Goal: Task Accomplishment & Management: Complete application form

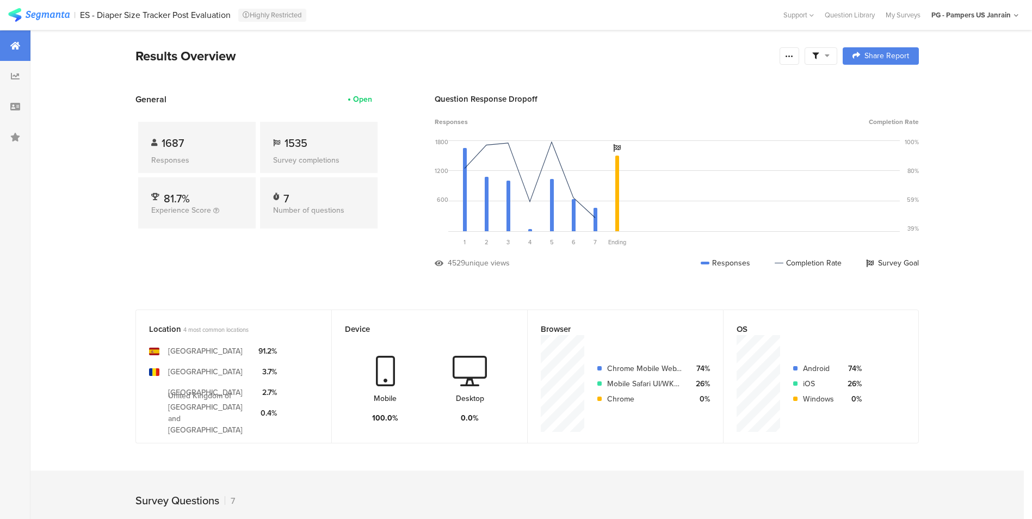
scroll to position [3, 0]
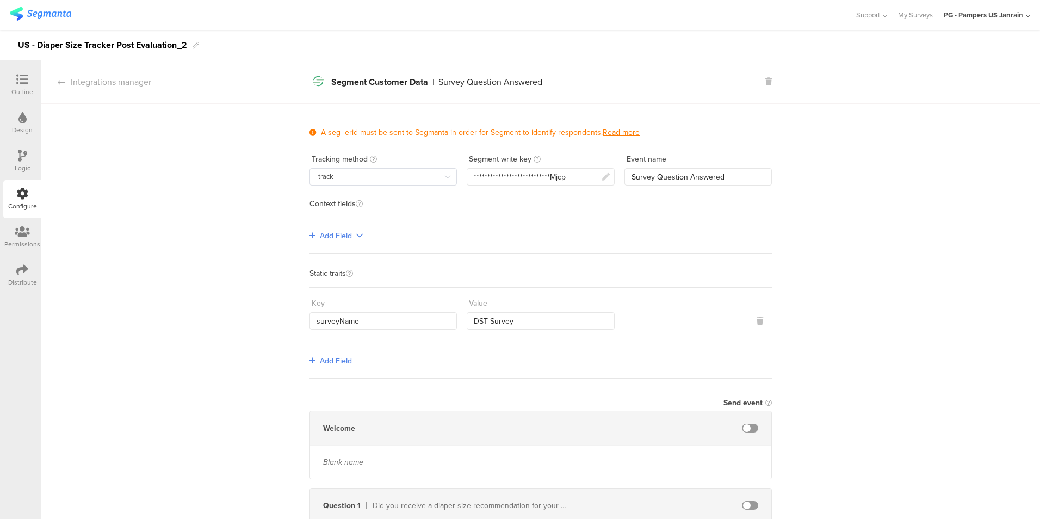
click at [15, 90] on div "Outline" at bounding box center [22, 92] width 22 height 10
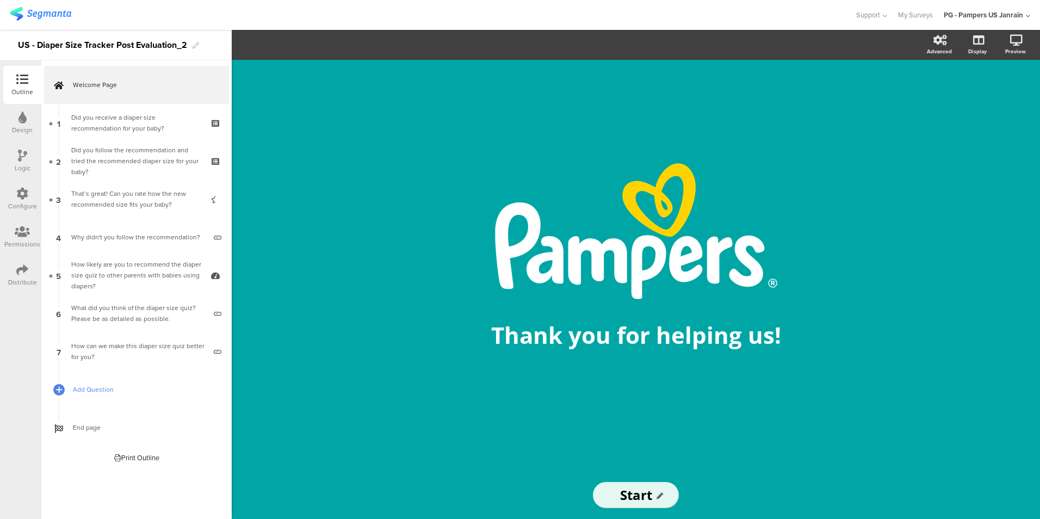
click at [105, 389] on span "Add Question" at bounding box center [142, 389] width 139 height 11
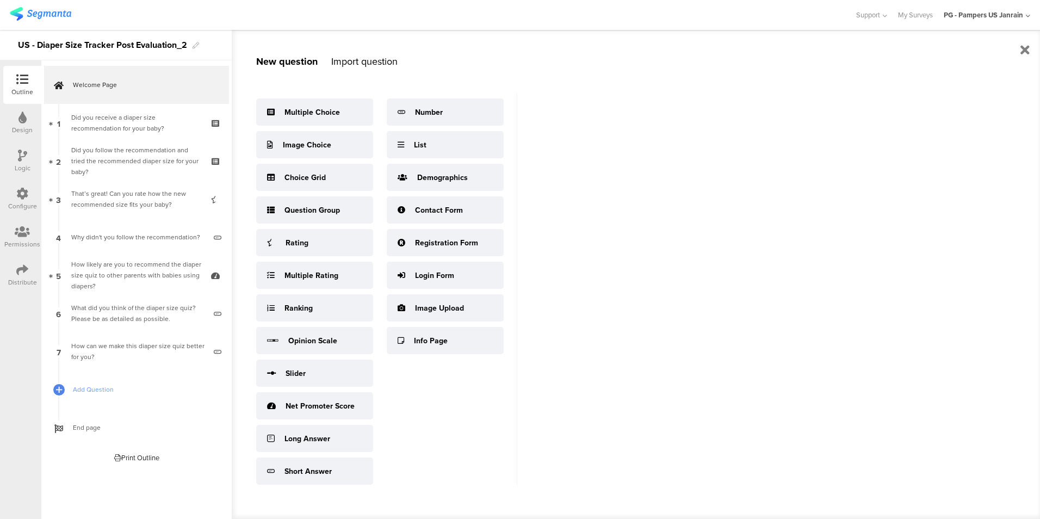
click at [34, 7] on img at bounding box center [40, 14] width 61 height 14
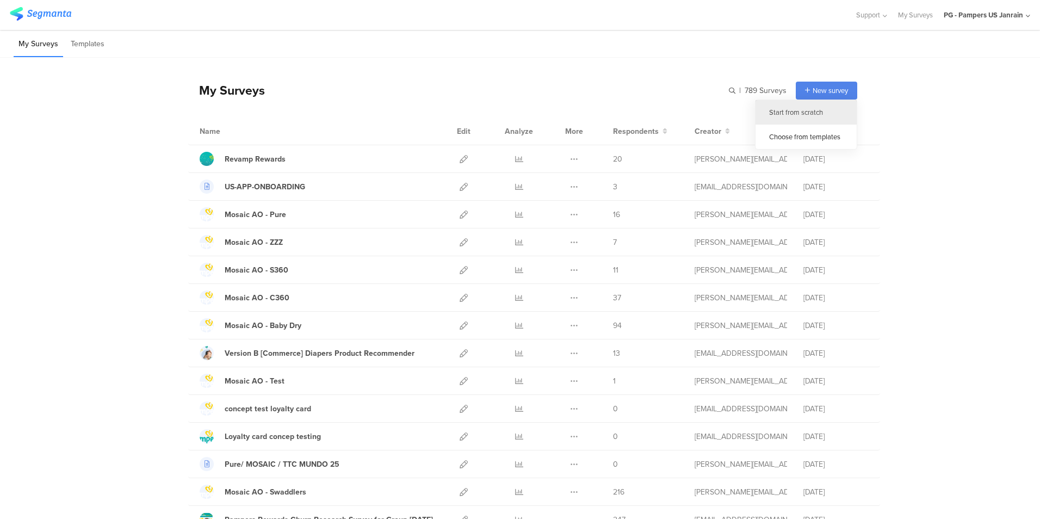
click at [818, 113] on div "Start from scratch" at bounding box center [806, 112] width 101 height 24
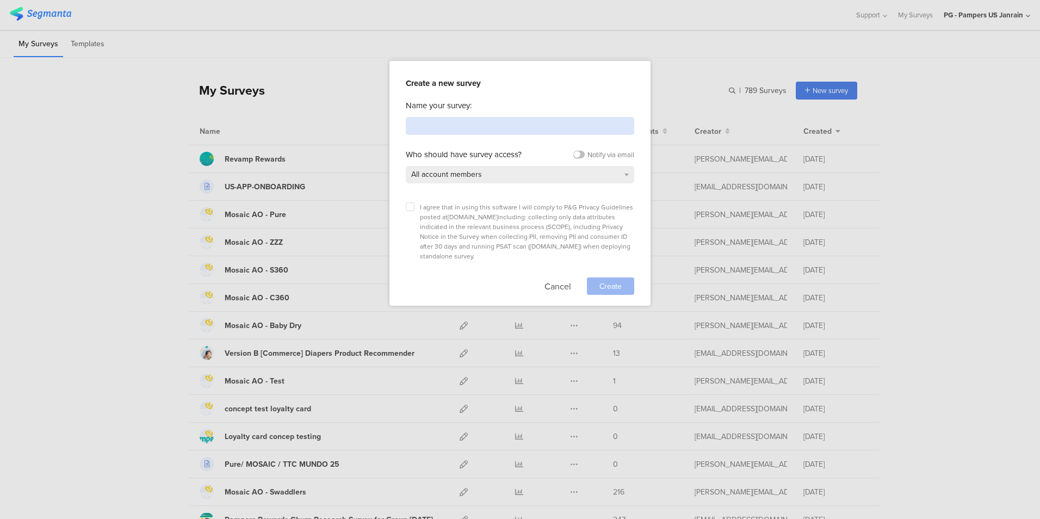
click at [583, 122] on input at bounding box center [520, 126] width 228 height 18
type input "data test"
click at [412, 207] on label at bounding box center [410, 206] width 9 height 9
click at [0, 0] on input "checkbox" at bounding box center [0, 0] width 0 height 0
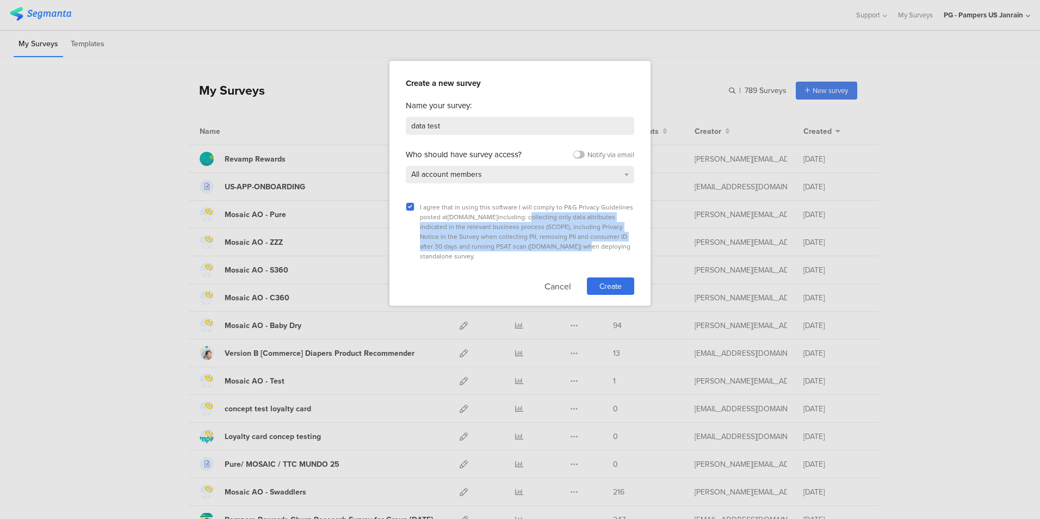
drag, startPoint x: 522, startPoint y: 215, endPoint x: 536, endPoint y: 245, distance: 33.3
click at [536, 245] on span "I agree that in using this software I will comply to P&G Privacy Guidelines pos…" at bounding box center [526, 231] width 213 height 59
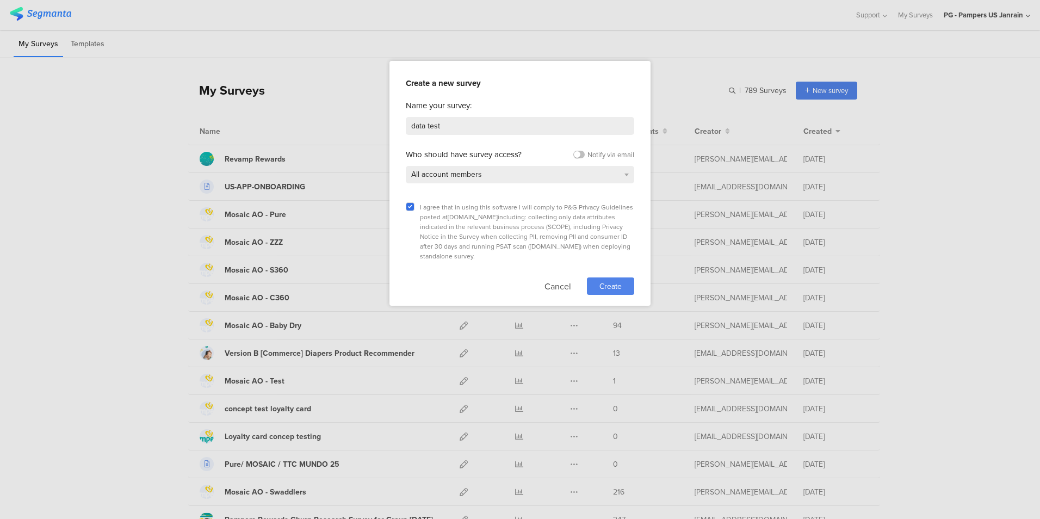
click at [616, 281] on span "Create" at bounding box center [611, 286] width 22 height 11
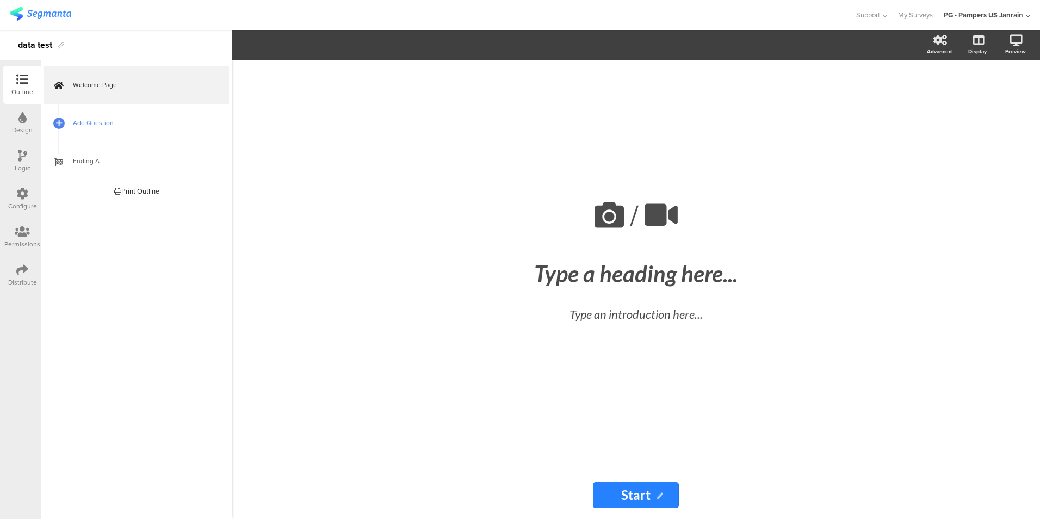
click at [116, 126] on span "Add Question" at bounding box center [142, 123] width 139 height 11
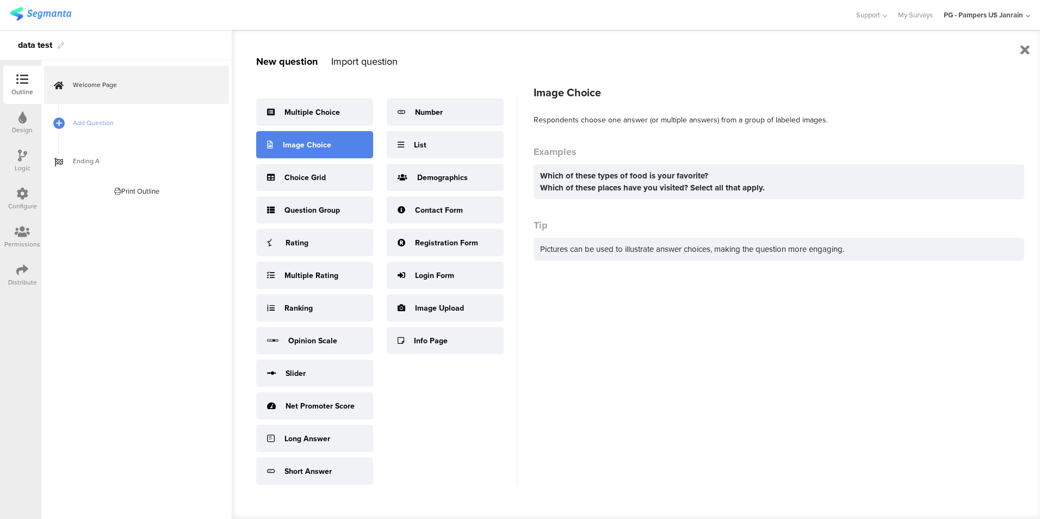
click at [307, 143] on div "Image Choice" at bounding box center [307, 144] width 48 height 11
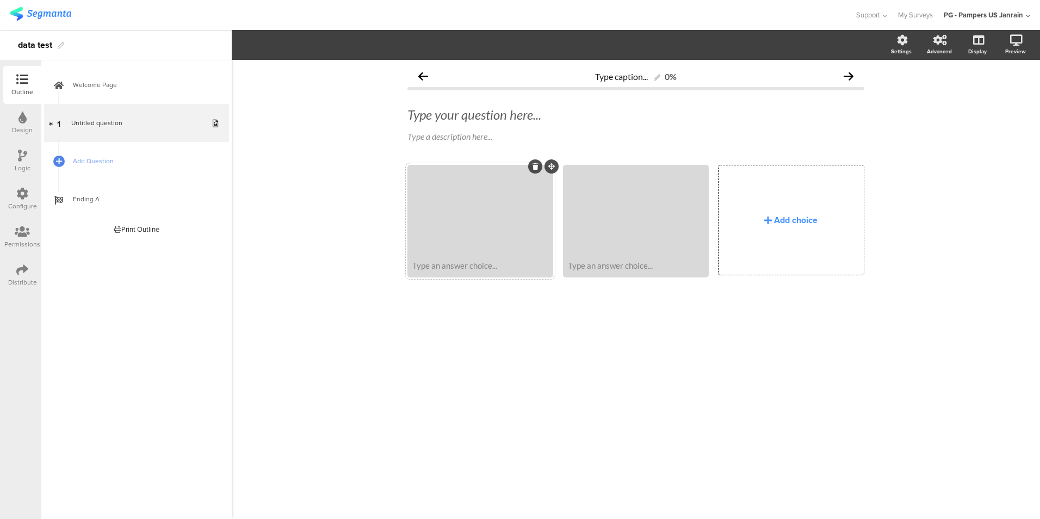
click at [500, 206] on div at bounding box center [480, 210] width 143 height 89
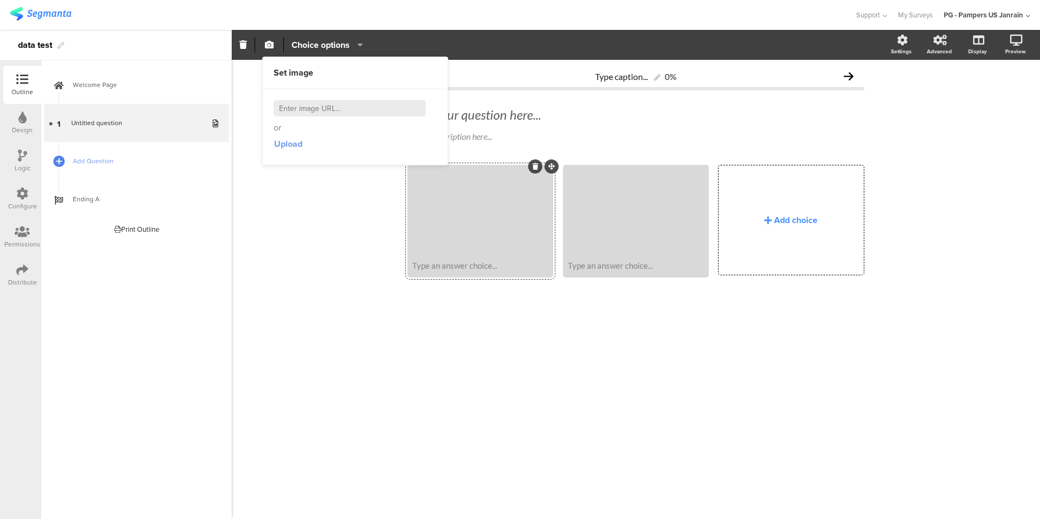
click at [285, 142] on span "Upload" at bounding box center [288, 144] width 28 height 13
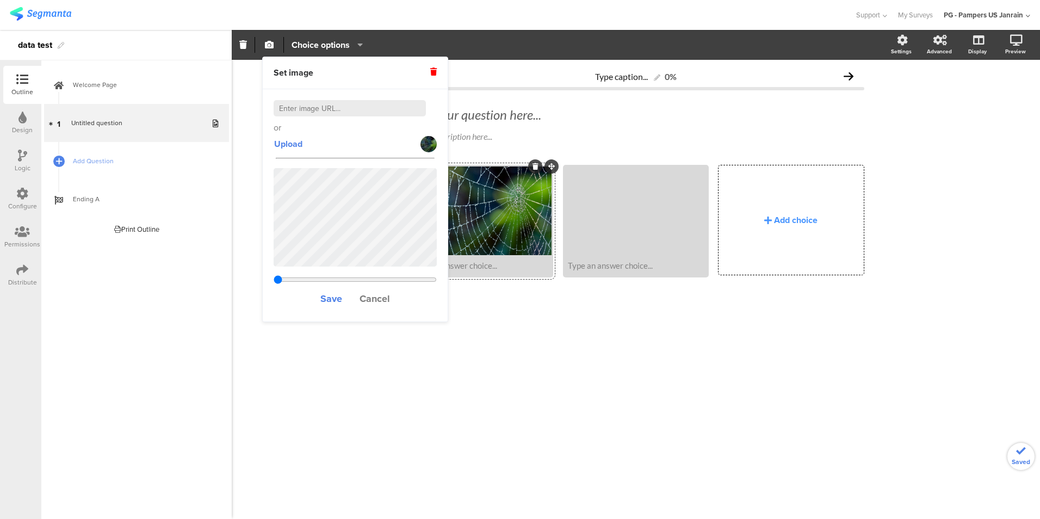
type input "0.571714285714286"
click at [330, 299] on span "Save" at bounding box center [331, 299] width 22 height 14
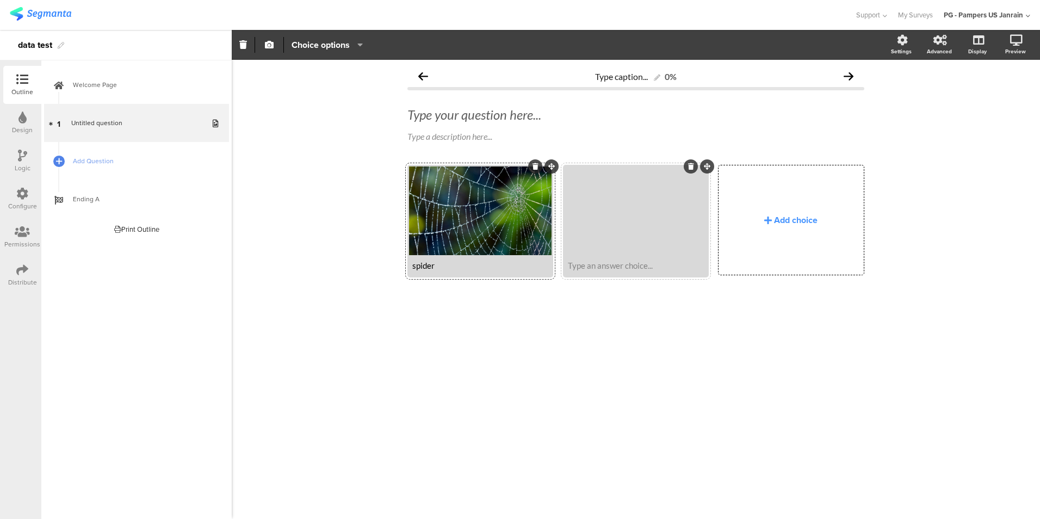
click at [629, 224] on div at bounding box center [636, 210] width 143 height 89
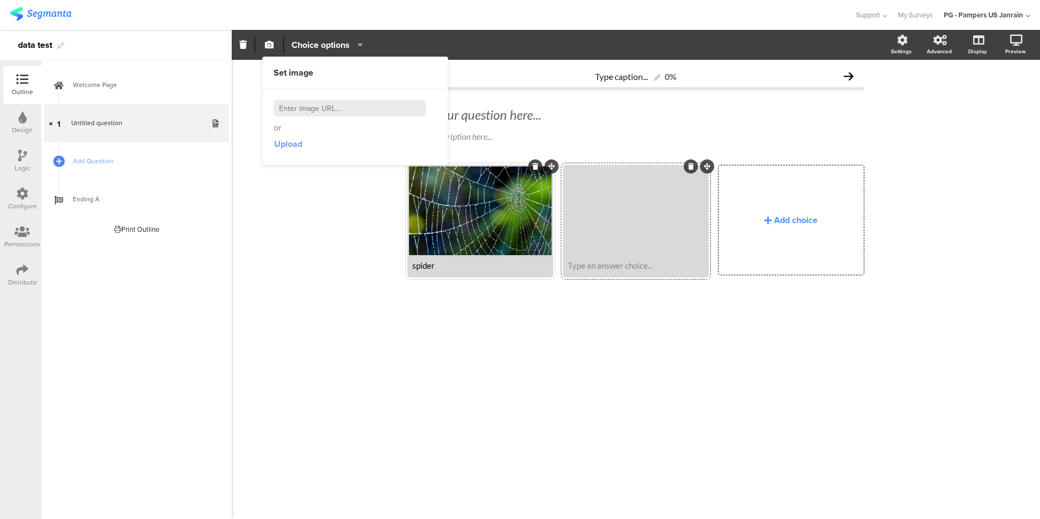
click at [278, 144] on span "Upload" at bounding box center [288, 144] width 28 height 13
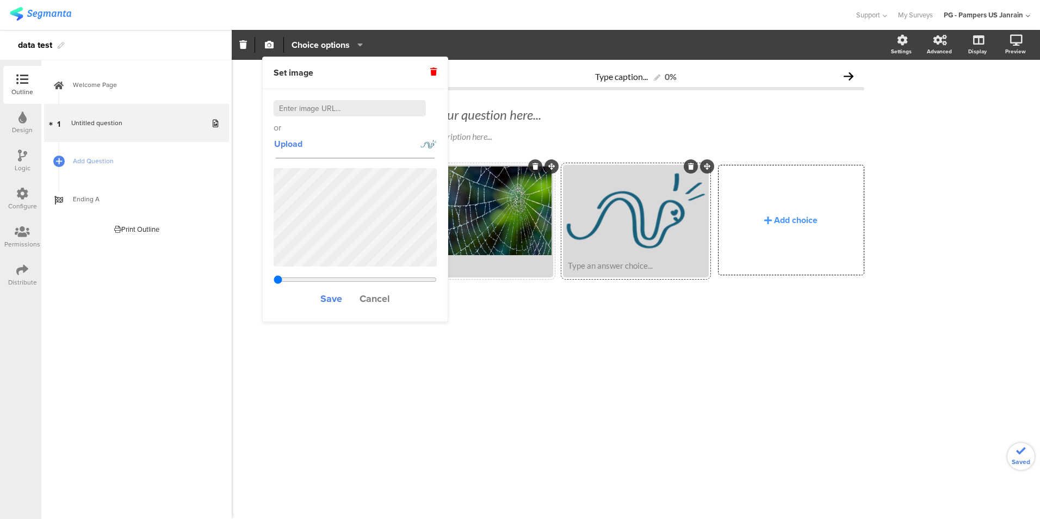
type input "2.66633333333333"
click at [313, 110] on input at bounding box center [350, 108] width 152 height 16
type input "snake"
click at [332, 301] on span "Save" at bounding box center [331, 299] width 22 height 14
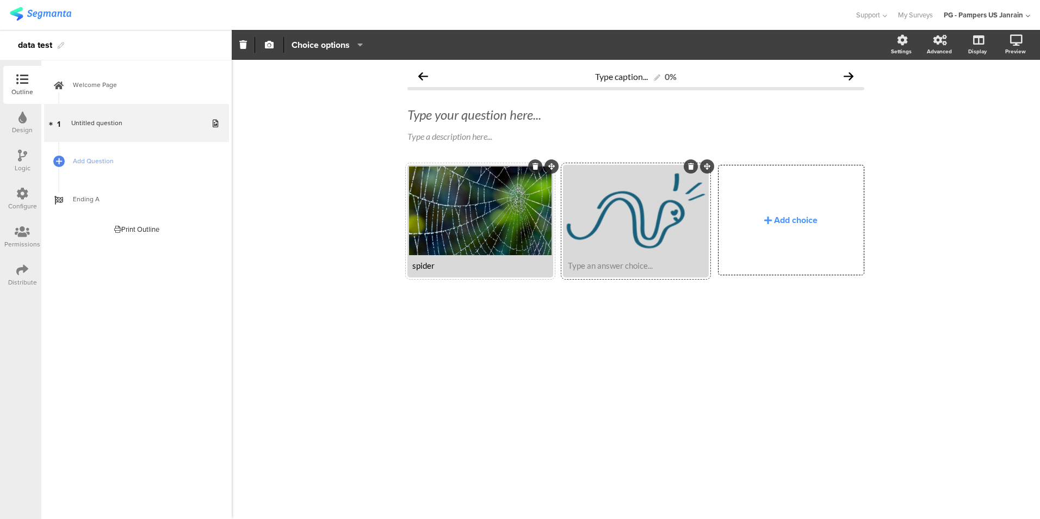
click at [328, 177] on div "Type caption... 0% Type your question here... Type a description here... spider" at bounding box center [636, 289] width 808 height 459
click at [152, 162] on span "Add Question" at bounding box center [142, 161] width 139 height 11
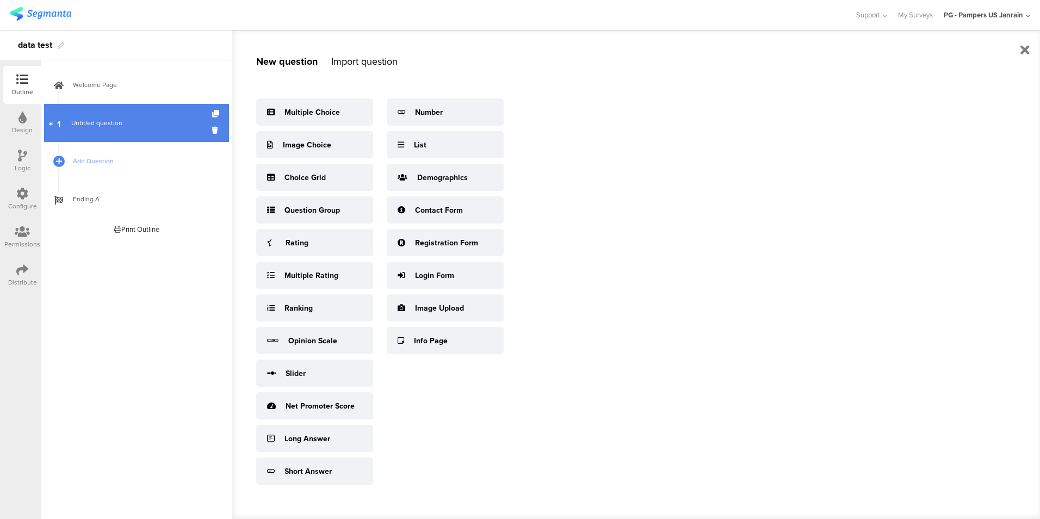
click at [104, 122] on span "Untitled question" at bounding box center [96, 123] width 51 height 10
click at [151, 128] on link "1 Untitled question" at bounding box center [136, 123] width 185 height 38
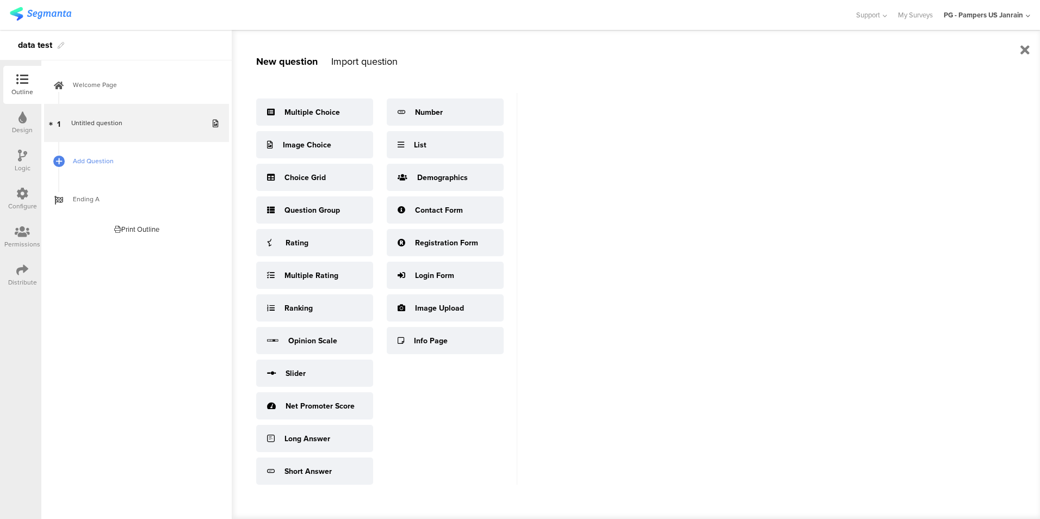
click at [144, 158] on span "Add Question" at bounding box center [142, 161] width 139 height 11
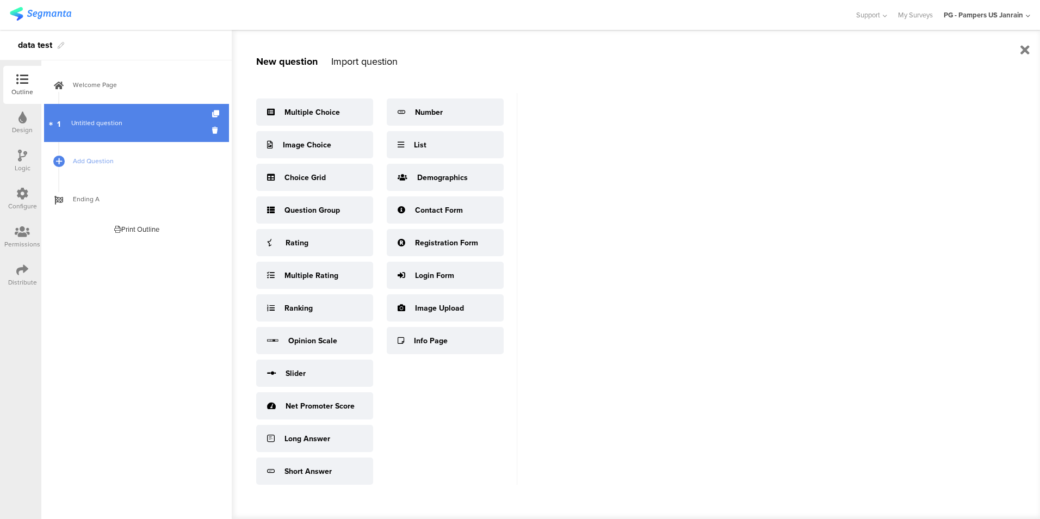
click at [101, 126] on span "Untitled question" at bounding box center [96, 123] width 51 height 10
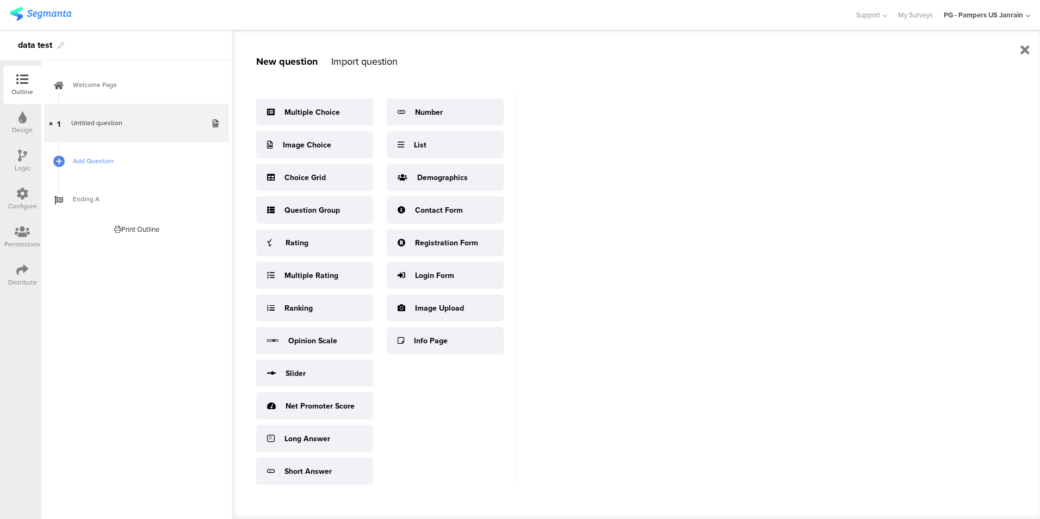
click at [120, 155] on link "Add Question" at bounding box center [136, 161] width 185 height 38
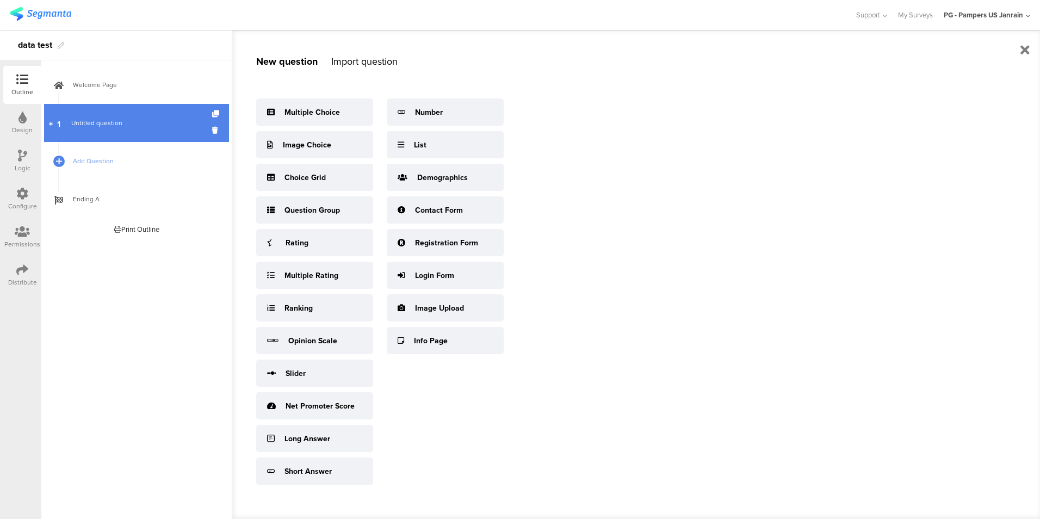
click at [71, 133] on link "1 Untitled question" at bounding box center [136, 123] width 185 height 38
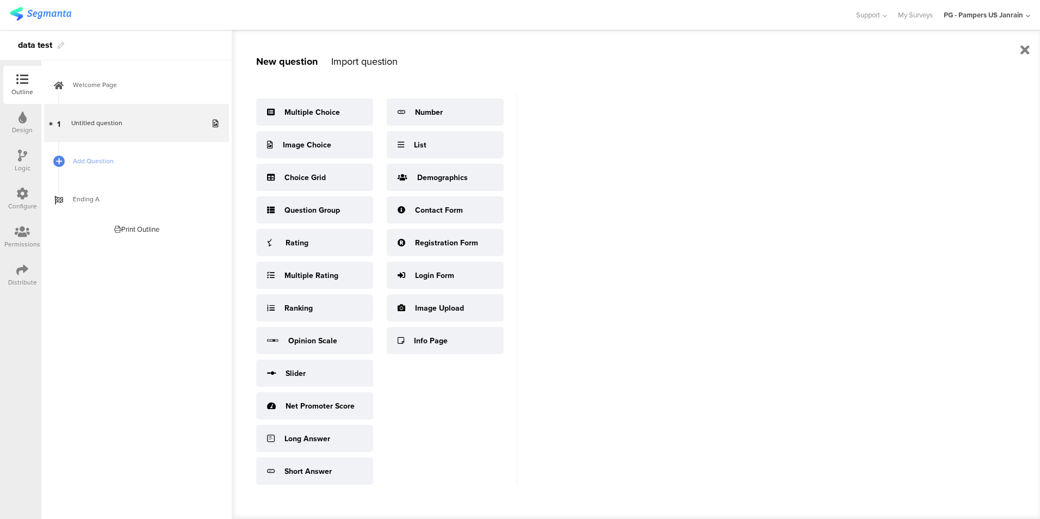
click at [20, 117] on icon at bounding box center [22, 118] width 8 height 12
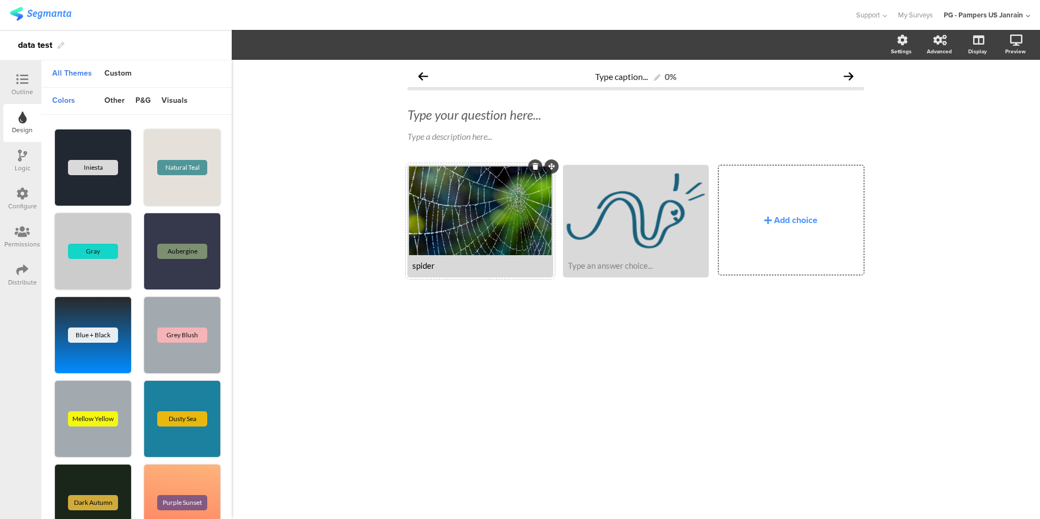
click at [31, 86] on div at bounding box center [22, 80] width 22 height 14
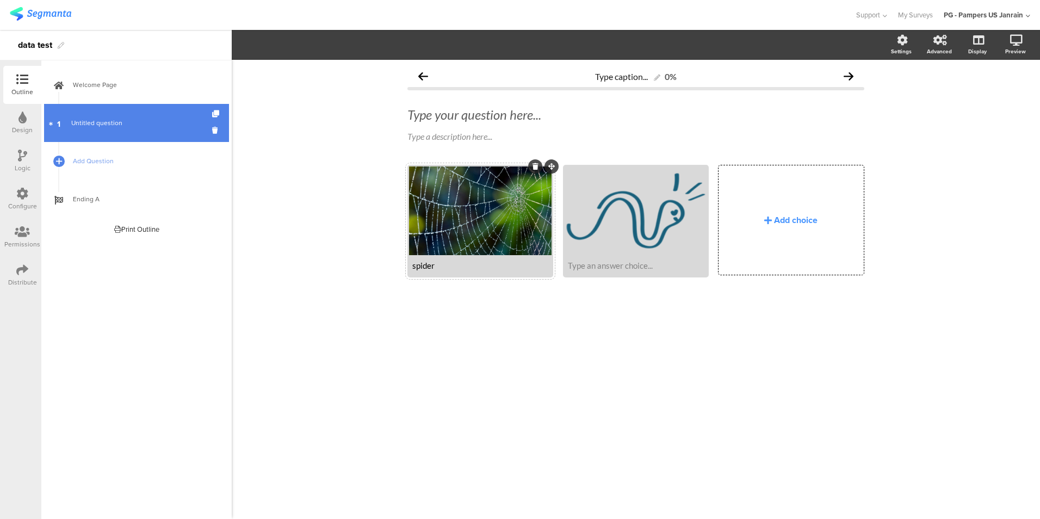
click at [142, 117] on link "1 Untitled question" at bounding box center [136, 123] width 185 height 38
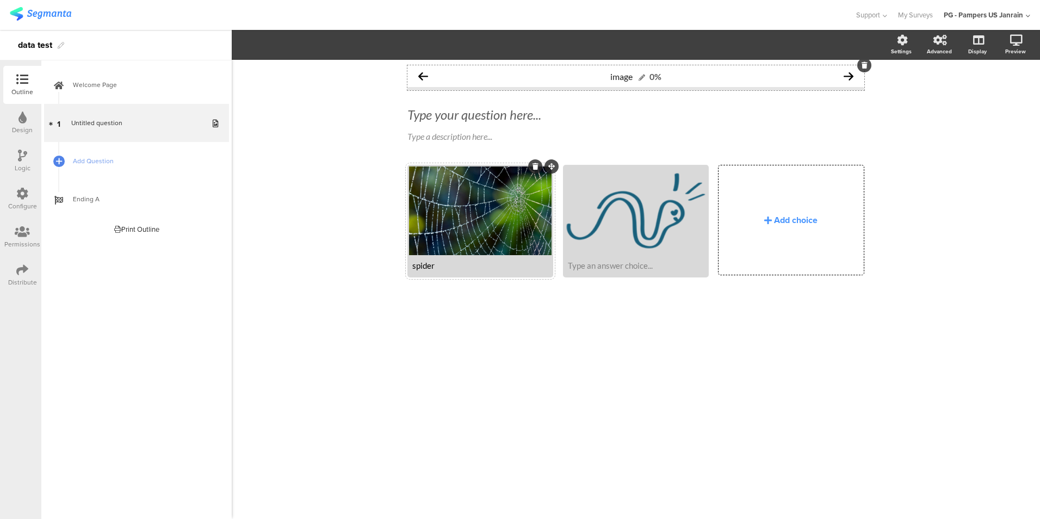
click at [231, 195] on div "Welcome Page 1 Untitled question Add Question Ending A Print Outline Welcome Pa…" at bounding box center [136, 289] width 190 height 459
click at [105, 152] on link "Add Question" at bounding box center [136, 161] width 185 height 38
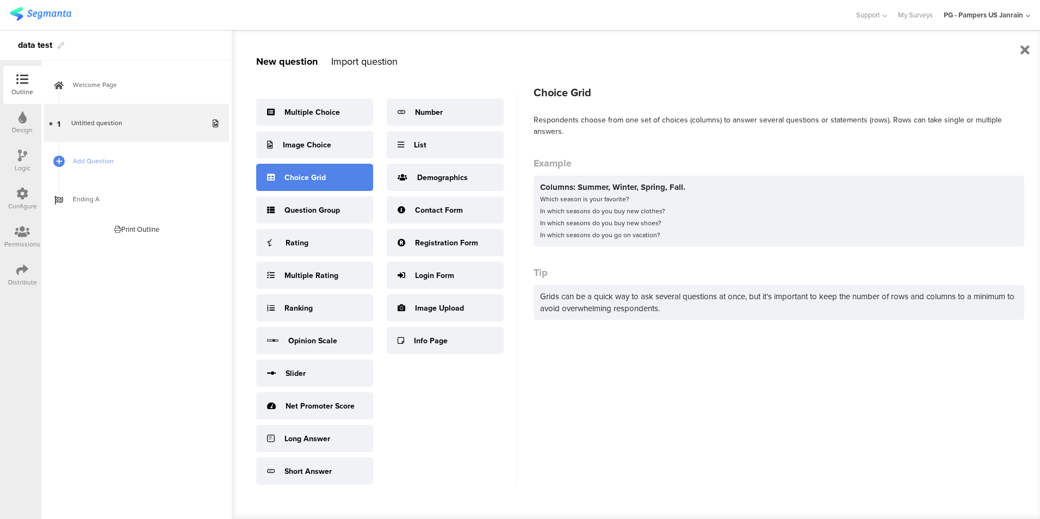
click at [341, 177] on div "Choice Grid" at bounding box center [314, 177] width 117 height 27
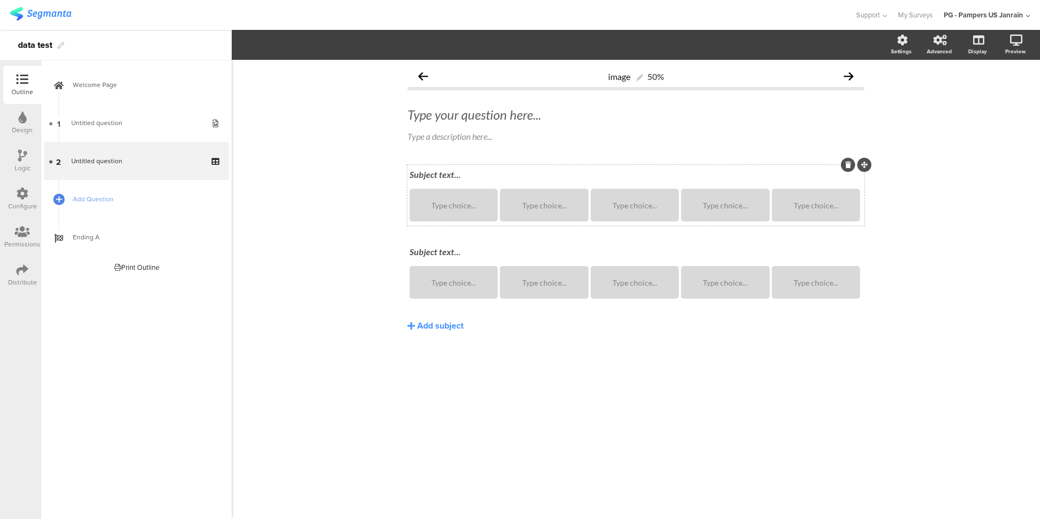
click at [447, 178] on div "Subject text..." at bounding box center [636, 174] width 458 height 17
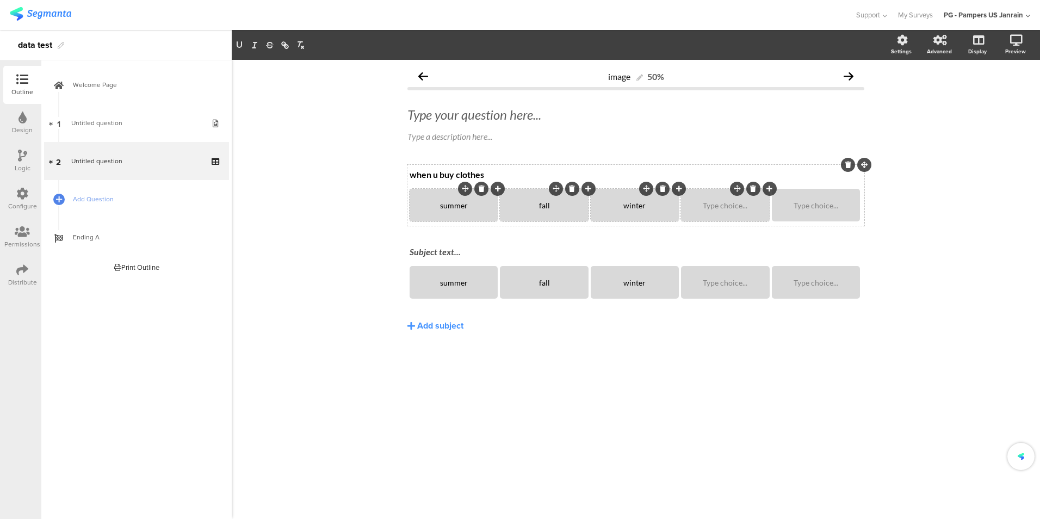
click at [743, 213] on div "Type choice..." at bounding box center [725, 205] width 85 height 33
click at [847, 207] on div "Type choice..." at bounding box center [816, 205] width 85 height 9
click at [845, 190] on icon at bounding box center [844, 189] width 6 height 7
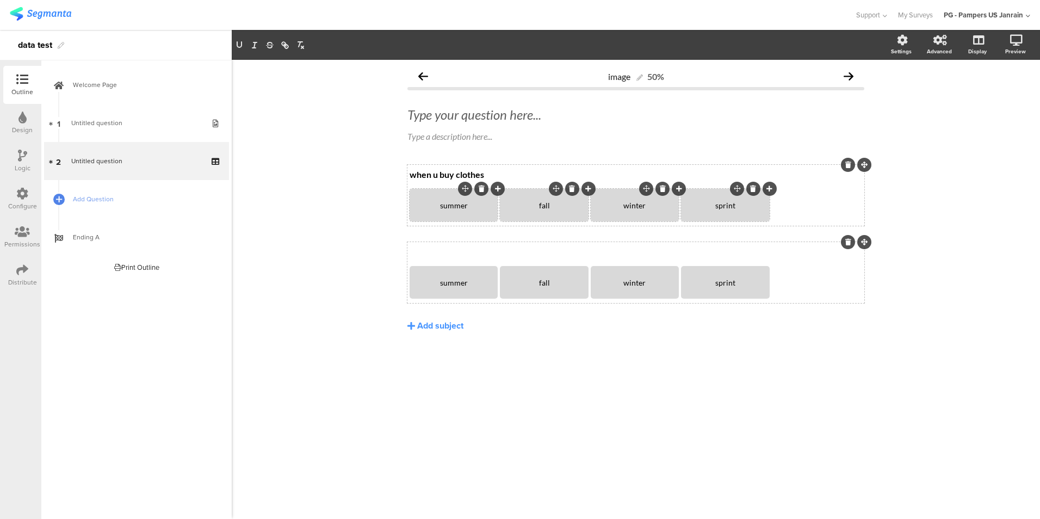
click at [436, 246] on div "Subject text..." at bounding box center [636, 252] width 458 height 17
click at [449, 115] on div "Type your question here..." at bounding box center [636, 115] width 462 height 22
click at [277, 195] on div "image 50% when habit when habit when habit Type a description here... when u bu…" at bounding box center [636, 289] width 808 height 459
click at [106, 206] on link "Add Question" at bounding box center [136, 199] width 185 height 38
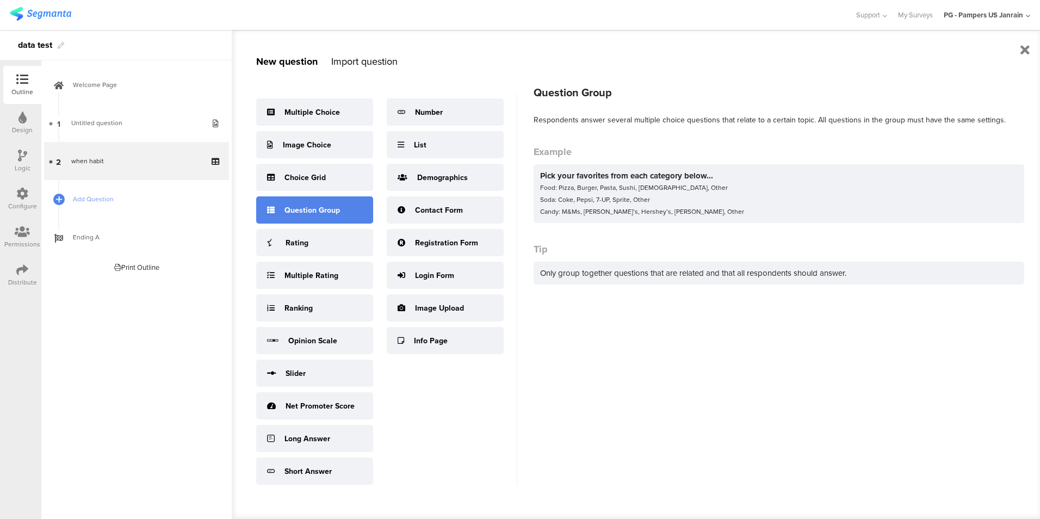
click at [339, 204] on div "Question Group" at bounding box center [314, 209] width 117 height 27
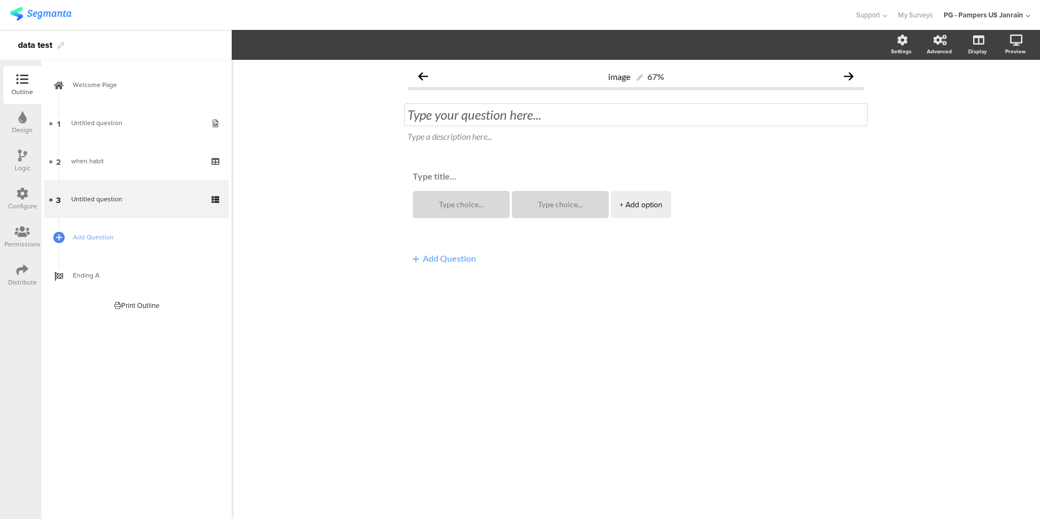
click at [438, 116] on div "Type your question here..." at bounding box center [636, 115] width 462 height 22
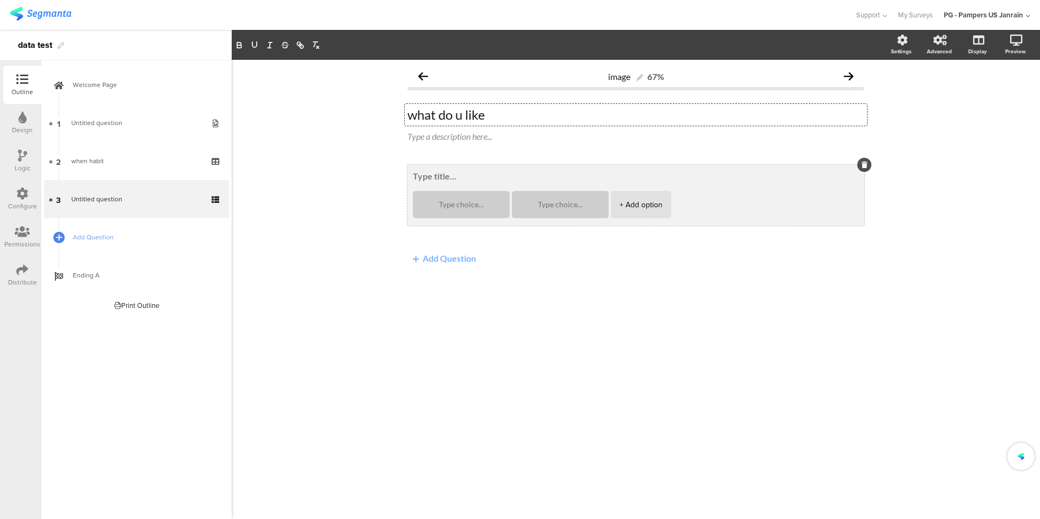
click at [433, 178] on textarea at bounding box center [636, 176] width 446 height 10
type textarea "soda"
click at [464, 208] on textarea at bounding box center [461, 205] width 79 height 8
type textarea "cola"
click at [587, 203] on textarea at bounding box center [560, 205] width 79 height 8
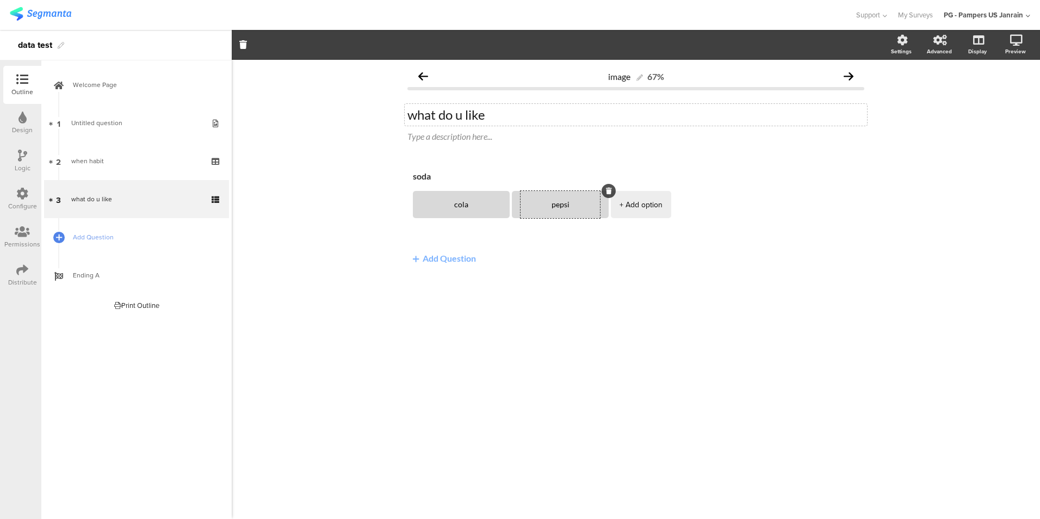
type textarea "pepsi"
click at [464, 253] on button "Add Question" at bounding box center [444, 258] width 74 height 21
click at [458, 260] on button "Add Question" at bounding box center [444, 258] width 74 height 21
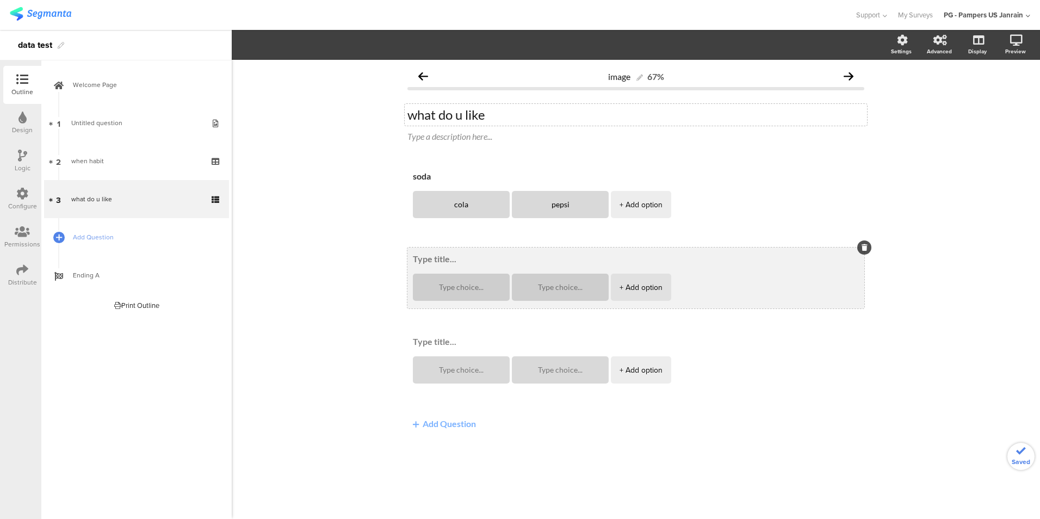
click at [444, 262] on textarea at bounding box center [636, 259] width 446 height 10
type textarea "g"
type textarea "food"
click at [452, 287] on textarea at bounding box center [461, 287] width 79 height 8
click at [560, 293] on div at bounding box center [560, 287] width 79 height 27
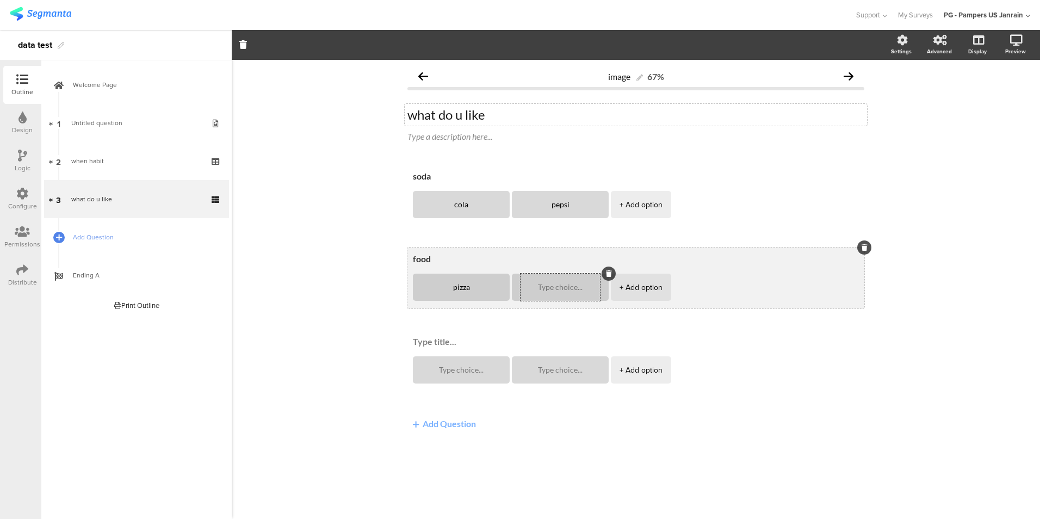
type textarea "pizza"
click at [551, 289] on textarea at bounding box center [560, 287] width 79 height 8
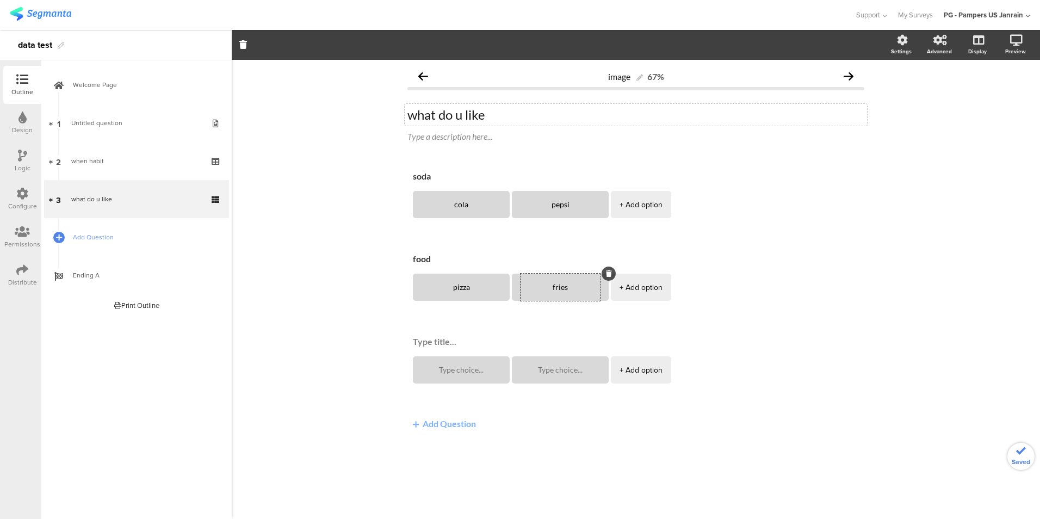
type textarea "fries"
click at [356, 300] on div "image 67% what do u like what do u like Type a description here... soda cola pe…" at bounding box center [636, 289] width 808 height 459
click at [113, 232] on span "Add Question" at bounding box center [142, 237] width 139 height 11
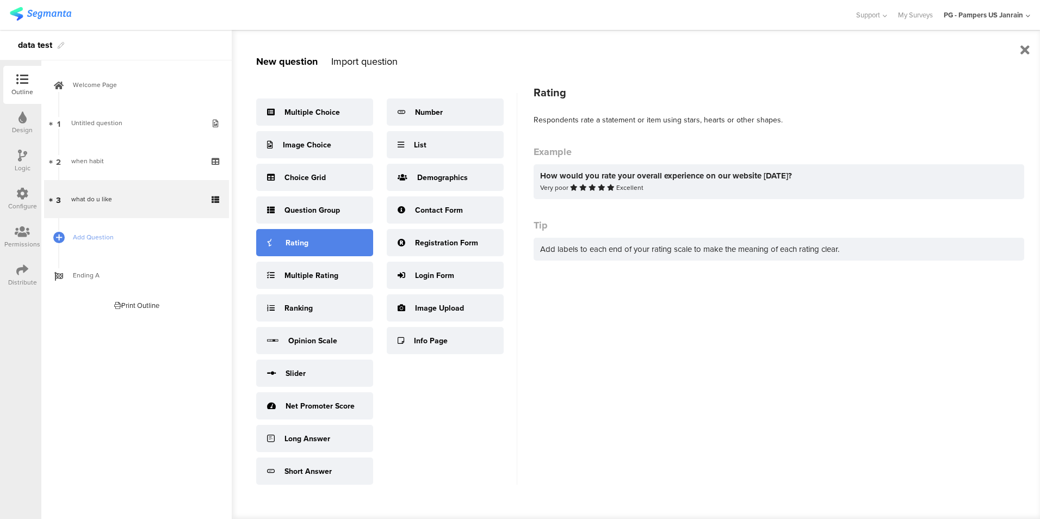
click at [331, 239] on div "Rating" at bounding box center [314, 242] width 117 height 27
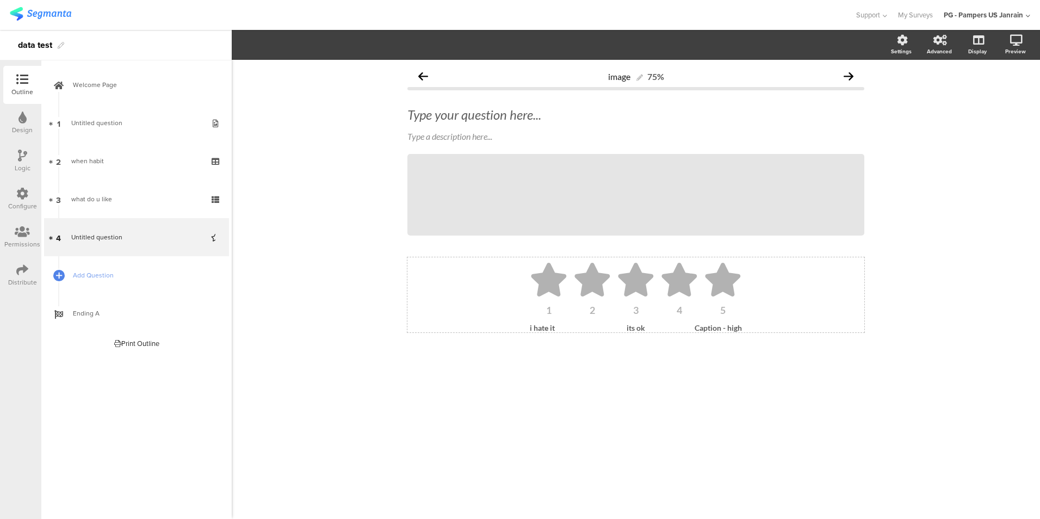
click at [629, 325] on div "its ok" at bounding box center [636, 327] width 64 height 9
click at [510, 118] on div "Type your question here..." at bounding box center [636, 115] width 462 height 22
click at [305, 188] on div "image 75% how do u like app how do u like app Type a description here... / 1 2 3" at bounding box center [636, 289] width 808 height 459
click at [98, 277] on span "Add Question" at bounding box center [142, 275] width 139 height 11
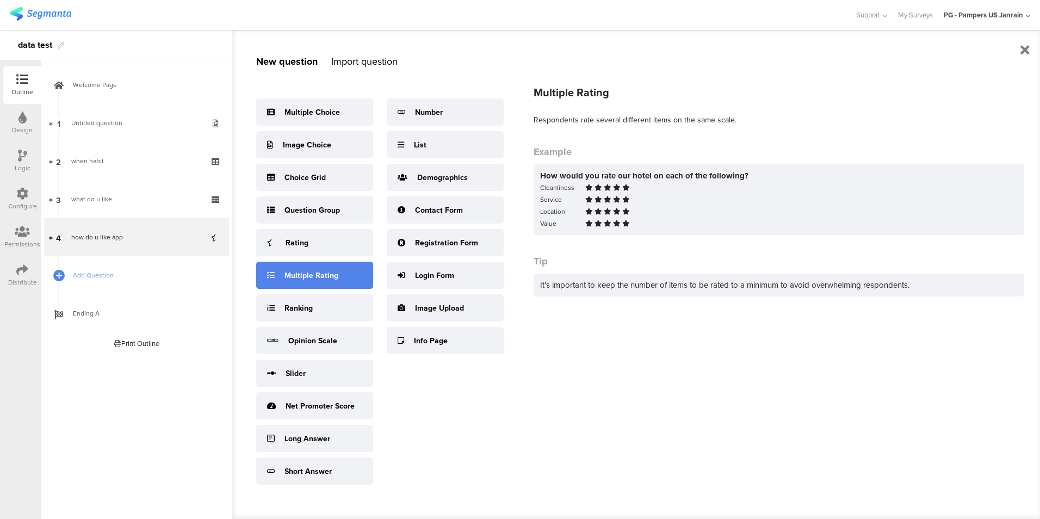
click at [316, 280] on div "Multiple Rating" at bounding box center [312, 275] width 54 height 11
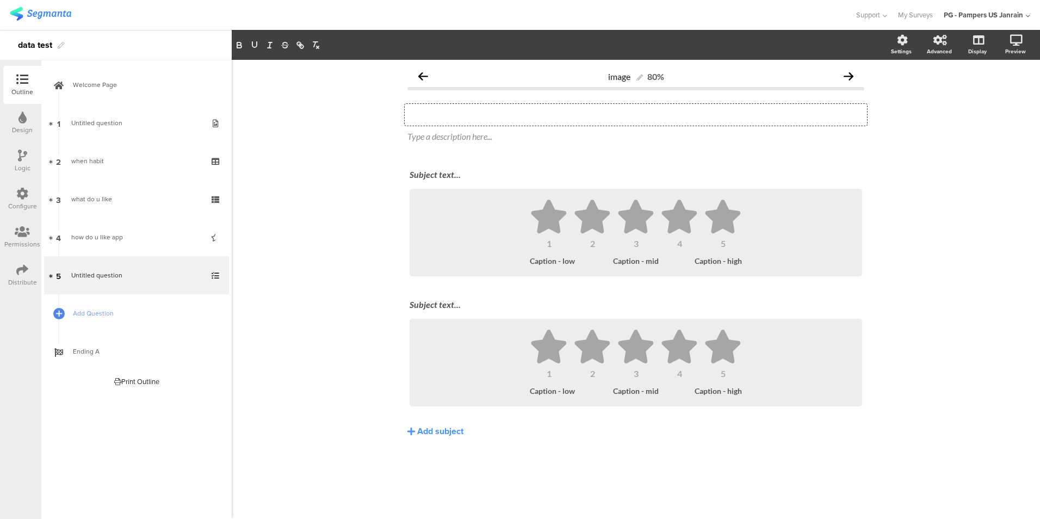
click at [466, 114] on div "Type your question here..." at bounding box center [636, 115] width 462 height 22
click at [435, 176] on div "Subject text..." at bounding box center [636, 174] width 458 height 17
click at [711, 254] on div "1 2 3 4 5 low Caption - mid" at bounding box center [636, 233] width 431 height 66
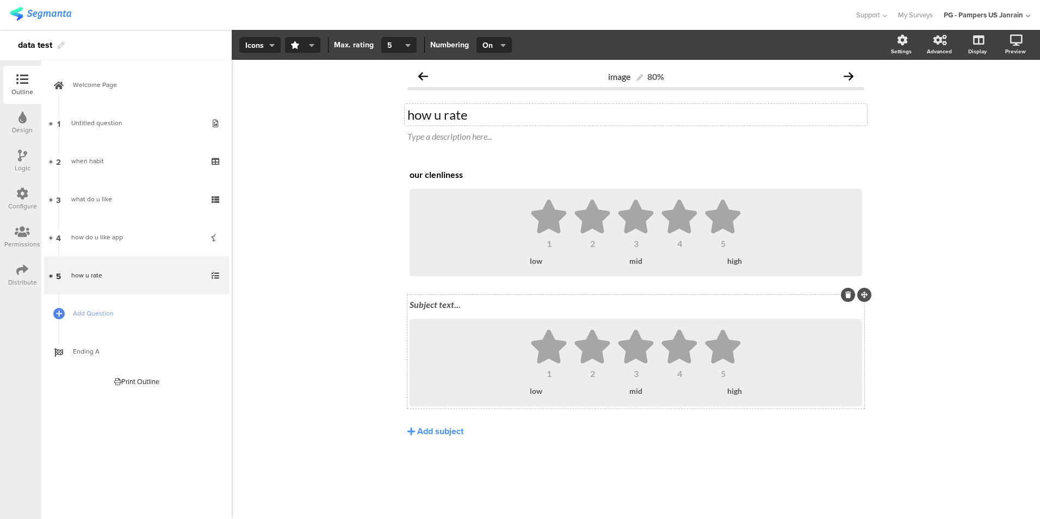
click at [423, 301] on div "Subject text..." at bounding box center [636, 305] width 458 height 17
click at [310, 359] on div "image 80% how u rate how u rate Type a description here... our clenliness our c…" at bounding box center [636, 289] width 808 height 459
click at [137, 307] on link "Add Question" at bounding box center [136, 313] width 185 height 38
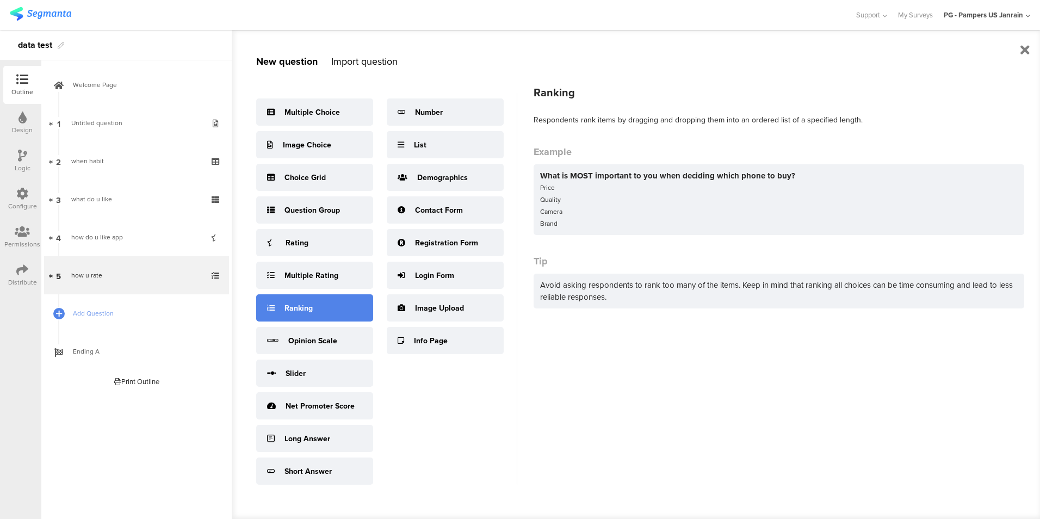
click at [320, 305] on div "Ranking" at bounding box center [314, 307] width 117 height 27
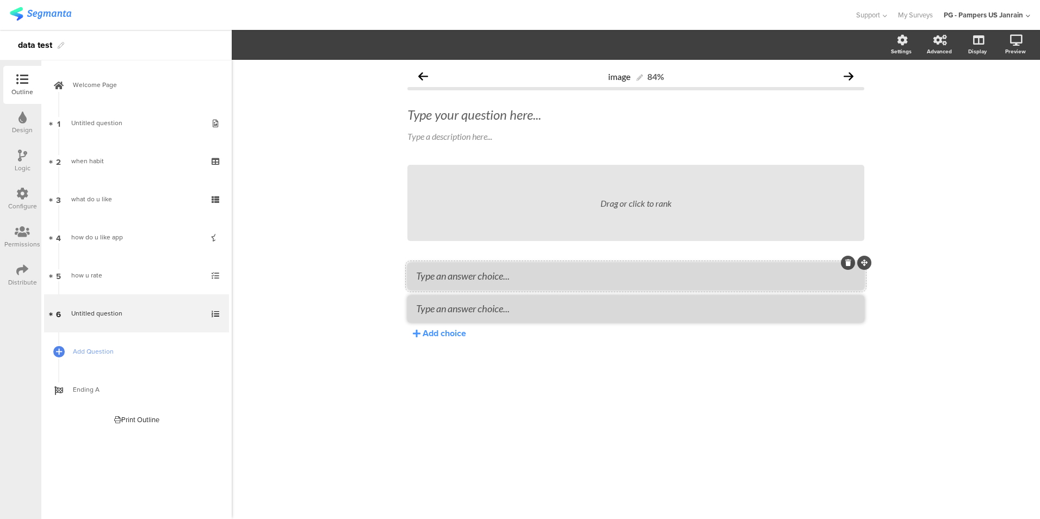
drag, startPoint x: 433, startPoint y: 280, endPoint x: 430, endPoint y: 275, distance: 5.6
click at [430, 275] on textarea at bounding box center [636, 276] width 440 height 12
type textarea "hotel"
click at [442, 311] on textarea at bounding box center [636, 308] width 440 height 12
type textarea "s"
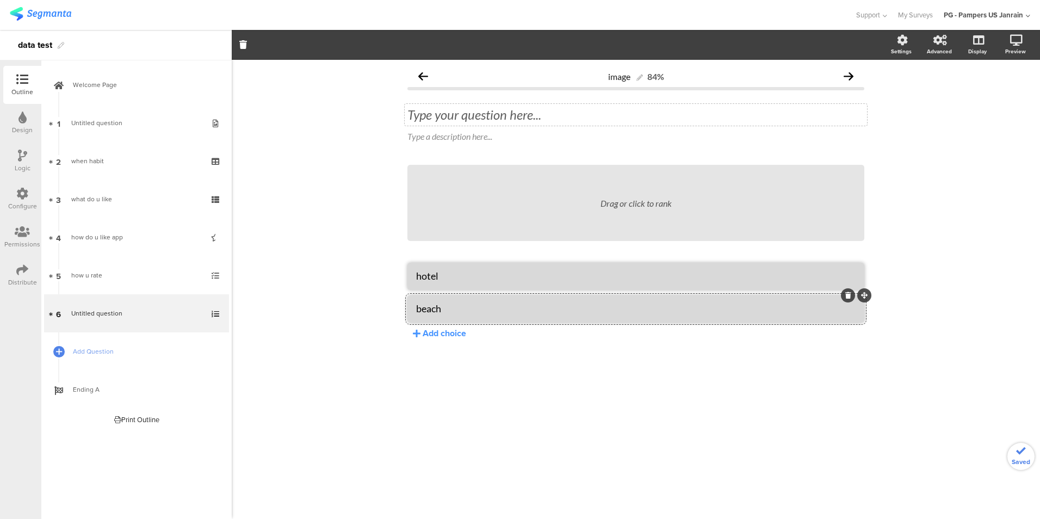
type textarea "beach"
click at [448, 118] on div "Type your question here..." at bounding box center [636, 115] width 462 height 22
click at [455, 331] on div "Add choice" at bounding box center [445, 333] width 44 height 13
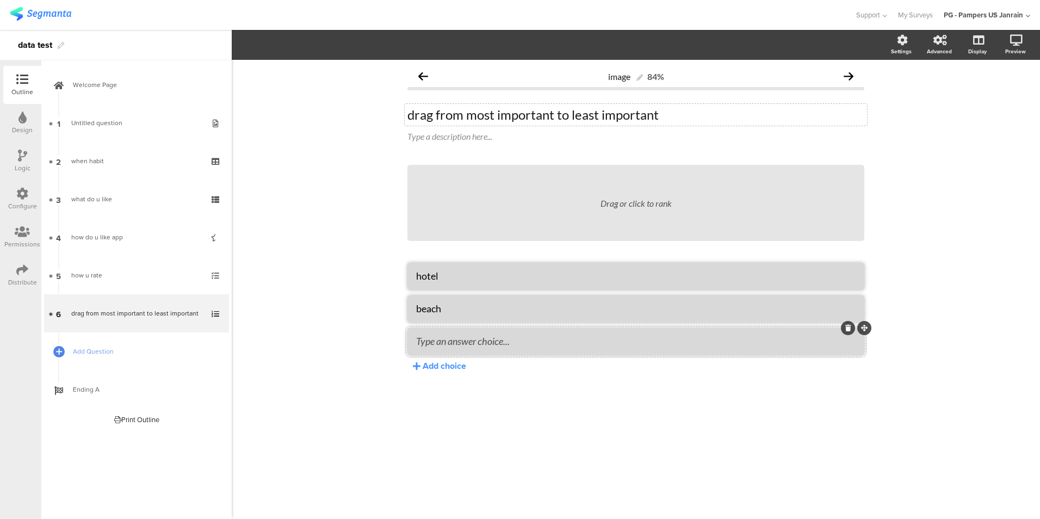
click at [453, 345] on textarea at bounding box center [636, 341] width 440 height 12
type textarea "food"
drag, startPoint x: 458, startPoint y: 274, endPoint x: 446, endPoint y: 184, distance: 91.1
click at [446, 184] on div "Drag or click to rank hotel beach food Add choice" at bounding box center [635, 268] width 457 height 207
click at [348, 306] on div "image 84% drag from most important to least important drag from most important …" at bounding box center [636, 289] width 808 height 459
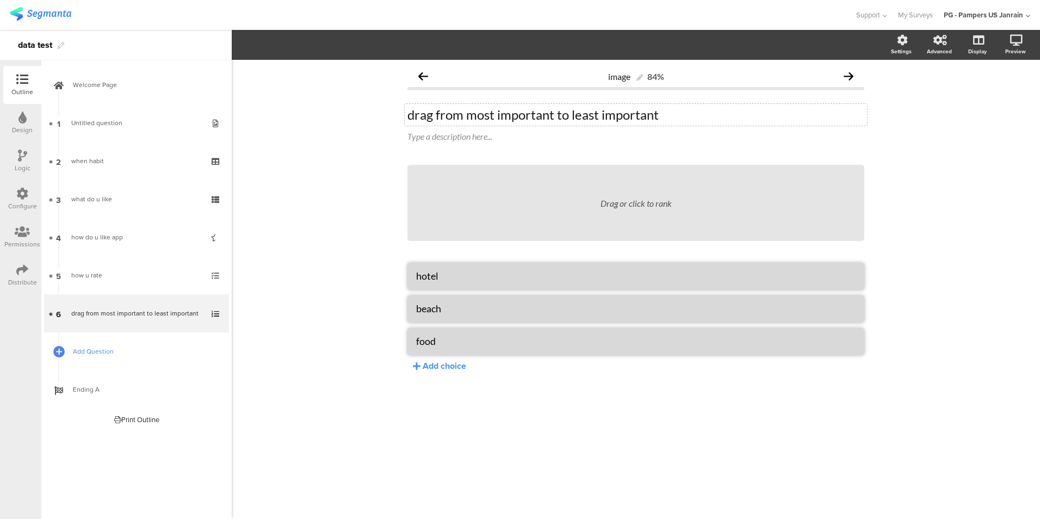
click at [126, 349] on span "Add Question" at bounding box center [142, 351] width 139 height 11
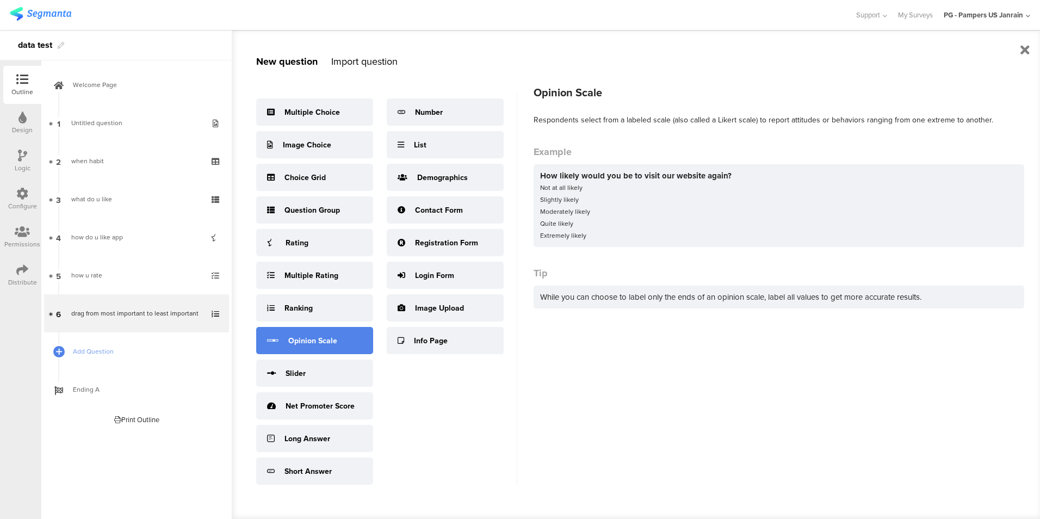
click at [319, 339] on div "Opinion Scale" at bounding box center [312, 340] width 49 height 11
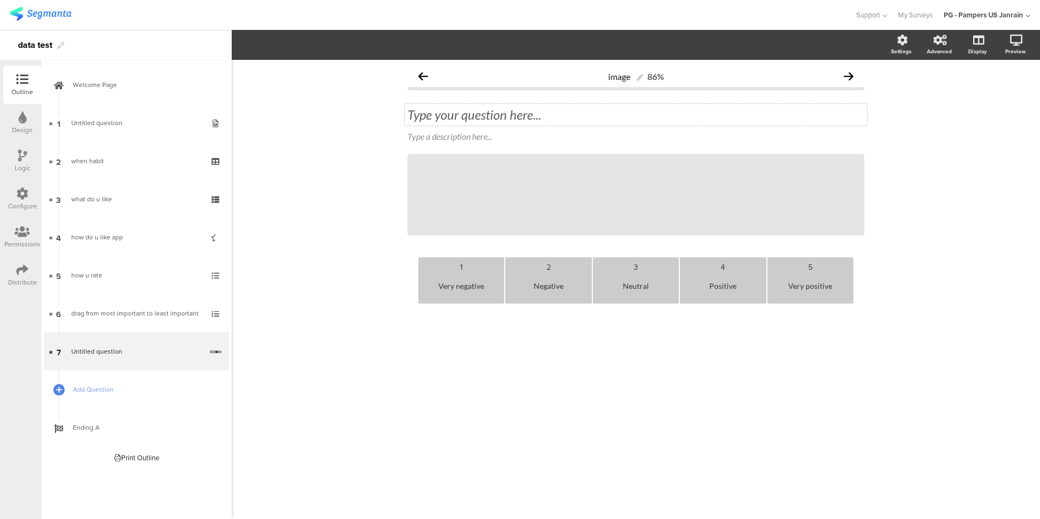
click at [447, 110] on div "Type your question here..." at bounding box center [636, 115] width 462 height 22
click at [313, 207] on div "image 86% how was your experience how was your experience Type a description he…" at bounding box center [636, 289] width 808 height 459
click at [293, 244] on div "image 86% how was your experience how was your experience Type a description he…" at bounding box center [636, 289] width 808 height 459
click at [166, 390] on span "Add Question" at bounding box center [142, 389] width 139 height 11
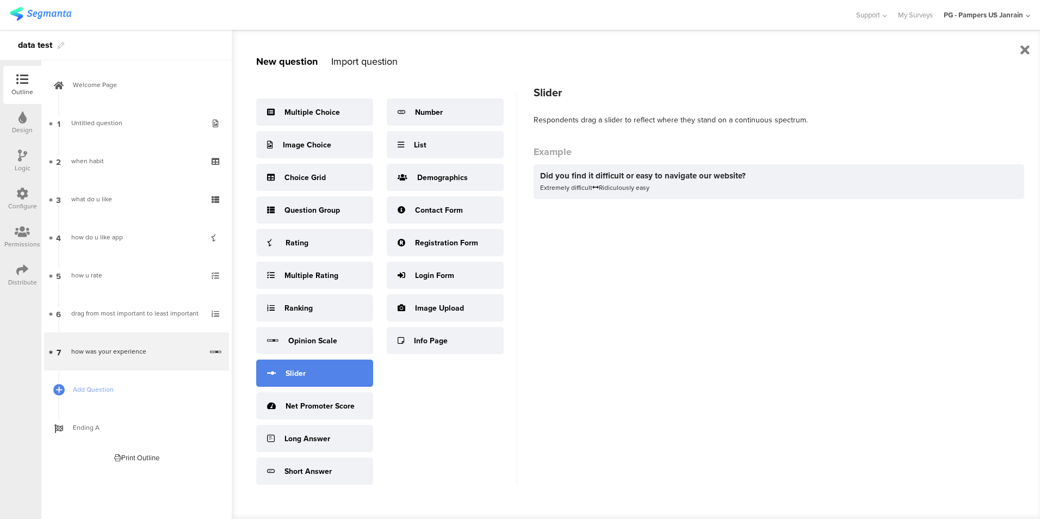
click at [317, 377] on div "Slider" at bounding box center [314, 373] width 117 height 27
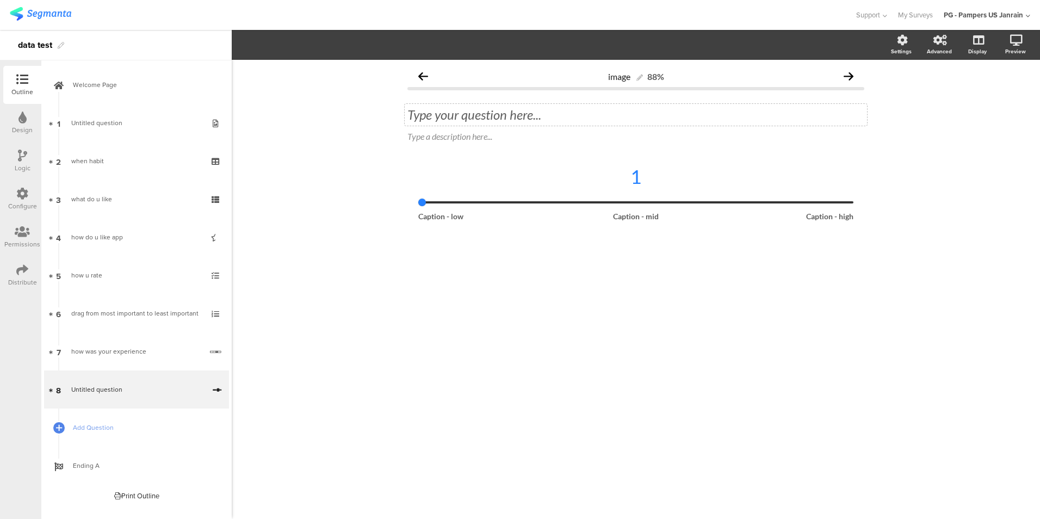
click at [465, 112] on div "Type your question here..." at bounding box center [636, 115] width 462 height 22
click at [129, 427] on span "Add Question" at bounding box center [142, 427] width 139 height 11
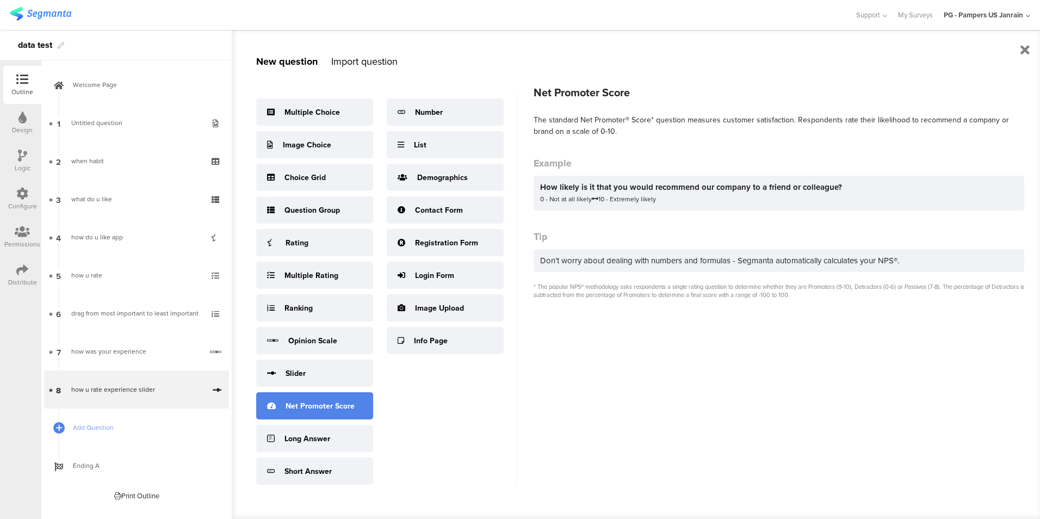
click at [330, 407] on div "Net Promoter Score" at bounding box center [320, 405] width 69 height 11
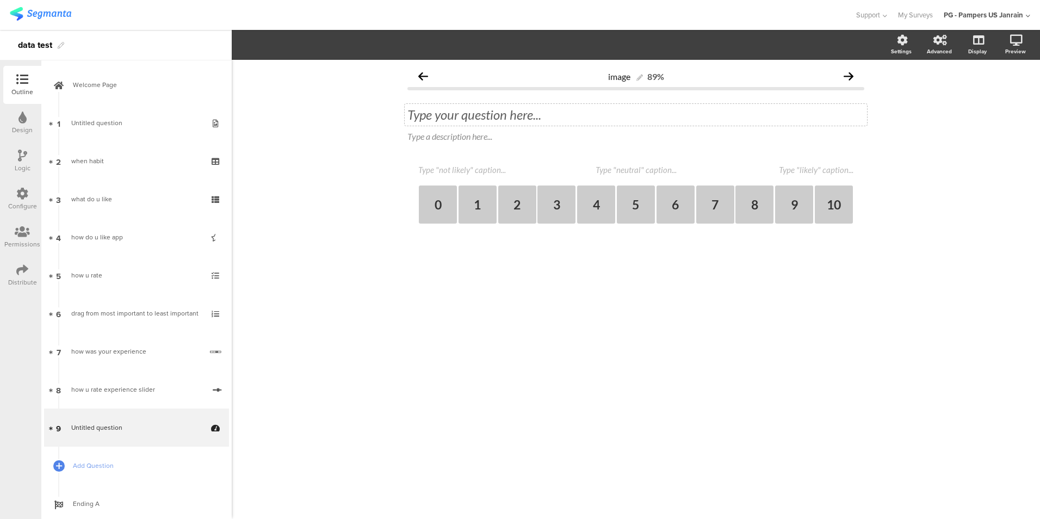
click at [418, 112] on div "Type your question here..." at bounding box center [636, 115] width 462 height 22
click at [429, 171] on textarea at bounding box center [472, 170] width 109 height 10
type textarea "not likely"
click at [629, 175] on div "not likely 0 1 2 3 4 5 6 7 8 9 10" at bounding box center [635, 194] width 435 height 59
click at [632, 170] on textarea at bounding box center [636, 170] width 109 height 10
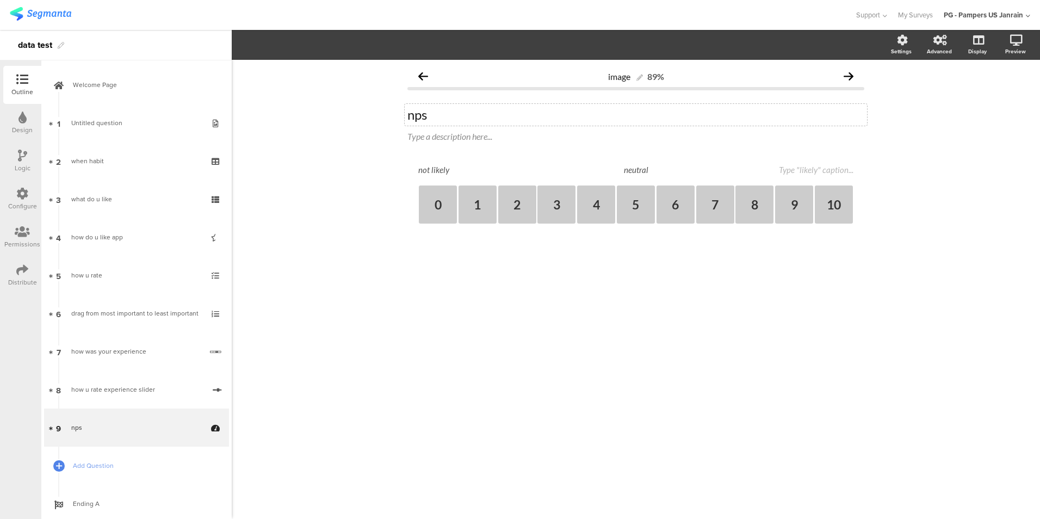
type textarea "neutral"
click at [809, 164] on div "image 89% nps nps Type a description here... not likely neutral 0 1 2 3 4 5 6 7…" at bounding box center [635, 163] width 457 height 196
click at [810, 170] on textarea at bounding box center [799, 170] width 109 height 10
type textarea "likely"
click at [134, 458] on link "Add Question" at bounding box center [136, 466] width 185 height 38
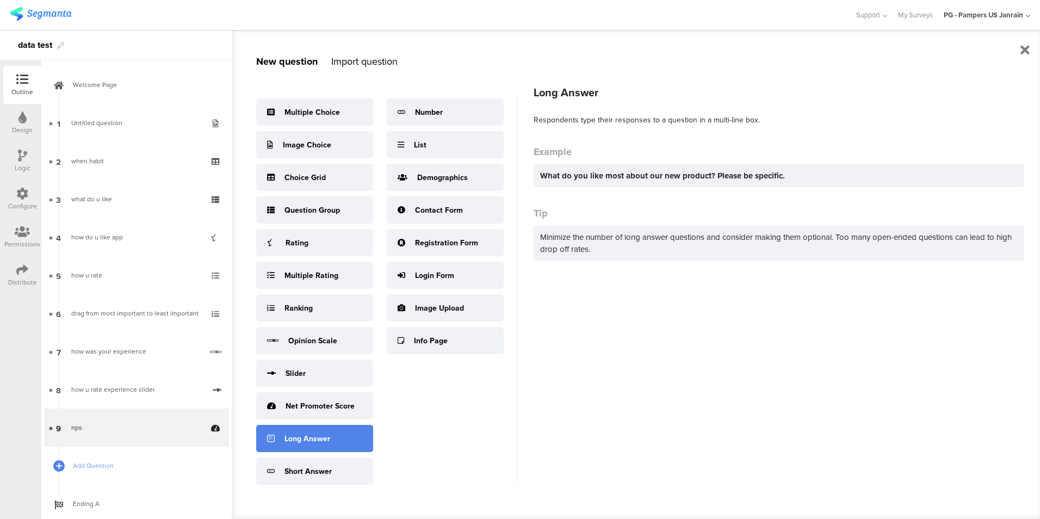
click at [328, 438] on div "Long Answer" at bounding box center [308, 438] width 46 height 11
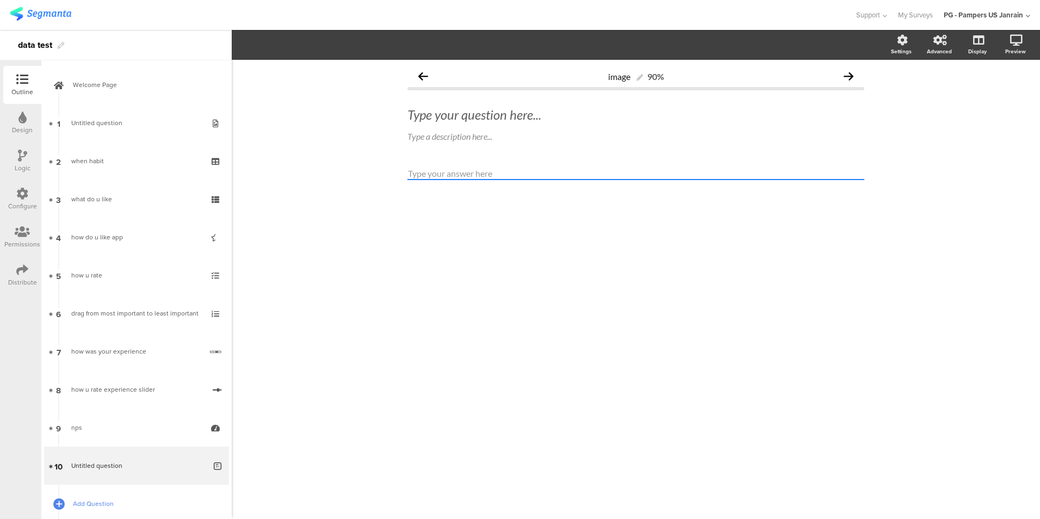
click at [109, 499] on span "Add Question" at bounding box center [142, 503] width 139 height 11
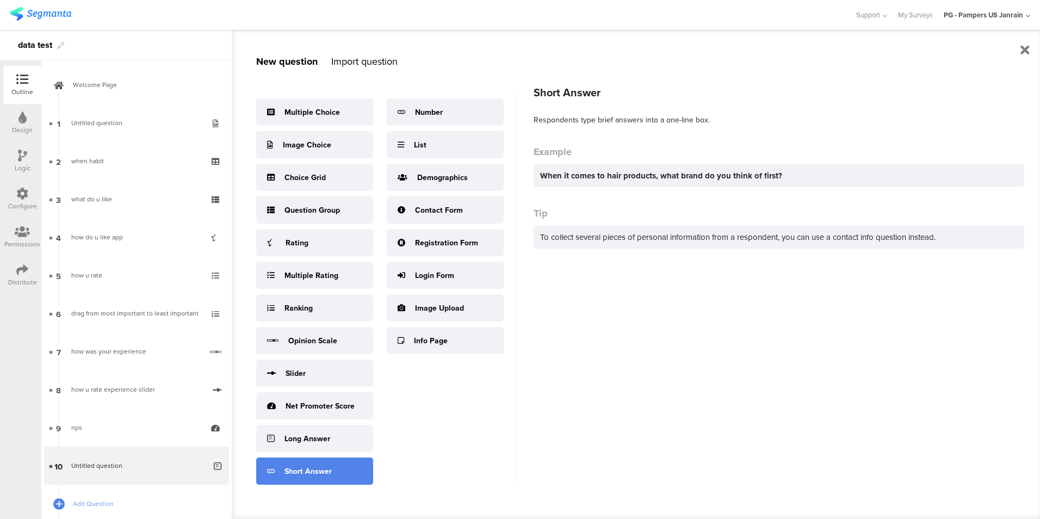
click at [297, 468] on div "Short Answer" at bounding box center [308, 471] width 47 height 11
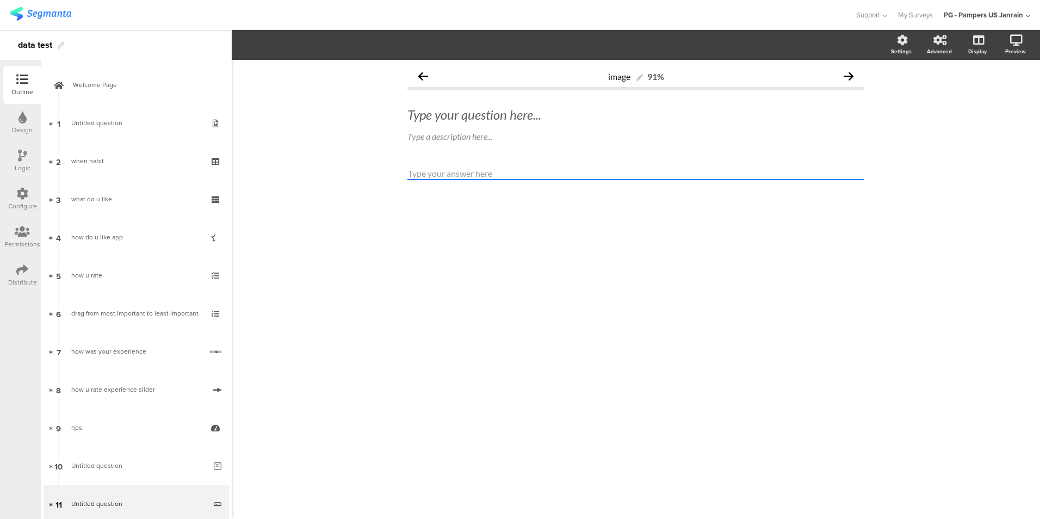
scroll to position [104, 0]
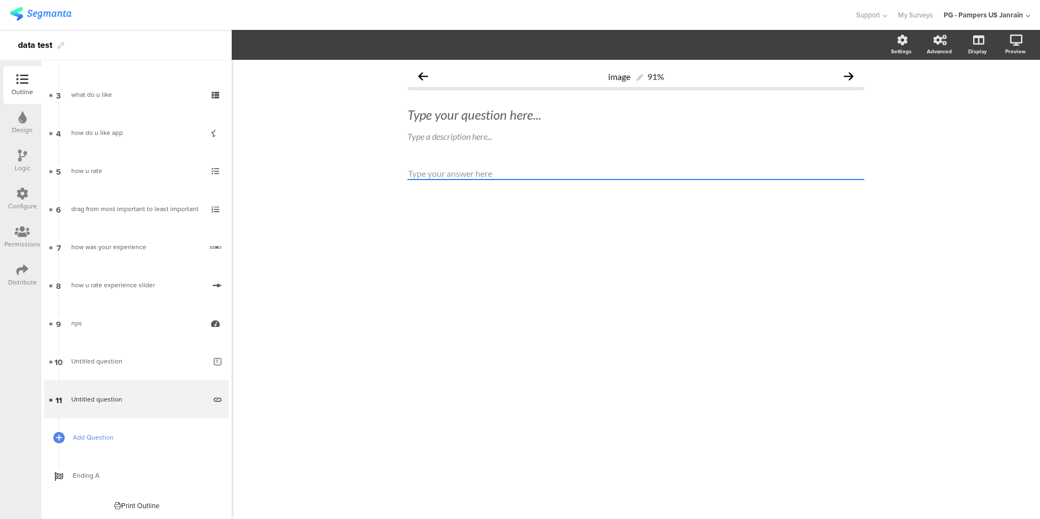
click at [160, 438] on span "Add Question" at bounding box center [142, 437] width 139 height 11
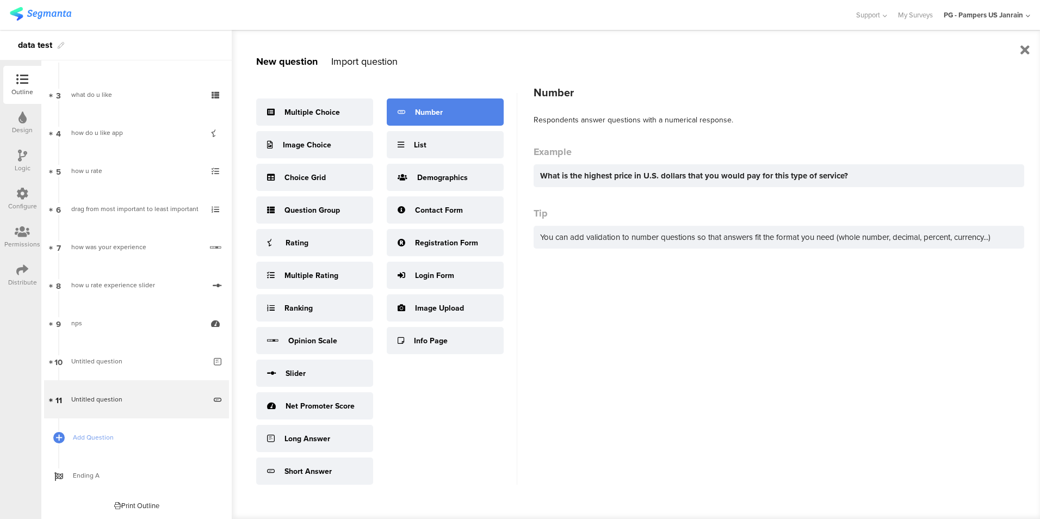
click at [471, 108] on div "Number" at bounding box center [445, 111] width 117 height 27
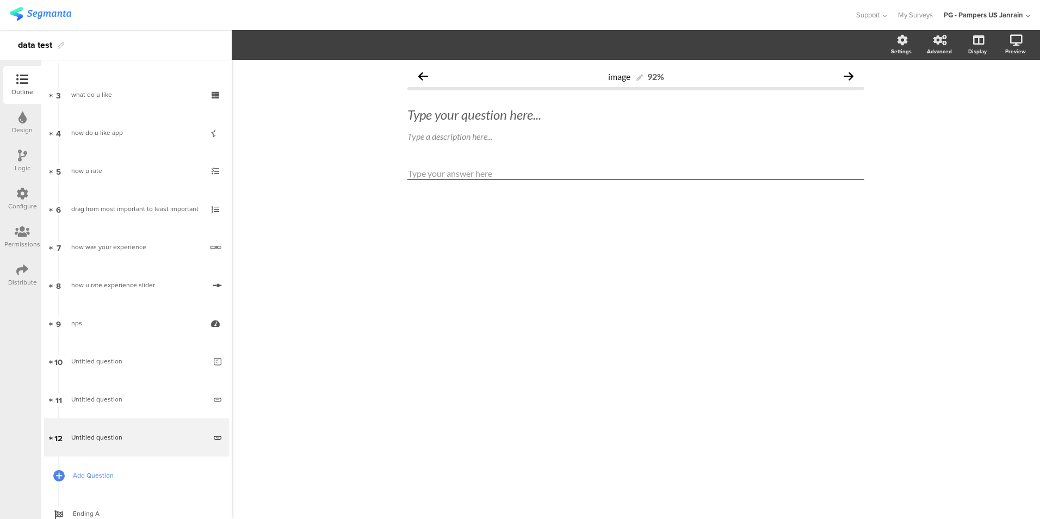
click at [170, 473] on span "Add Question" at bounding box center [142, 475] width 139 height 11
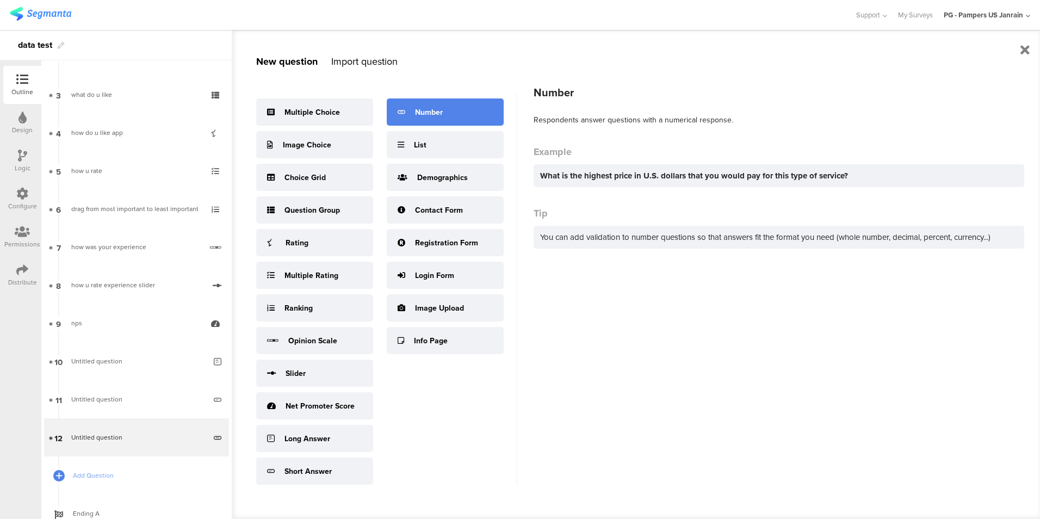
click at [461, 121] on div "Number" at bounding box center [445, 111] width 117 height 27
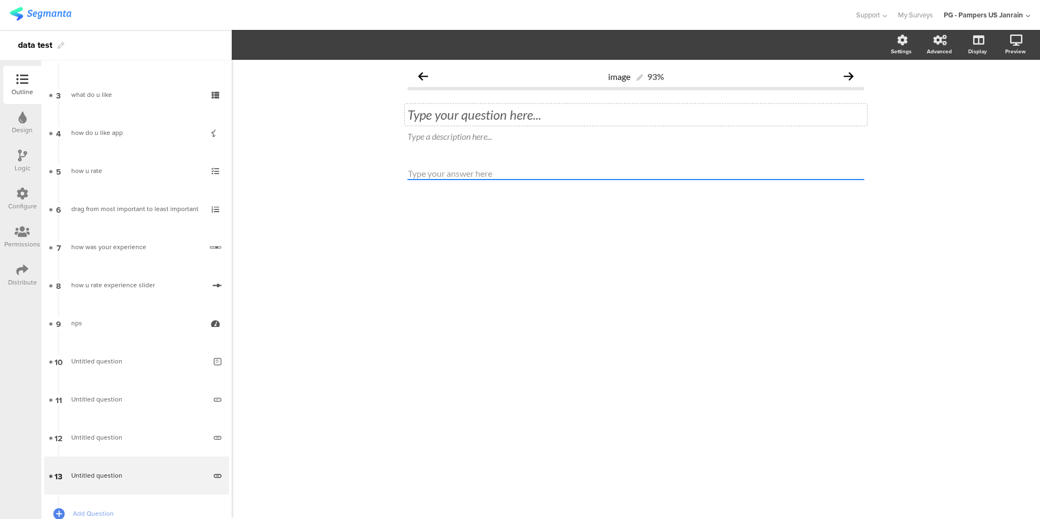
click at [468, 111] on div "Type your question here..." at bounding box center [636, 115] width 462 height 22
click at [461, 168] on input "number" at bounding box center [635, 174] width 457 height 13
click at [562, 116] on div "what u think what u think" at bounding box center [636, 115] width 462 height 22
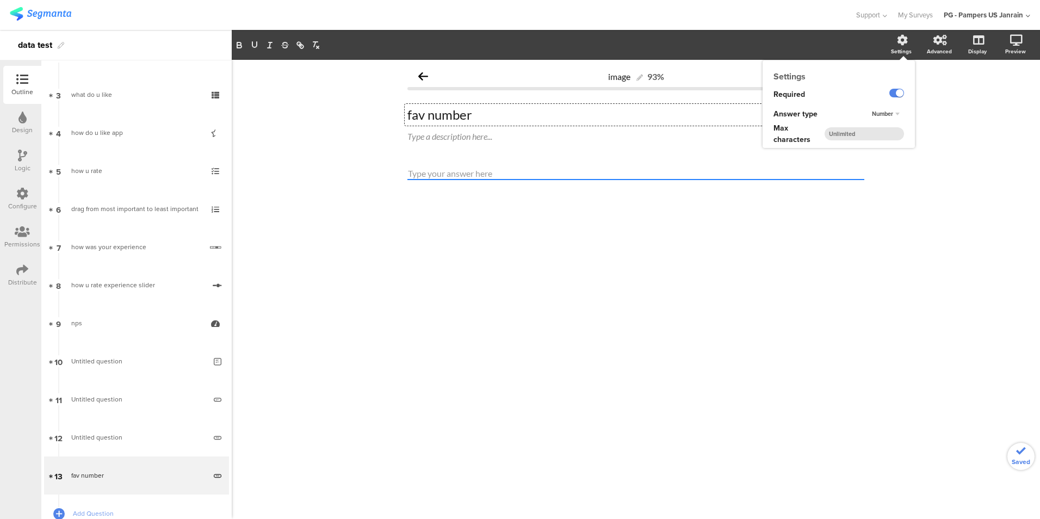
click at [903, 51] on div "Settings" at bounding box center [901, 51] width 21 height 8
click at [891, 114] on span "Number" at bounding box center [882, 113] width 21 height 9
click at [891, 114] on div "Number" at bounding box center [896, 113] width 15 height 7
click at [873, 128] on input "number" at bounding box center [864, 133] width 79 height 13
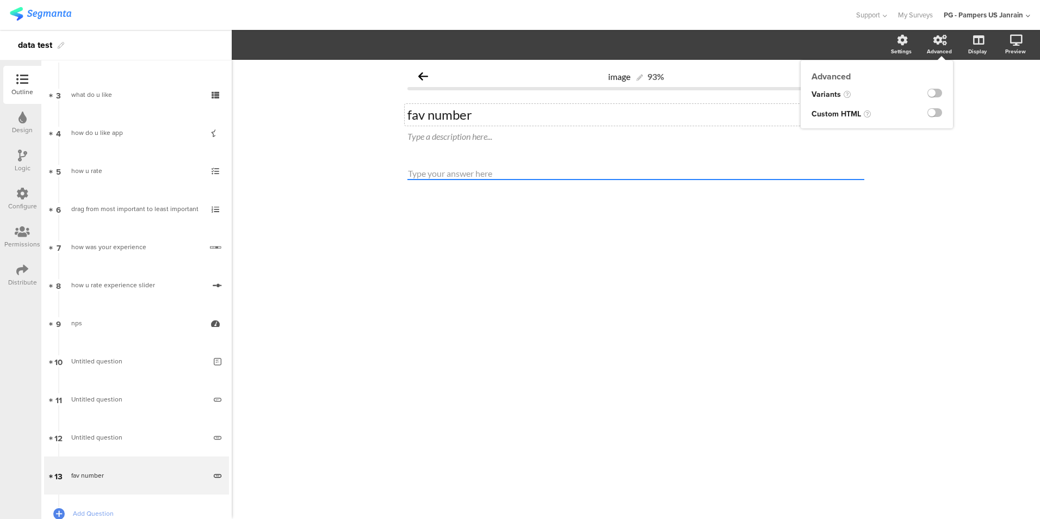
click at [953, 50] on div "Advanced" at bounding box center [945, 45] width 38 height 27
click at [1019, 44] on icon at bounding box center [1016, 40] width 13 height 11
click at [1004, 100] on icon at bounding box center [1002, 98] width 9 height 14
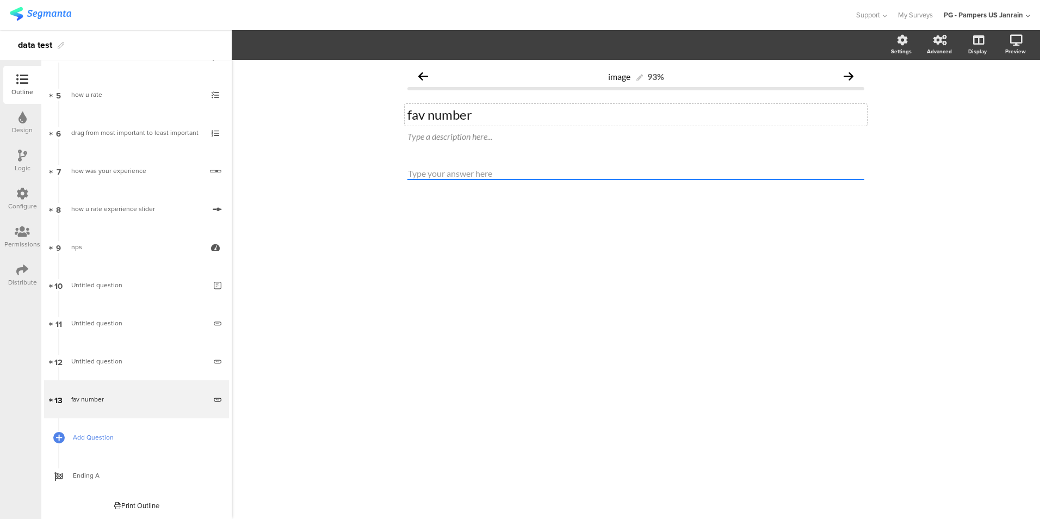
click at [124, 435] on span "Add Question" at bounding box center [142, 437] width 139 height 11
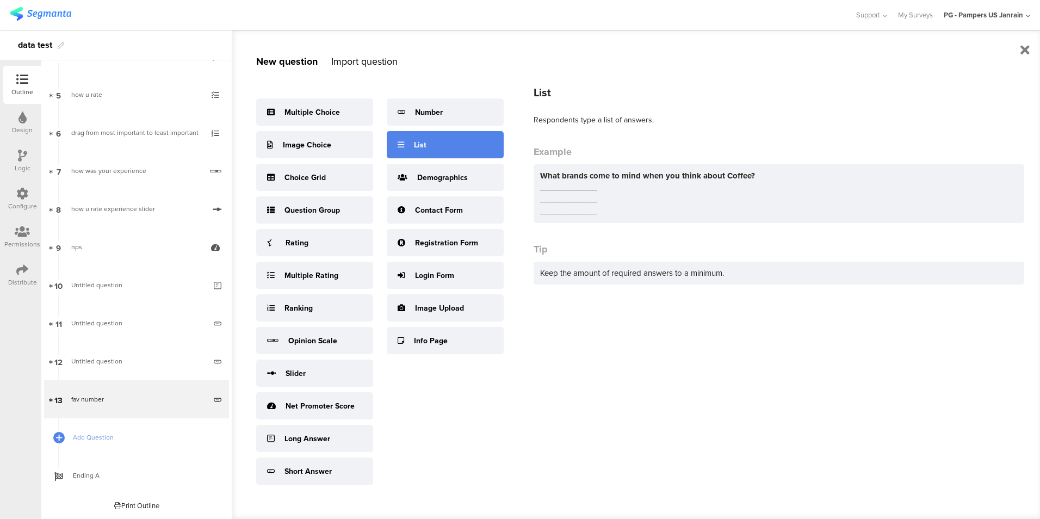
click at [446, 144] on div "List" at bounding box center [445, 144] width 117 height 27
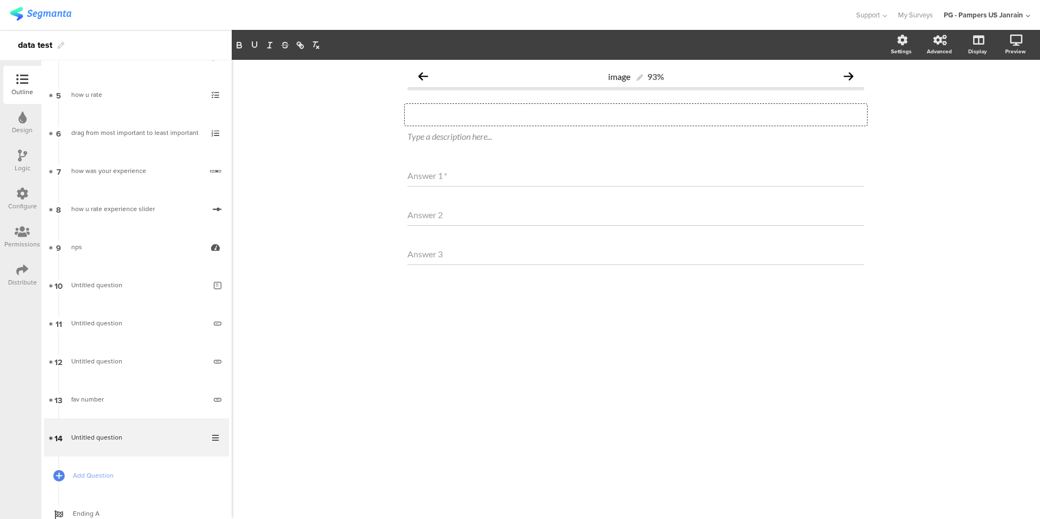
click at [454, 114] on div "Type your question here..." at bounding box center [636, 115] width 462 height 22
drag, startPoint x: 419, startPoint y: 172, endPoint x: 363, endPoint y: 192, distance: 59.4
click at [363, 192] on div "image 93% what do u think about coffee what do u think about coffee Type a desc…" at bounding box center [636, 289] width 808 height 459
click at [612, 109] on div "what do u think about coffee what do u think about coffee what do u think about…" at bounding box center [636, 115] width 462 height 22
click at [612, 109] on p "what do u think about coffee" at bounding box center [635, 115] width 457 height 16
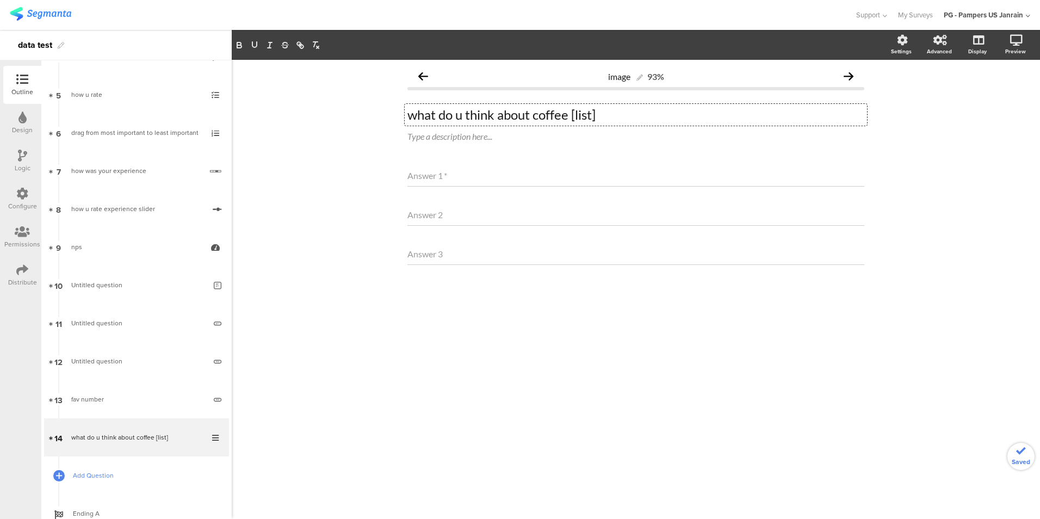
click at [135, 471] on span "Add Question" at bounding box center [142, 475] width 139 height 11
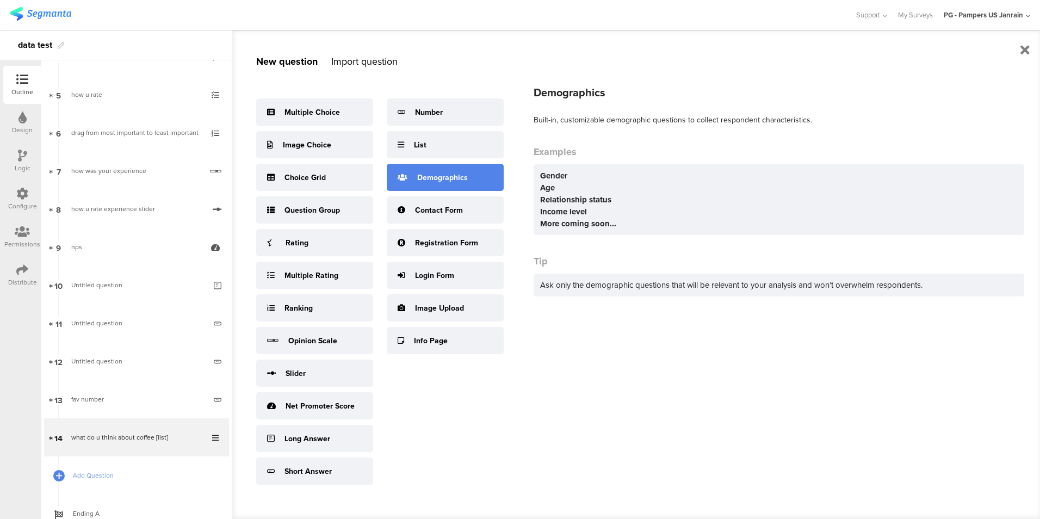
click at [460, 175] on div "Demographics" at bounding box center [442, 177] width 51 height 11
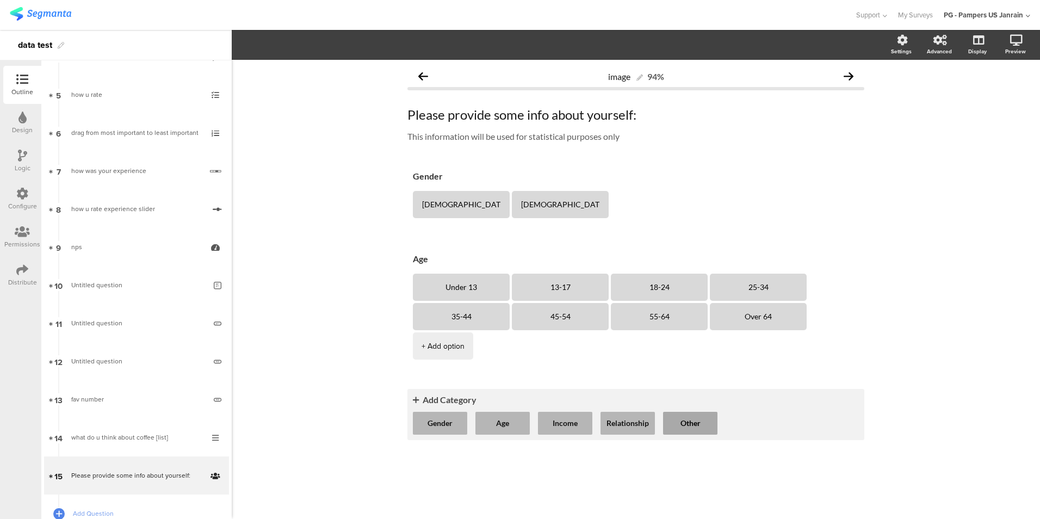
click at [701, 412] on button "Other" at bounding box center [690, 423] width 54 height 23
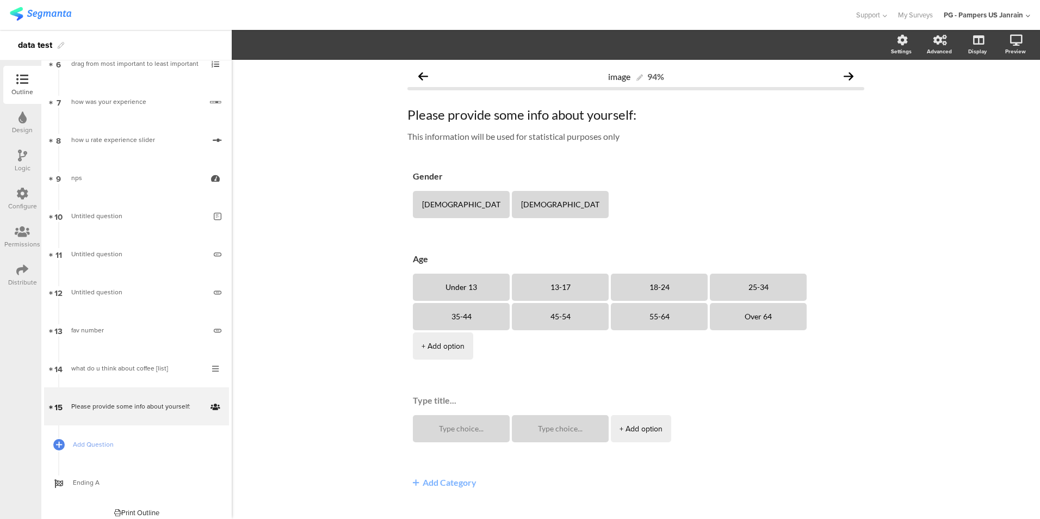
scroll to position [252, 0]
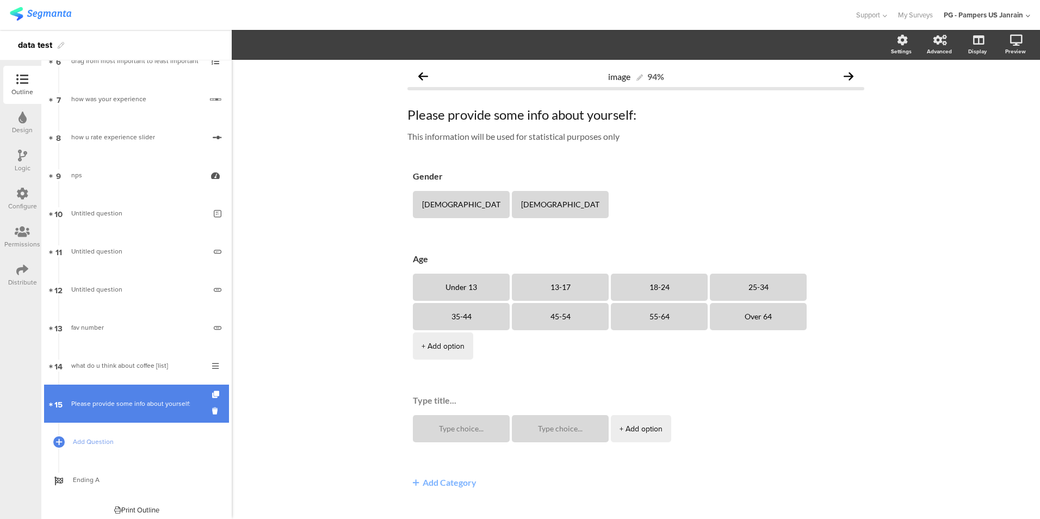
click at [109, 410] on link "15 Please provide some info about yourself:" at bounding box center [136, 404] width 185 height 38
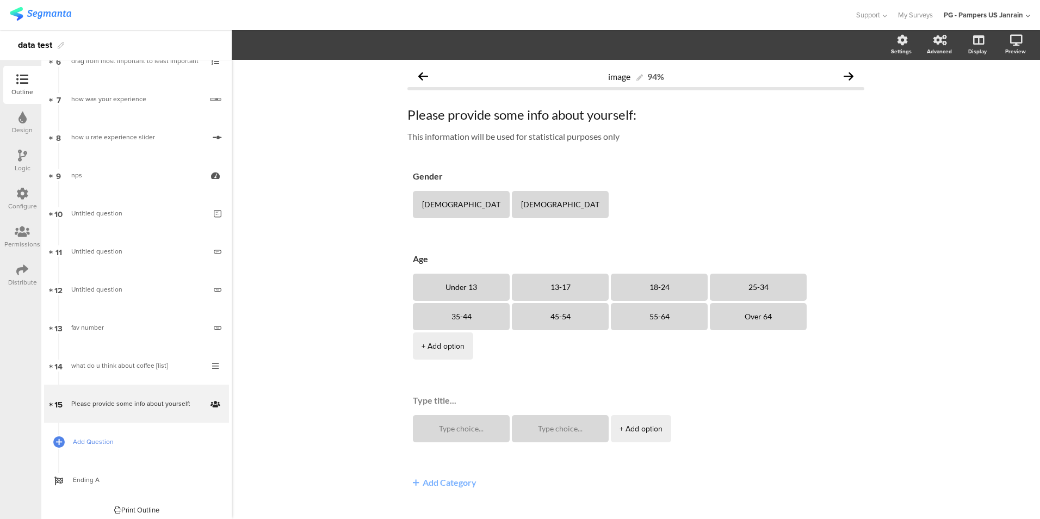
click at [100, 439] on span "Add Question" at bounding box center [142, 441] width 139 height 11
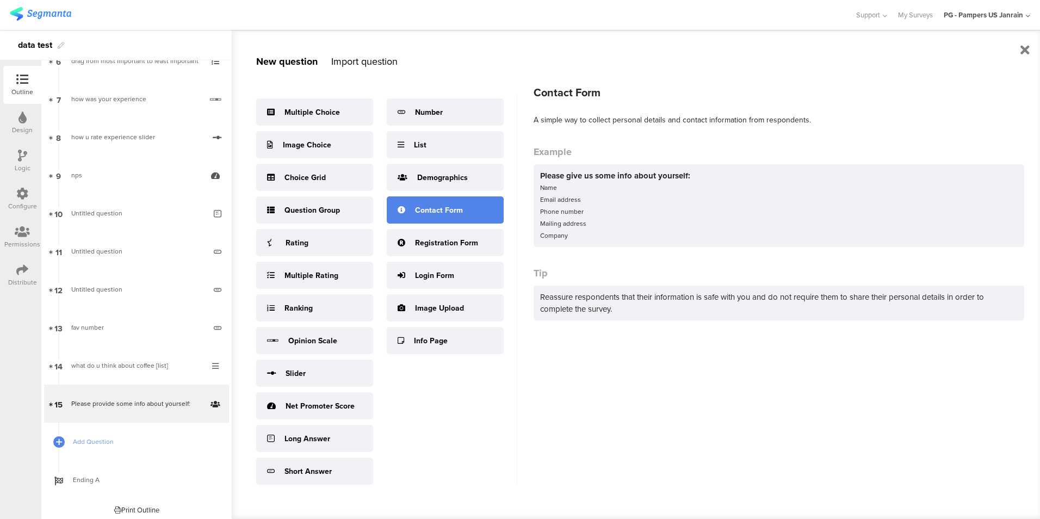
click at [470, 215] on div "Contact Form" at bounding box center [445, 209] width 117 height 27
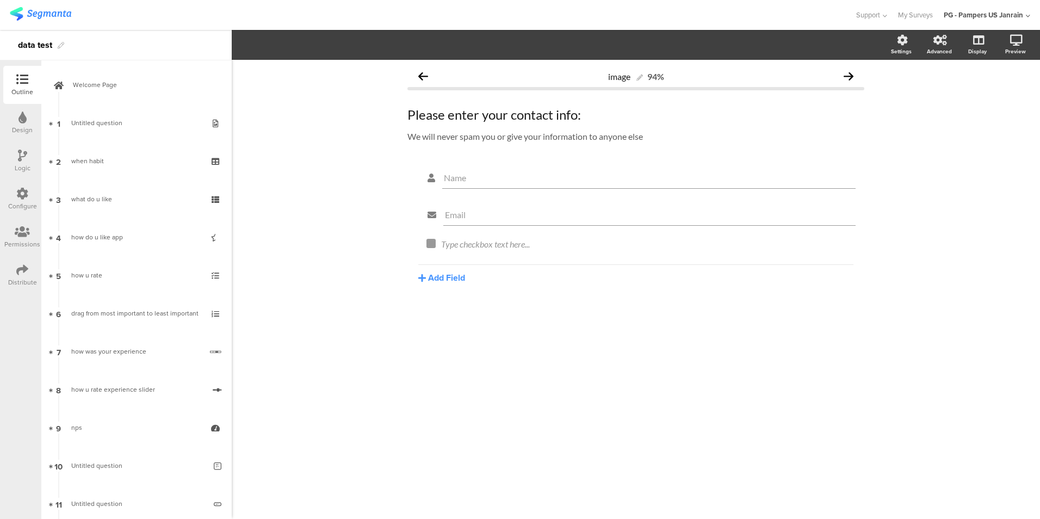
scroll to position [295, 0]
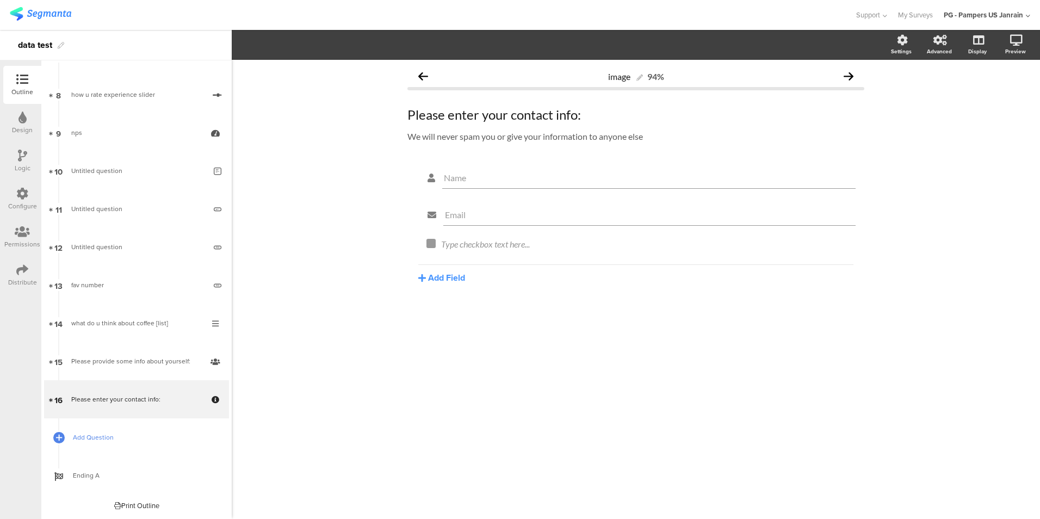
click at [102, 437] on span "Add Question" at bounding box center [142, 437] width 139 height 11
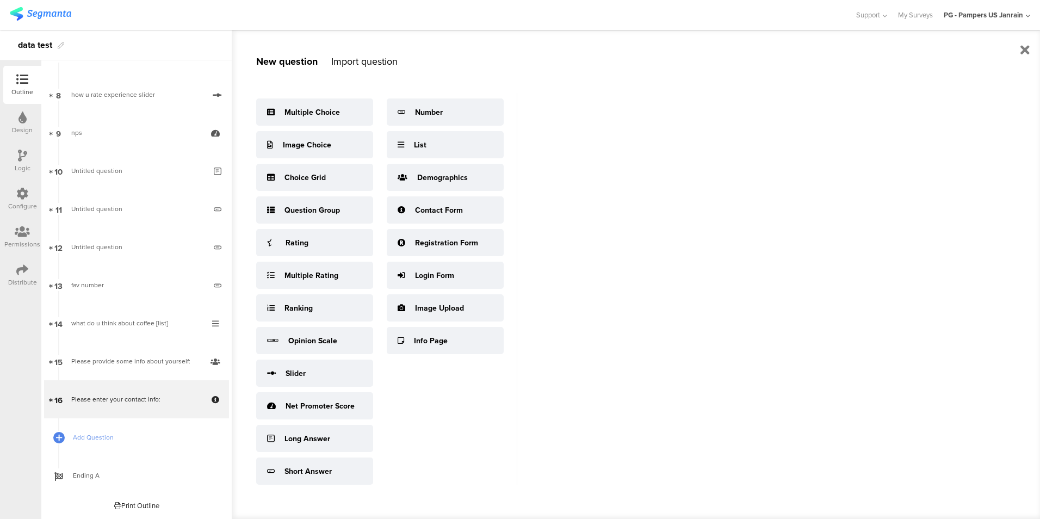
click at [573, 228] on div "New question Import question Multiple Choice Image Choice Choice Grid Question …" at bounding box center [636, 274] width 809 height 489
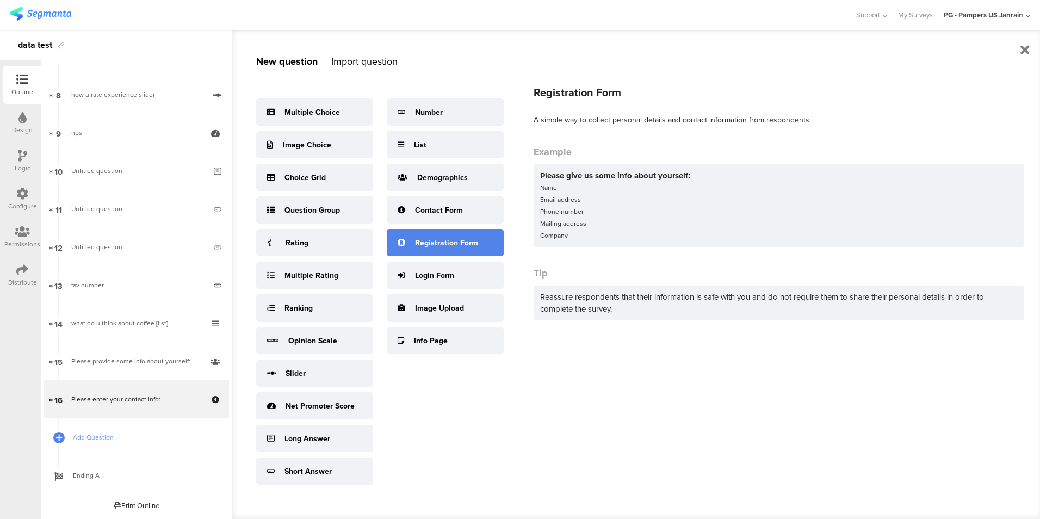
click at [459, 236] on div "Registration Form" at bounding box center [445, 242] width 117 height 27
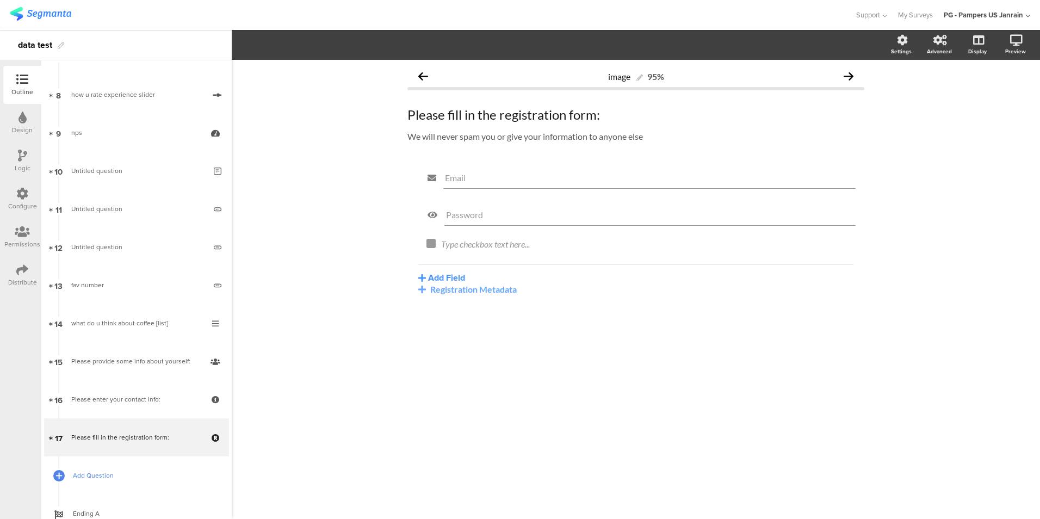
click at [140, 475] on span "Add Question" at bounding box center [142, 475] width 139 height 11
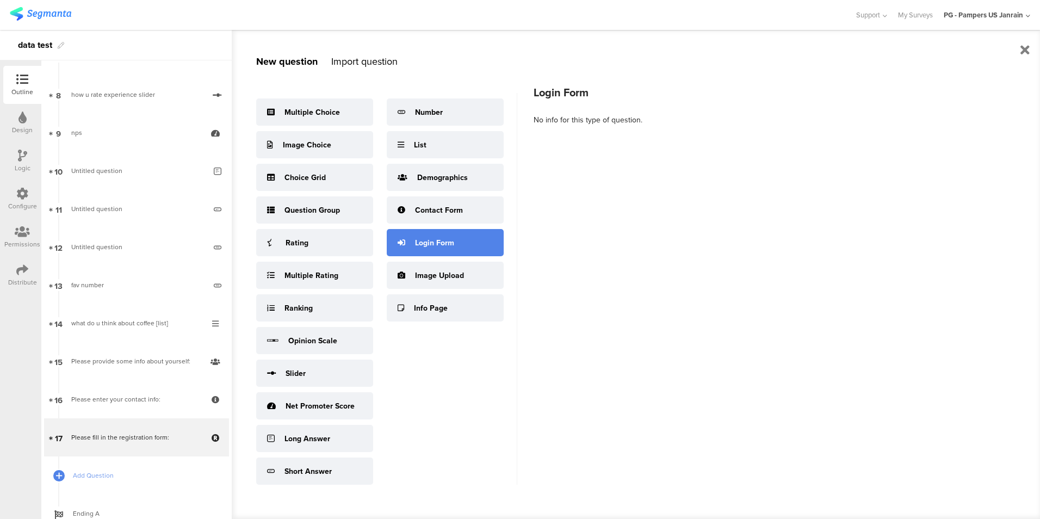
click at [446, 239] on div "Login Form" at bounding box center [434, 242] width 39 height 11
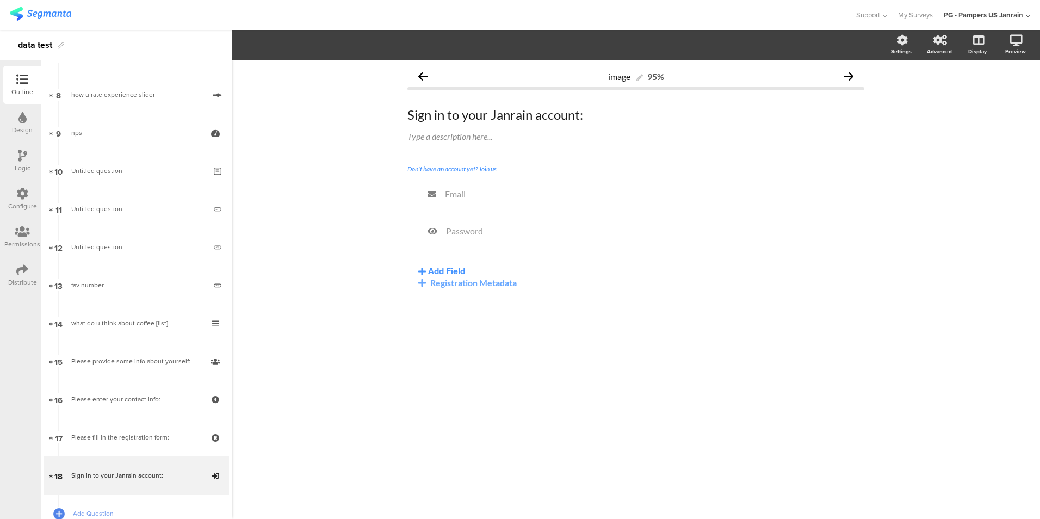
scroll to position [371, 0]
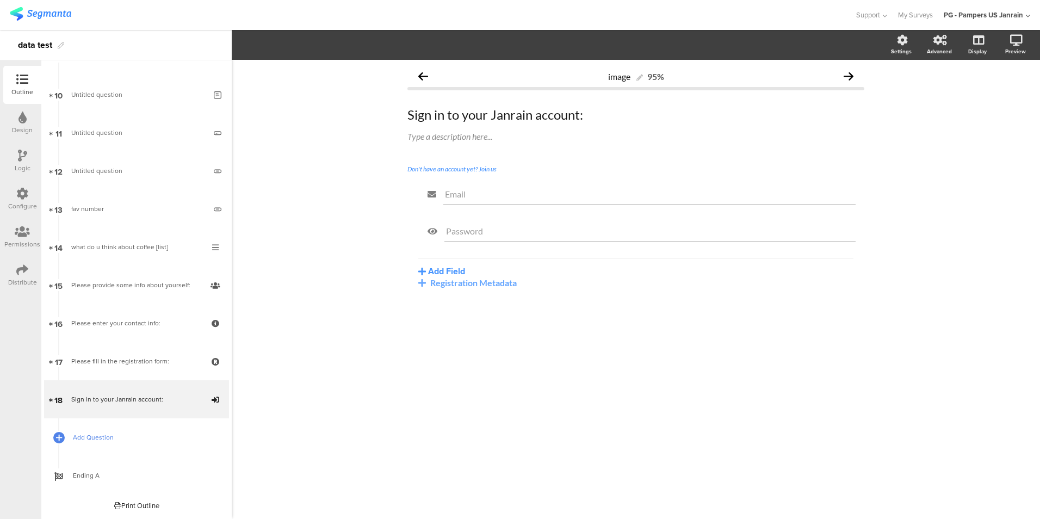
click at [104, 437] on span "Add Question" at bounding box center [142, 437] width 139 height 11
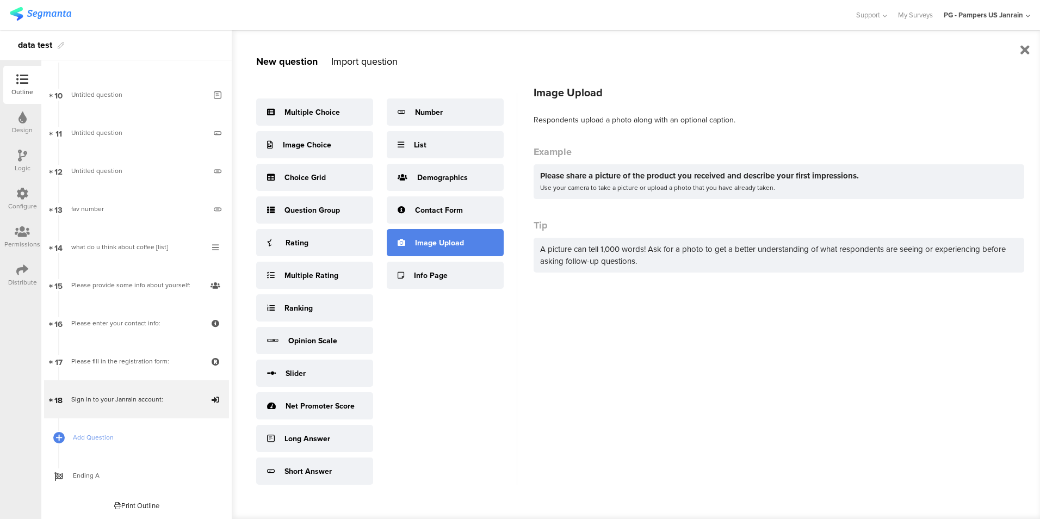
click at [412, 241] on div "Image Upload" at bounding box center [445, 242] width 117 height 27
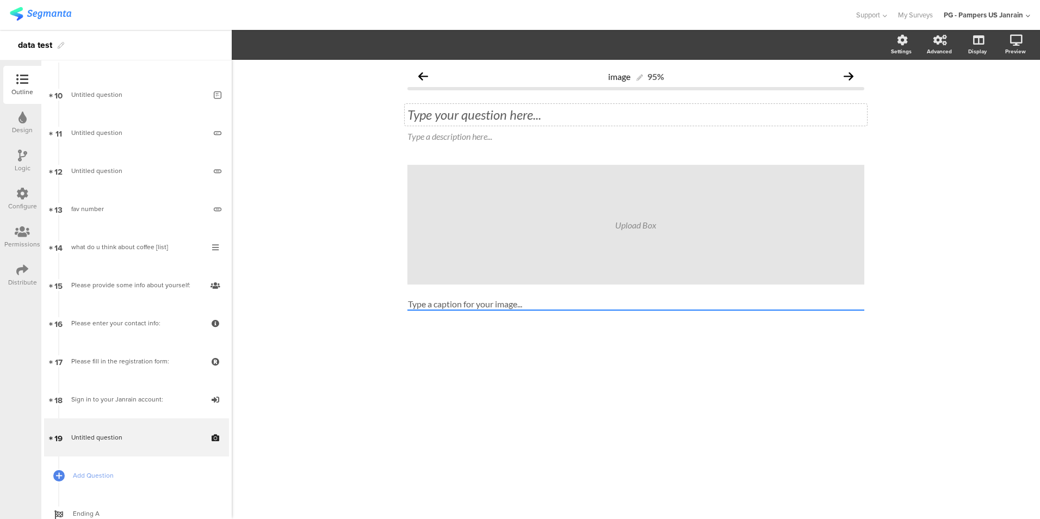
click at [455, 118] on div "Type your question here..." at bounding box center [636, 115] width 462 height 22
click at [156, 480] on span "Add Question" at bounding box center [142, 475] width 139 height 11
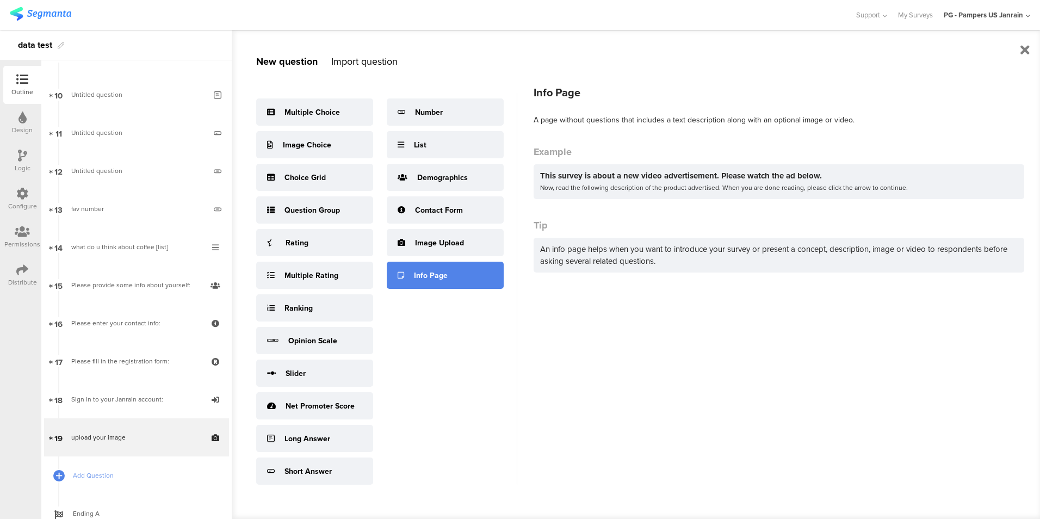
click at [434, 279] on div "Info Page" at bounding box center [431, 275] width 34 height 11
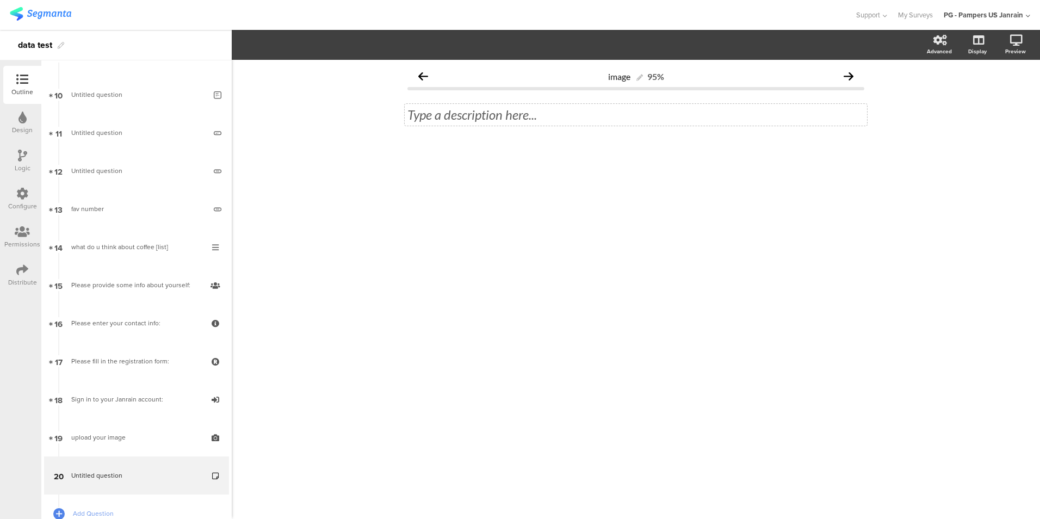
click at [443, 114] on div "Type a description here..." at bounding box center [636, 115] width 462 height 22
click at [307, 46] on button "button" at bounding box center [300, 45] width 15 height 13
click at [407, 313] on div "image 95% Type a description here..." at bounding box center [636, 289] width 808 height 459
click at [460, 113] on div "Type a description here..." at bounding box center [636, 115] width 462 height 22
click at [369, 336] on div "image 95% info page info page" at bounding box center [636, 289] width 808 height 459
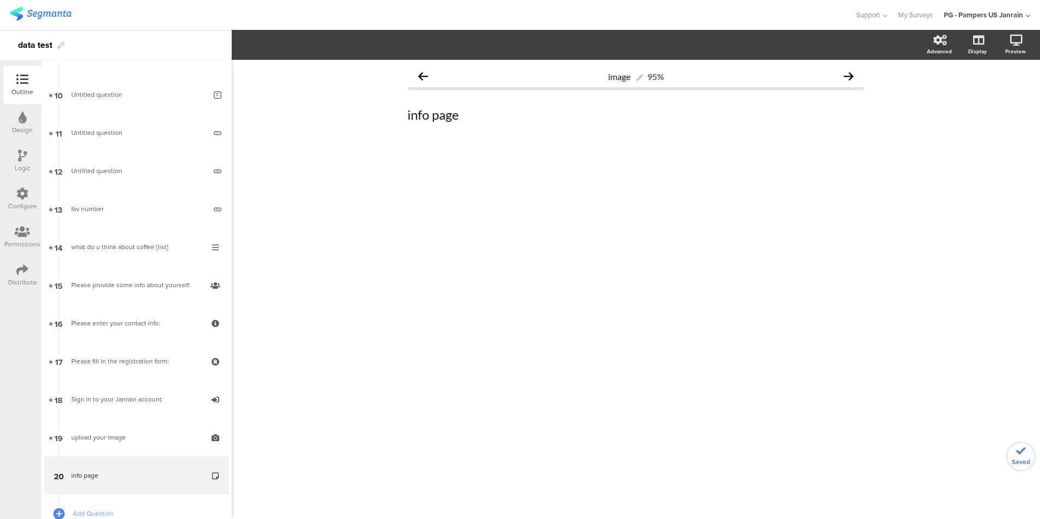
scroll to position [447, 0]
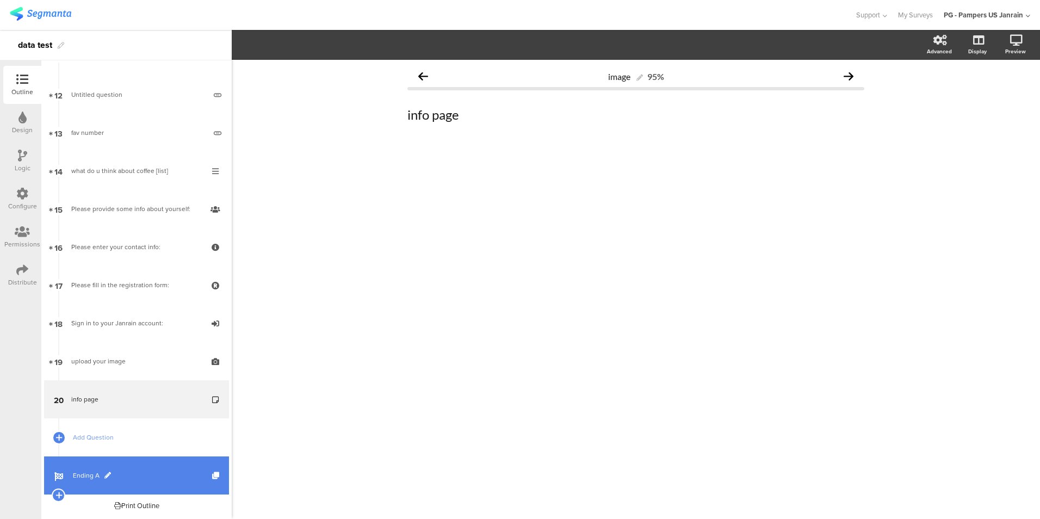
click at [93, 484] on link "Ending A" at bounding box center [136, 475] width 185 height 38
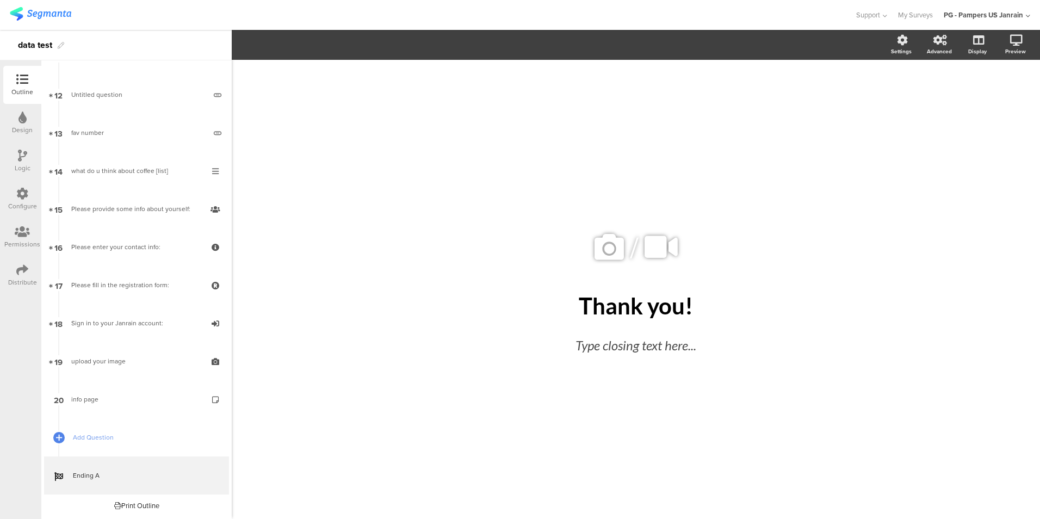
click at [12, 134] on div "Design" at bounding box center [22, 130] width 21 height 10
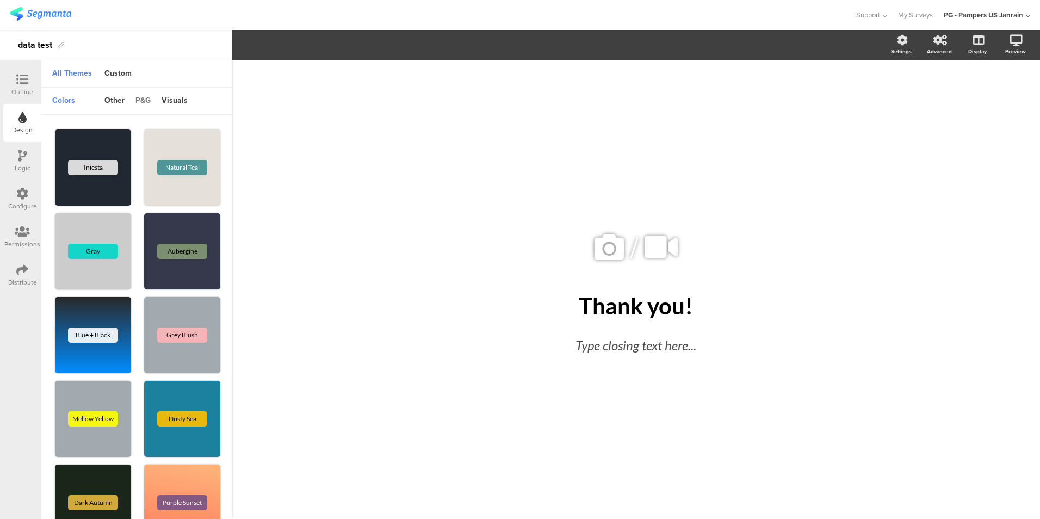
click at [148, 95] on div "p&g" at bounding box center [143, 101] width 26 height 18
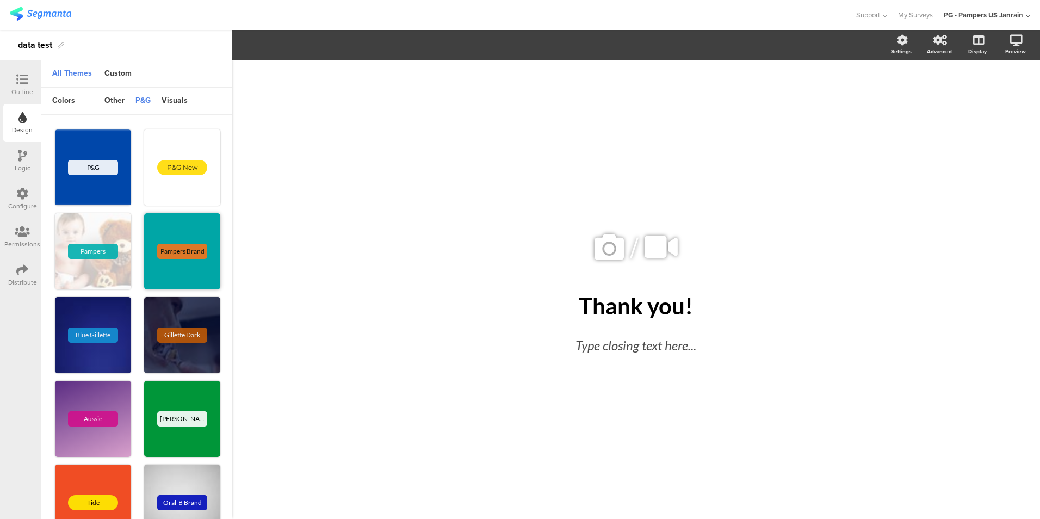
click at [164, 272] on div "Pampers Brand" at bounding box center [182, 251] width 76 height 76
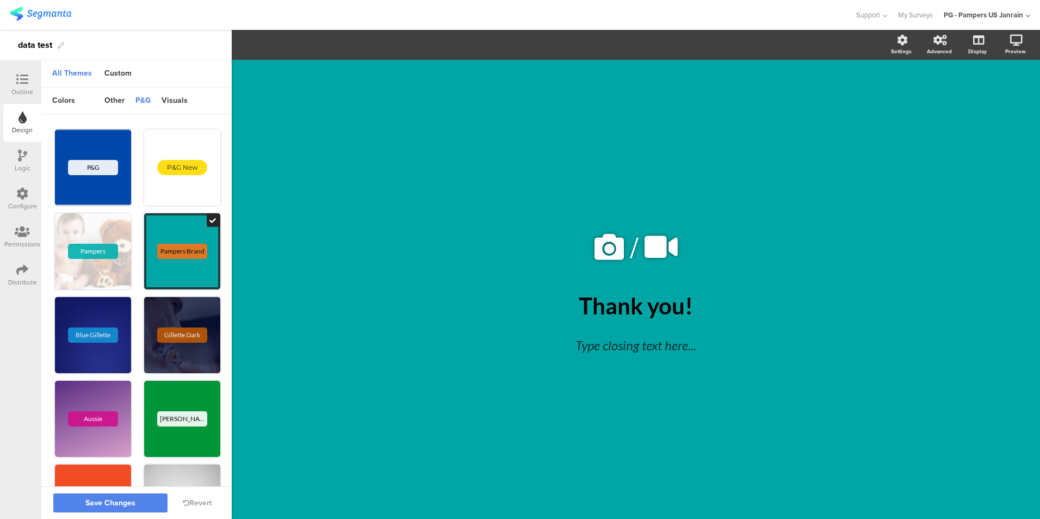
click at [28, 164] on div "Logic" at bounding box center [23, 168] width 16 height 10
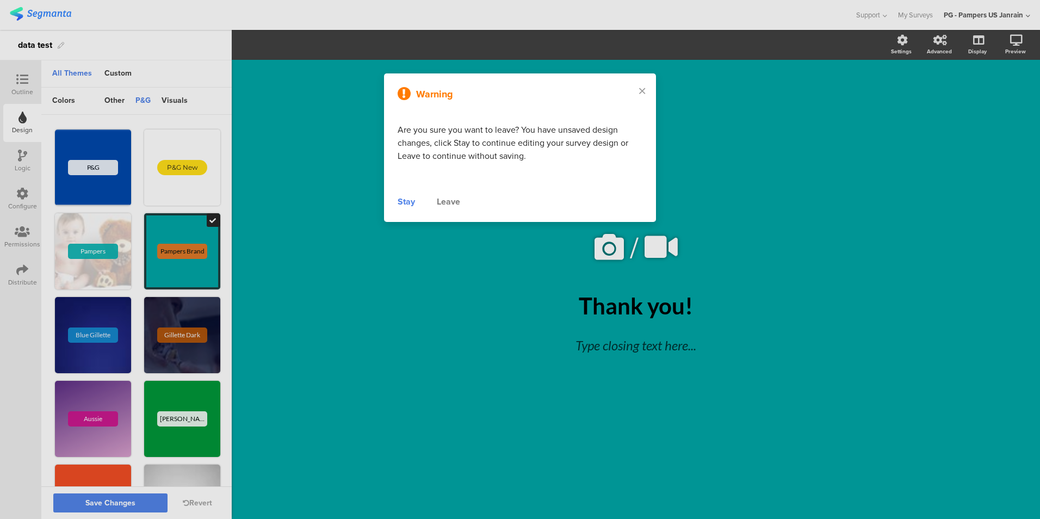
click at [453, 205] on div "Leave" at bounding box center [448, 201] width 23 height 13
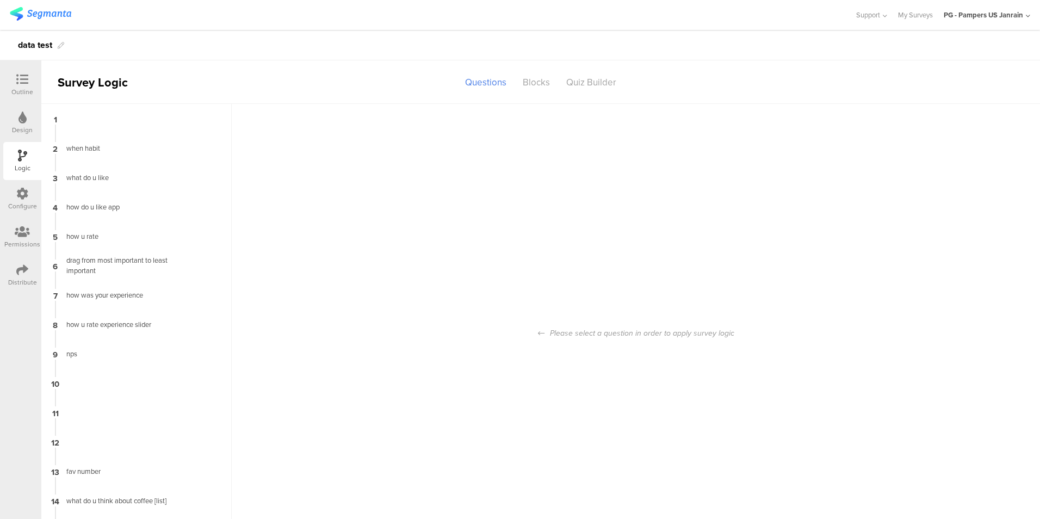
click at [29, 197] on div "Configure" at bounding box center [22, 199] width 38 height 38
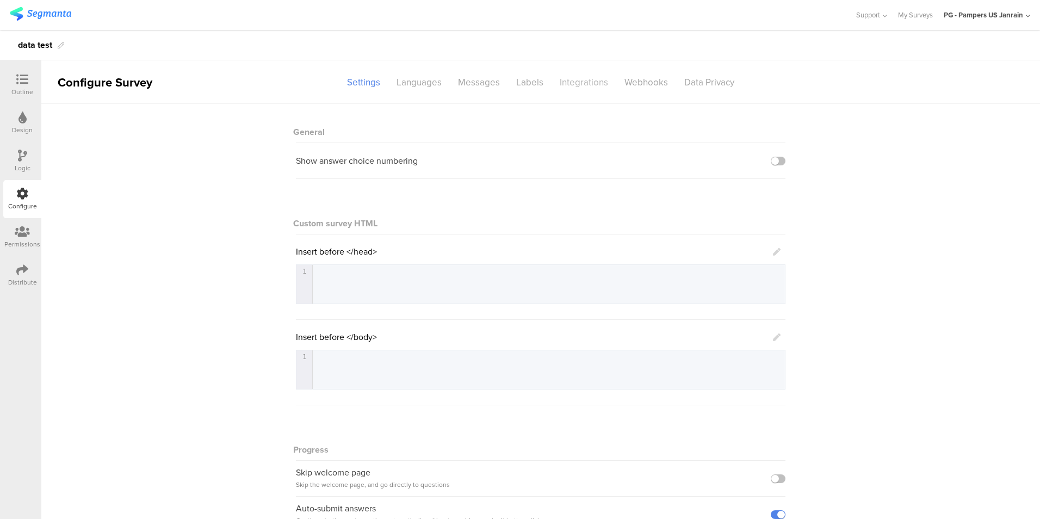
click at [570, 79] on div "Integrations" at bounding box center [584, 82] width 65 height 19
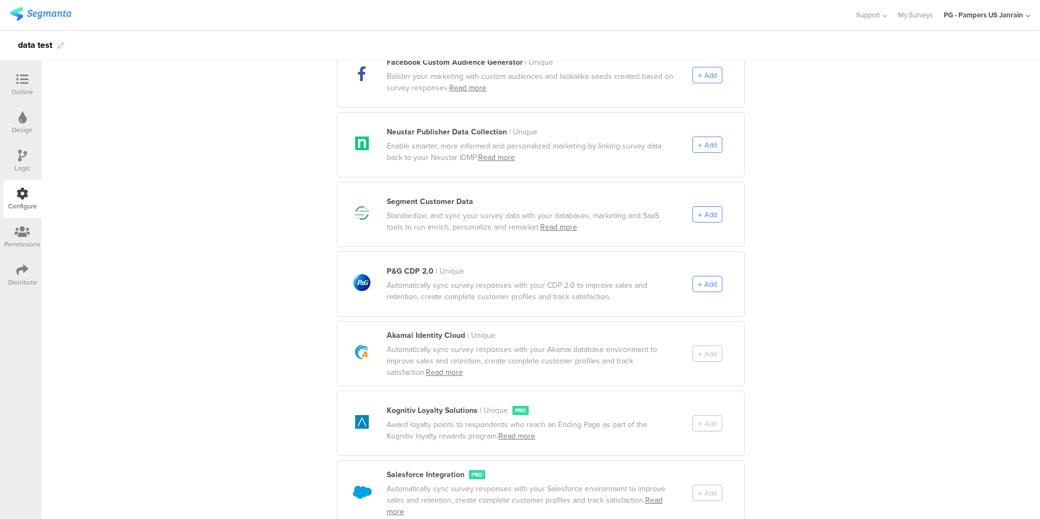
scroll to position [527, 0]
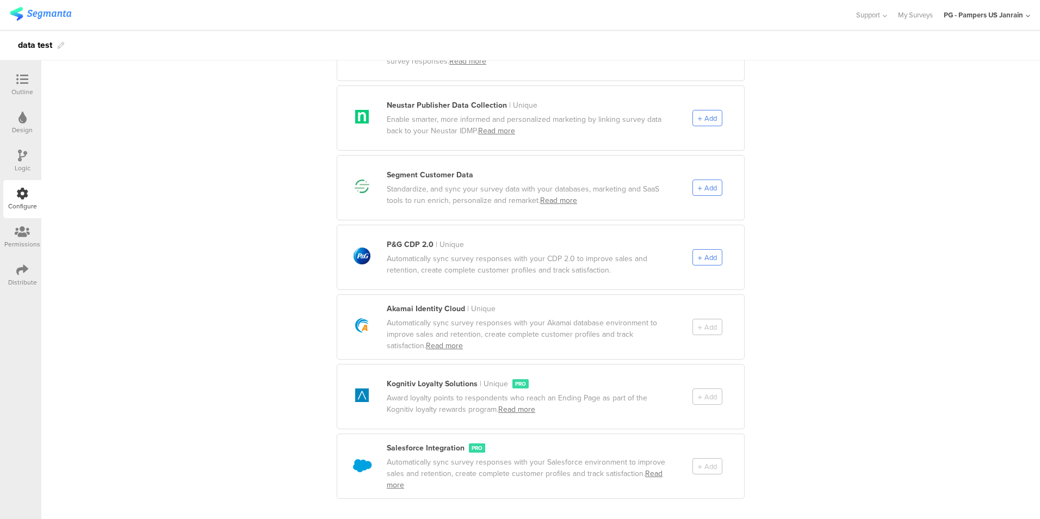
click at [757, 213] on div "Integrations Integrate directly with the tools you know and love to track how r…" at bounding box center [540, 40] width 999 height 927
click at [709, 183] on span "Add" at bounding box center [711, 188] width 13 height 10
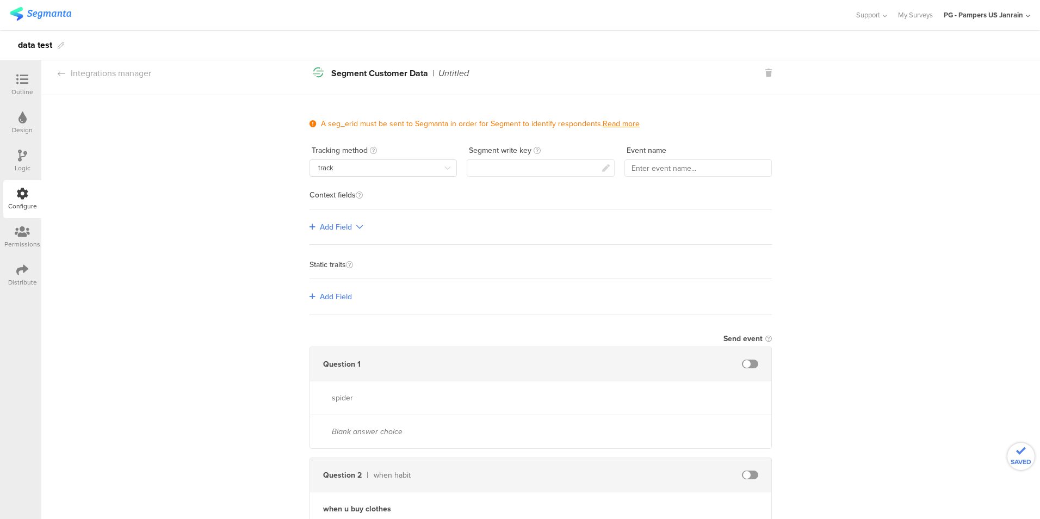
scroll to position [0, 0]
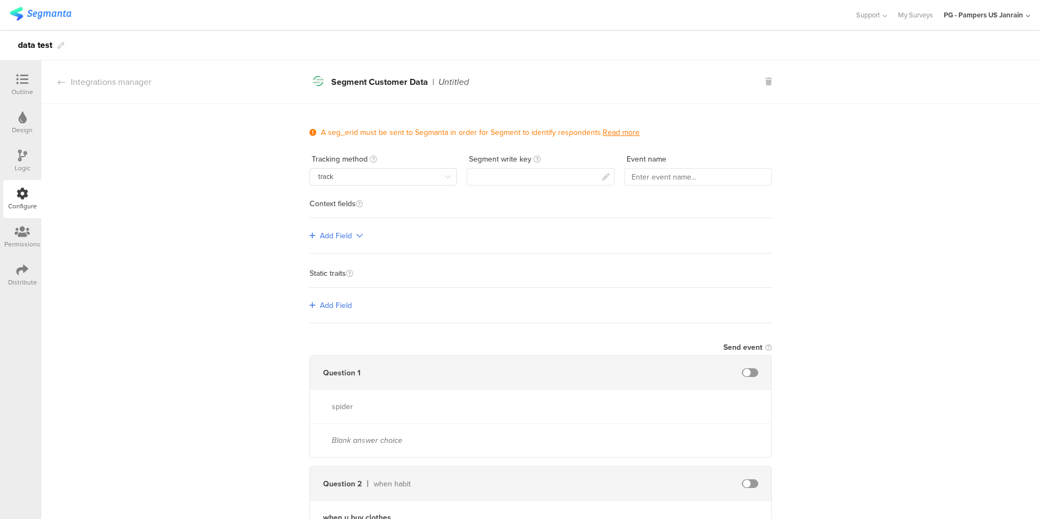
click at [748, 373] on span at bounding box center [750, 372] width 16 height 9
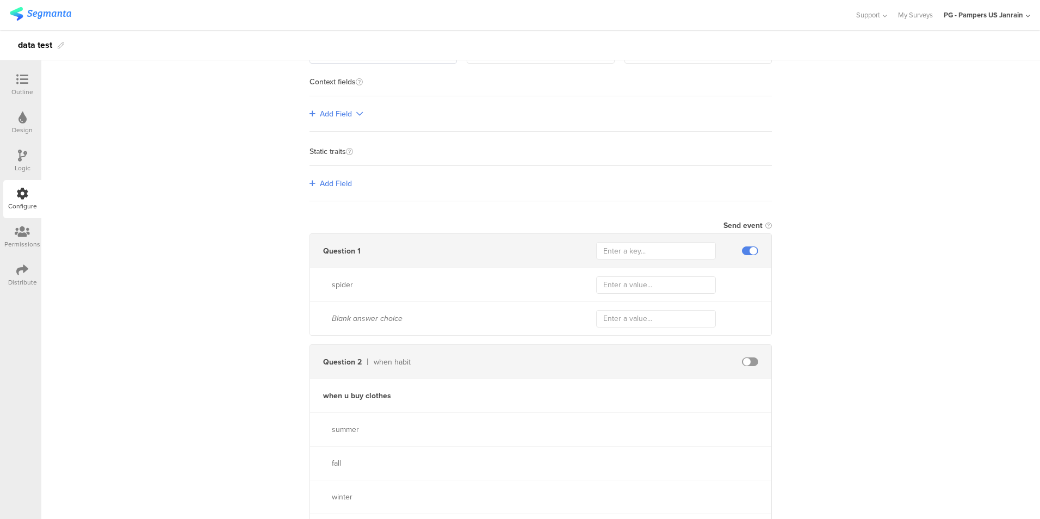
scroll to position [131, 0]
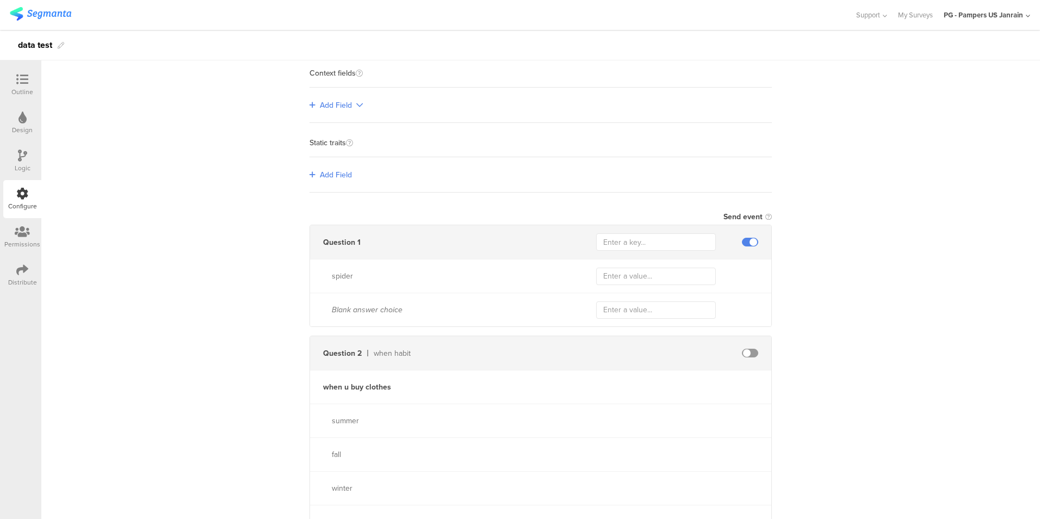
click at [748, 353] on span at bounding box center [750, 353] width 16 height 9
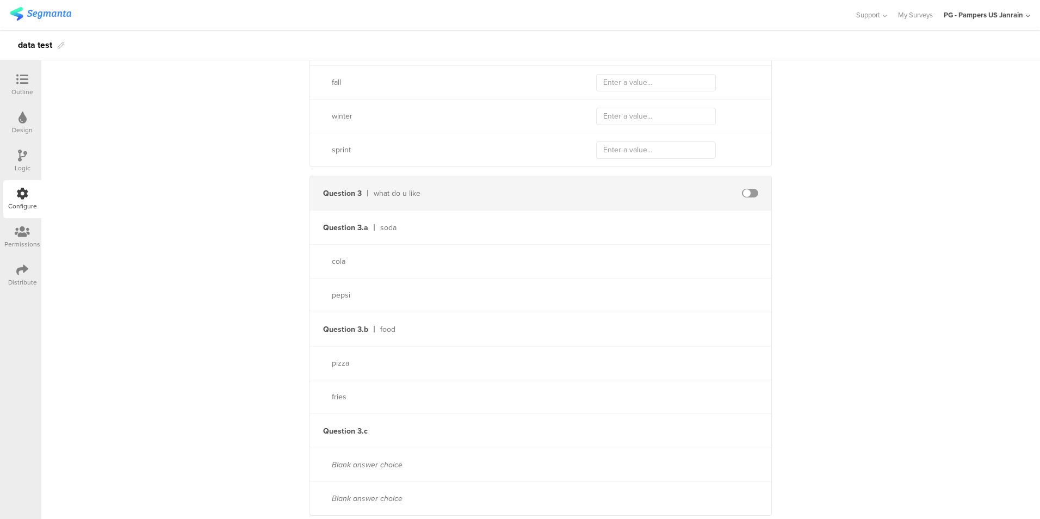
scroll to position [675, 0]
click at [744, 187] on span at bounding box center [750, 190] width 16 height 9
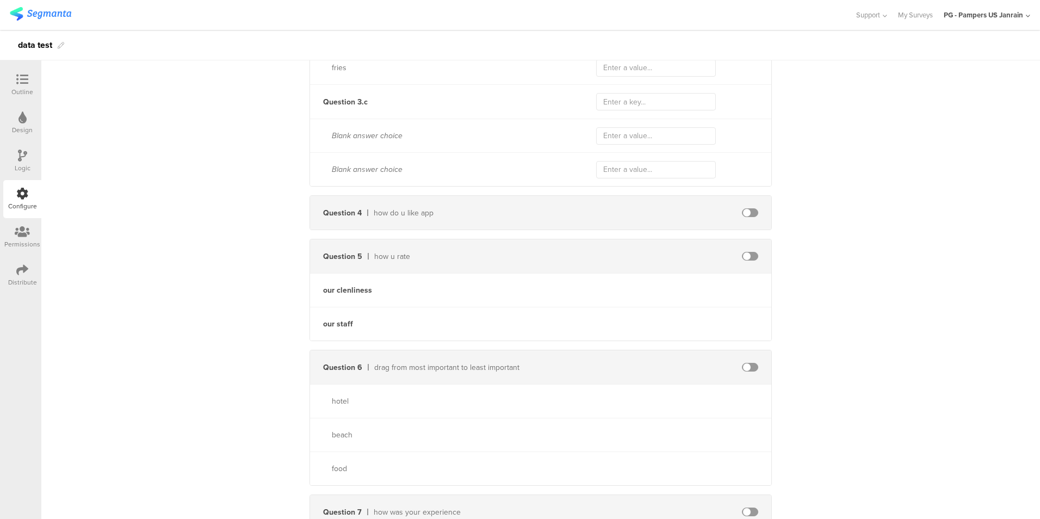
scroll to position [1066, 0]
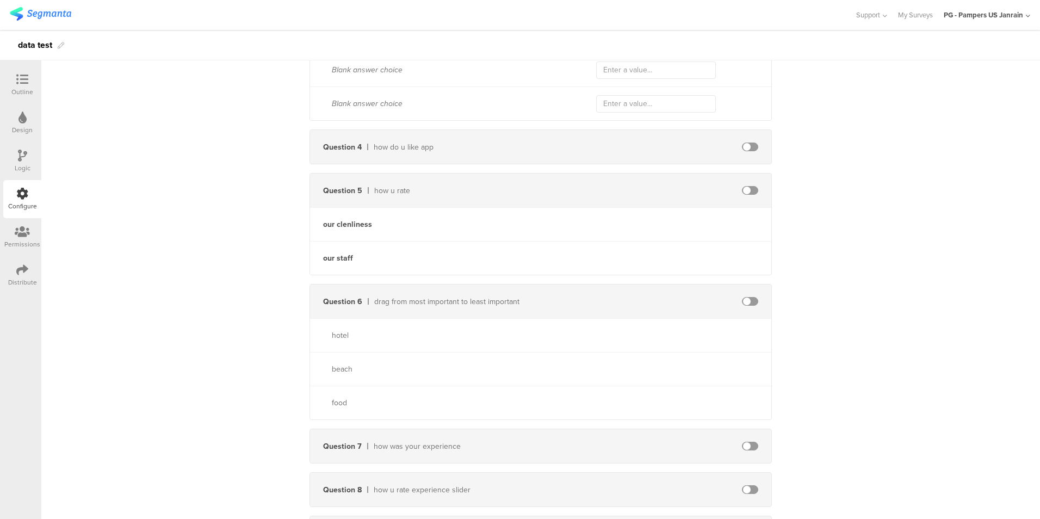
click at [744, 143] on span at bounding box center [750, 147] width 16 height 9
click at [17, 87] on div "Outline" at bounding box center [22, 92] width 22 height 10
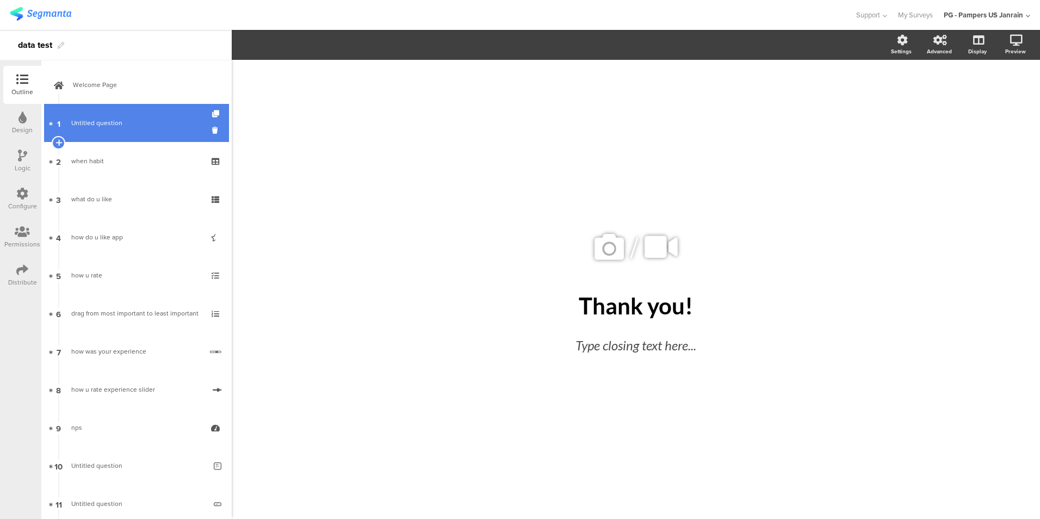
click at [131, 128] on link "1 Untitled question" at bounding box center [136, 123] width 185 height 38
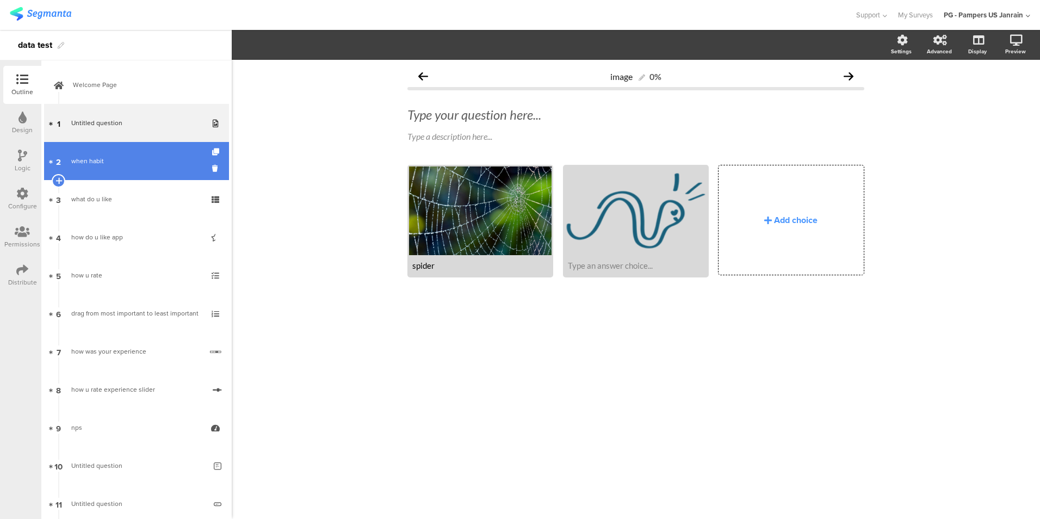
click at [136, 169] on link "2 when habit" at bounding box center [136, 161] width 185 height 38
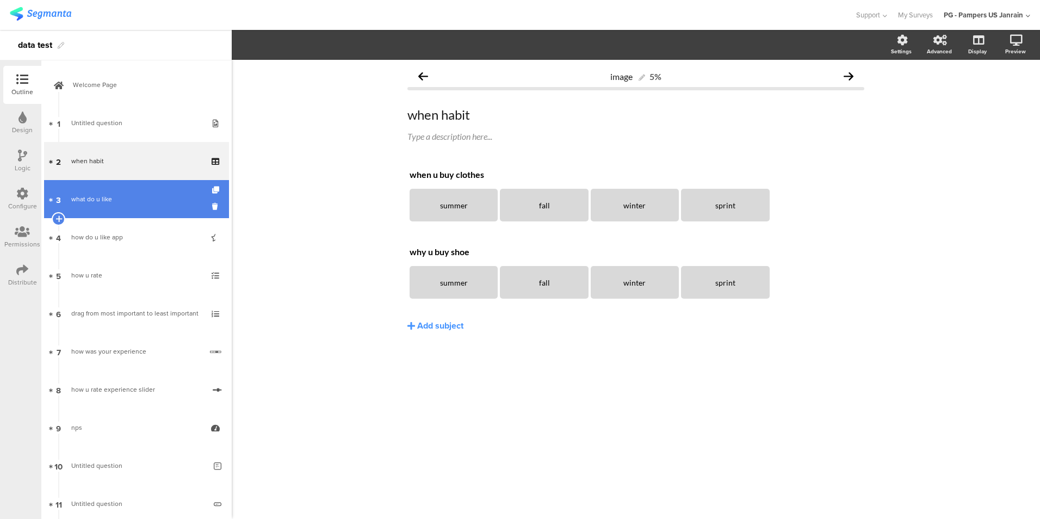
click at [135, 195] on div "what do u like" at bounding box center [136, 199] width 130 height 11
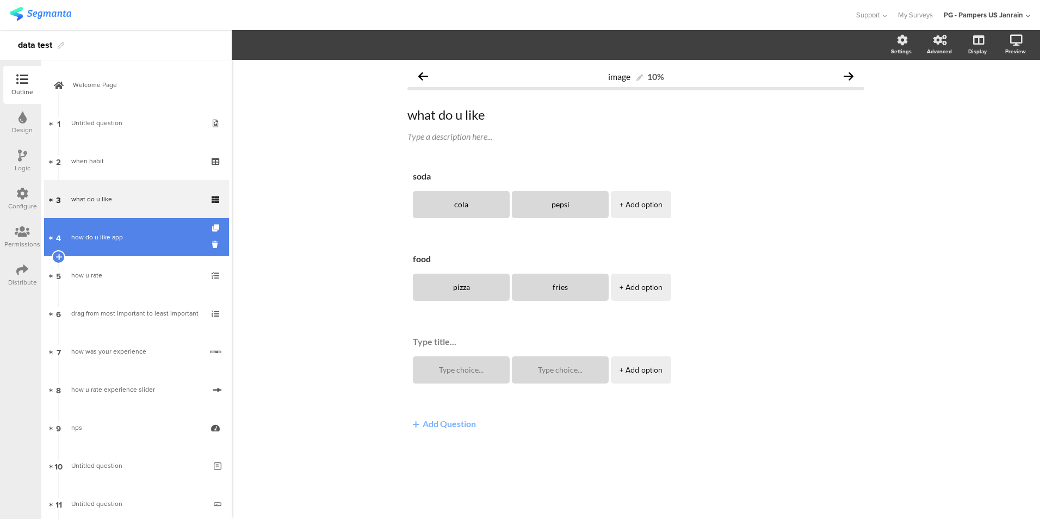
click at [138, 235] on div "how do u like app" at bounding box center [136, 237] width 130 height 11
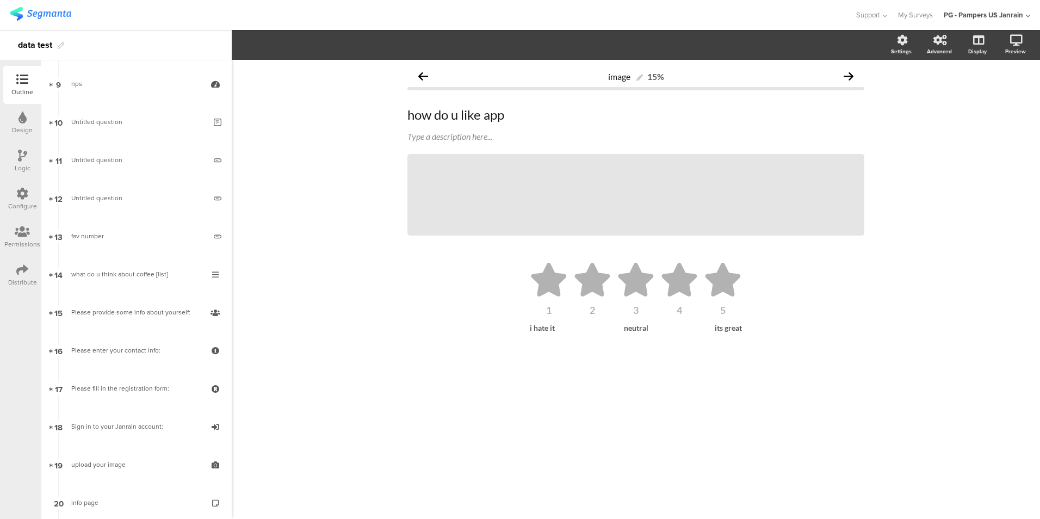
scroll to position [447, 0]
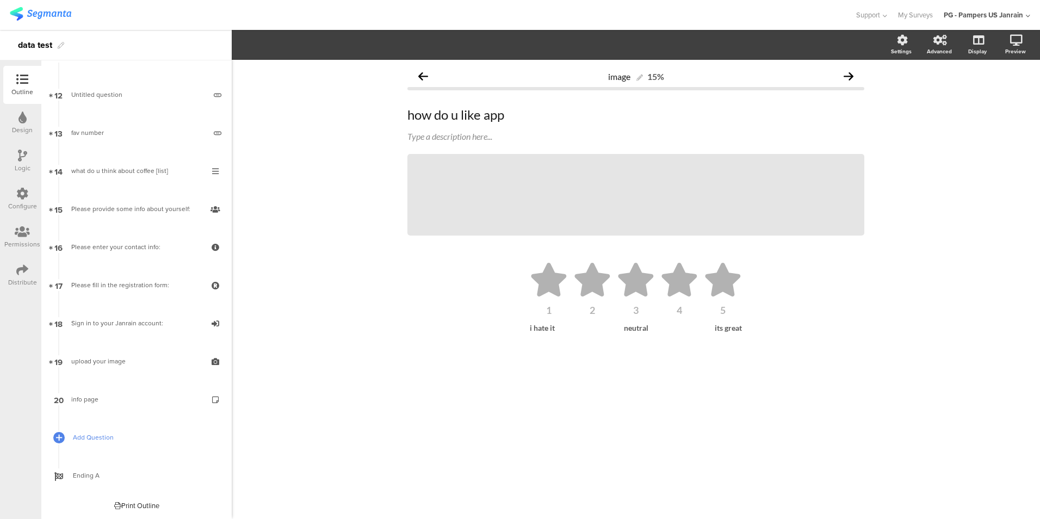
click at [108, 436] on span "Add Question" at bounding box center [142, 437] width 139 height 11
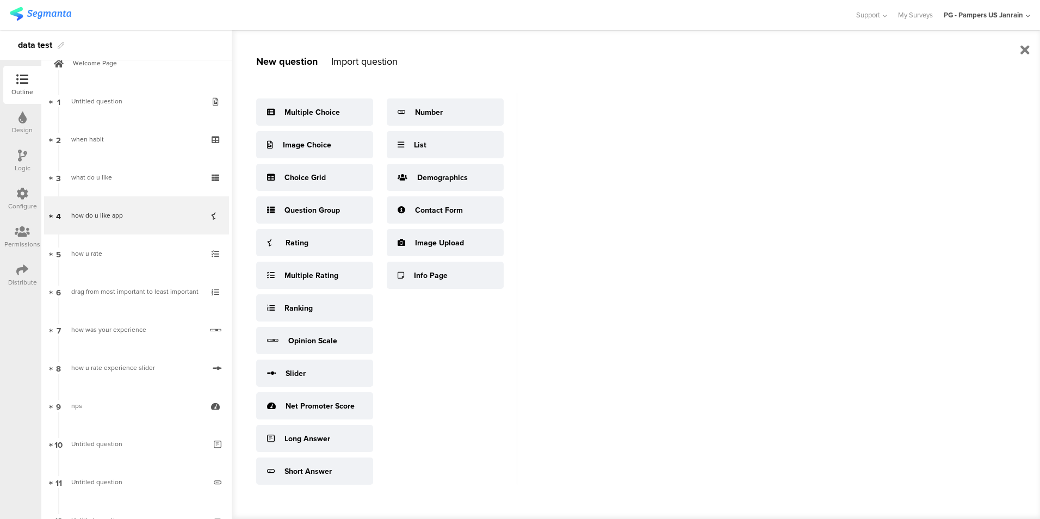
scroll to position [0, 0]
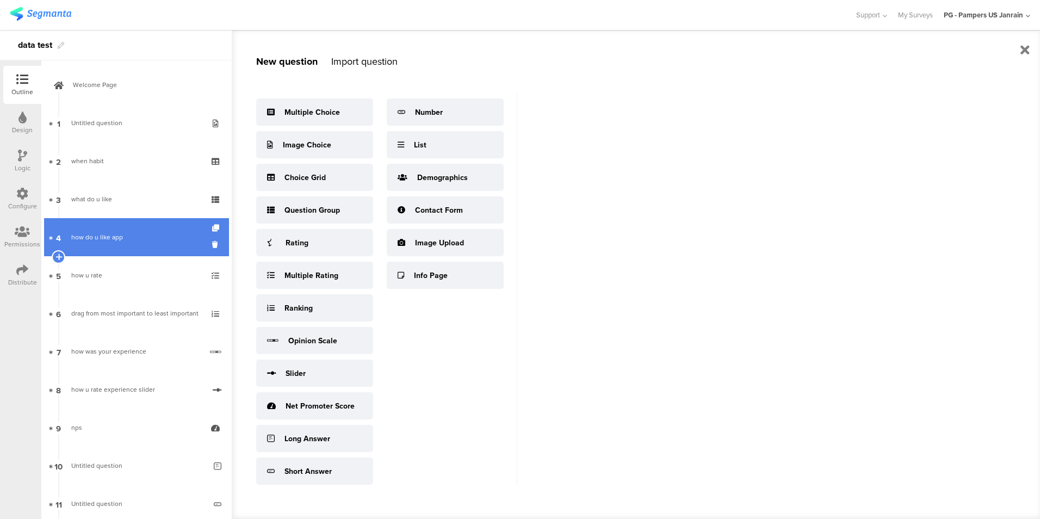
click at [155, 241] on div "how do u like app" at bounding box center [136, 237] width 130 height 11
click at [87, 239] on div "how do u like app" at bounding box center [136, 237] width 130 height 11
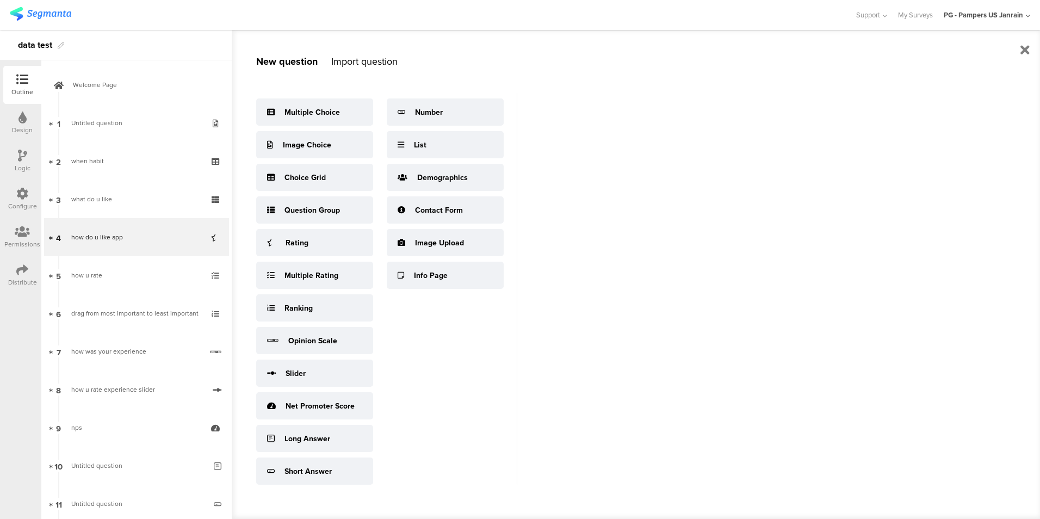
click at [381, 369] on div "Multiple Choice Image Choice Choice Grid Question Group Rating Multiple Rating …" at bounding box center [386, 289] width 261 height 392
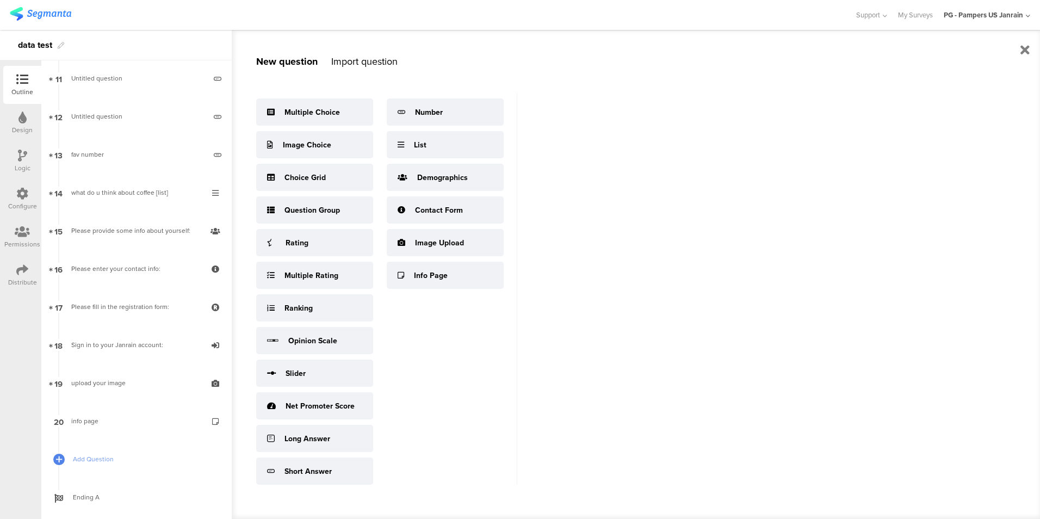
scroll to position [428, 0]
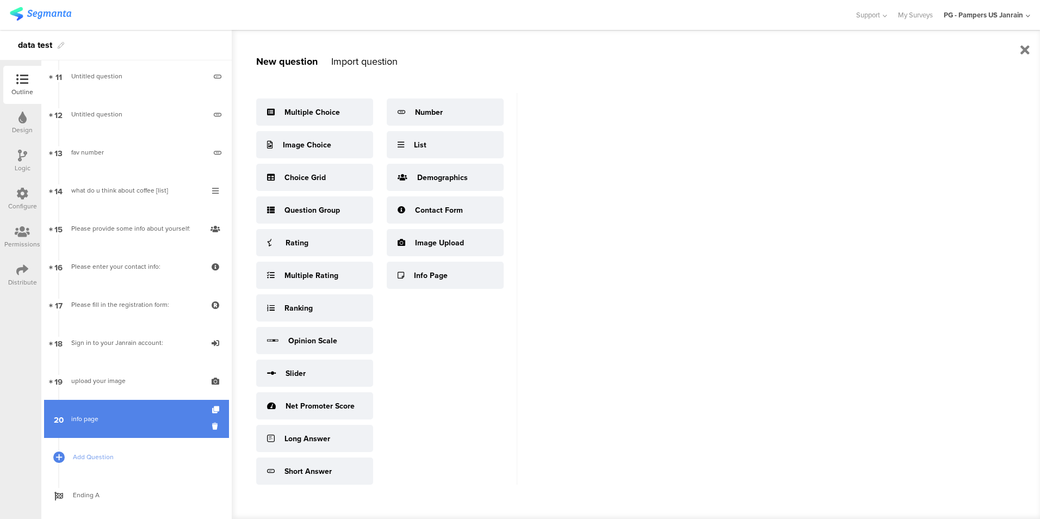
click at [114, 424] on div "info page" at bounding box center [136, 418] width 130 height 11
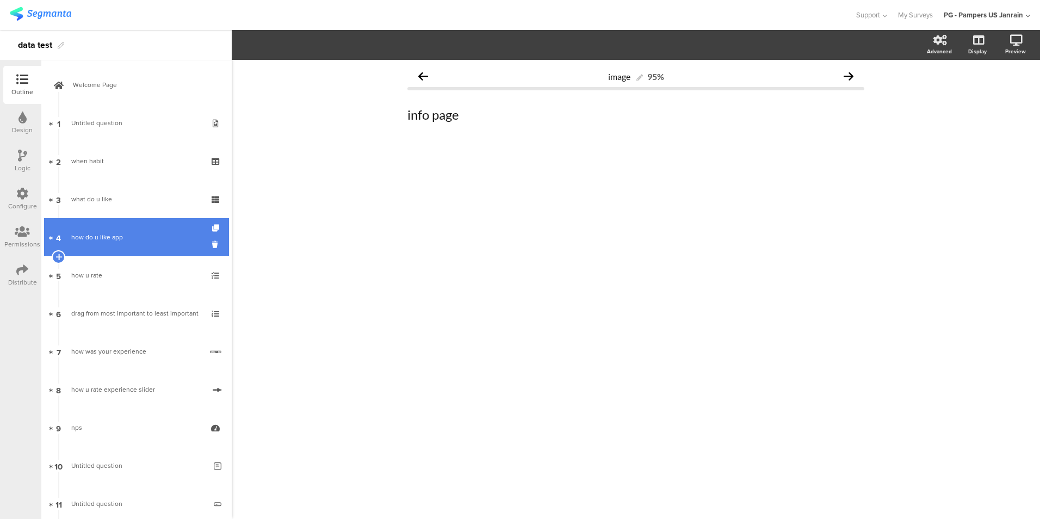
click at [119, 236] on div "how do u like app" at bounding box center [136, 237] width 130 height 11
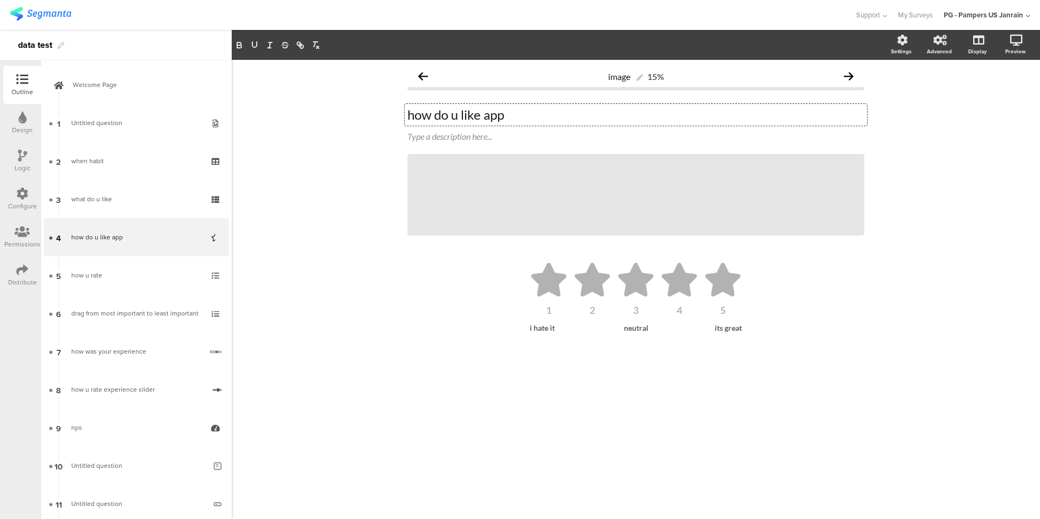
click at [409, 116] on div "how do u like app how do u like app how do u like app" at bounding box center [636, 115] width 462 height 22
click at [274, 250] on div "image 15% rating how do u like app rating how do u like app Type a description …" at bounding box center [636, 289] width 808 height 459
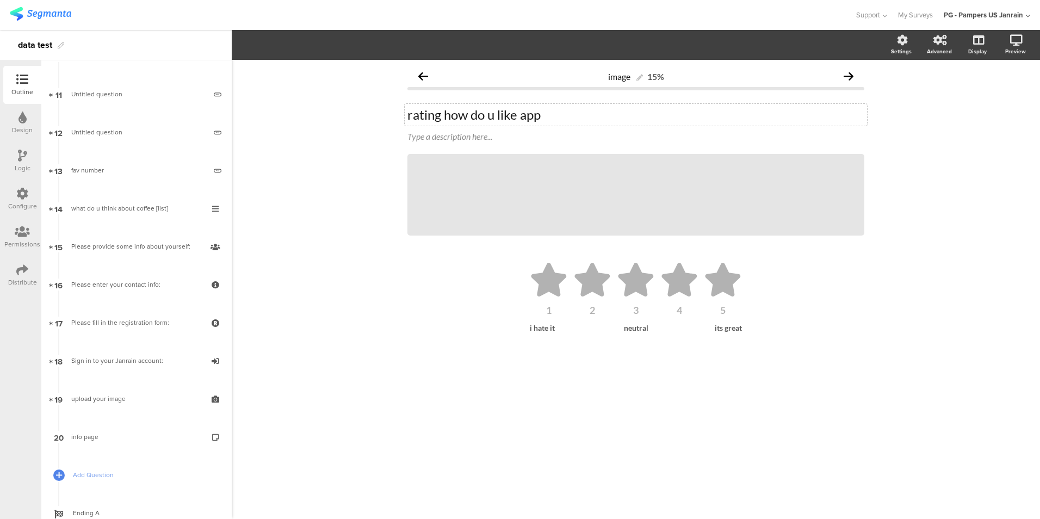
scroll to position [412, 0]
click at [174, 461] on link "Add Question" at bounding box center [136, 473] width 185 height 38
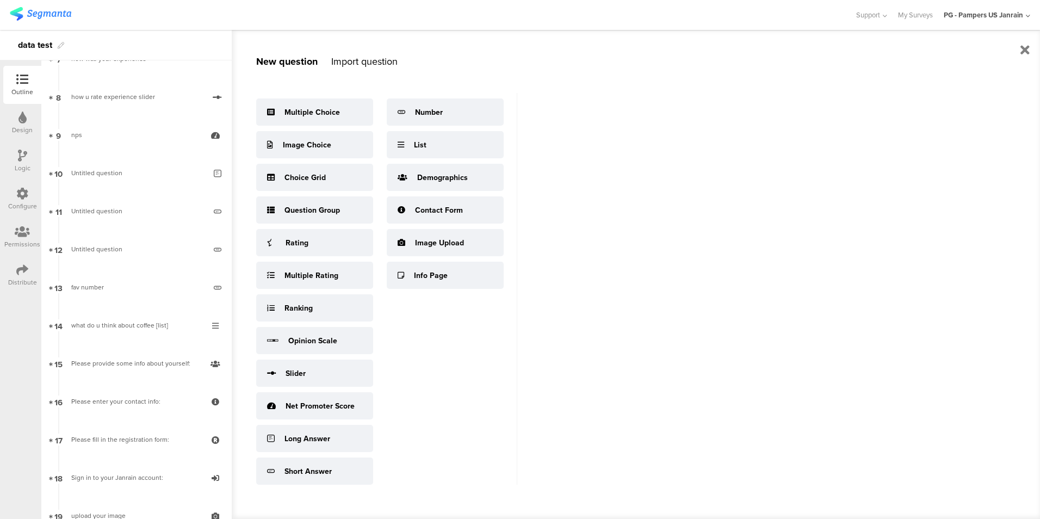
scroll to position [0, 0]
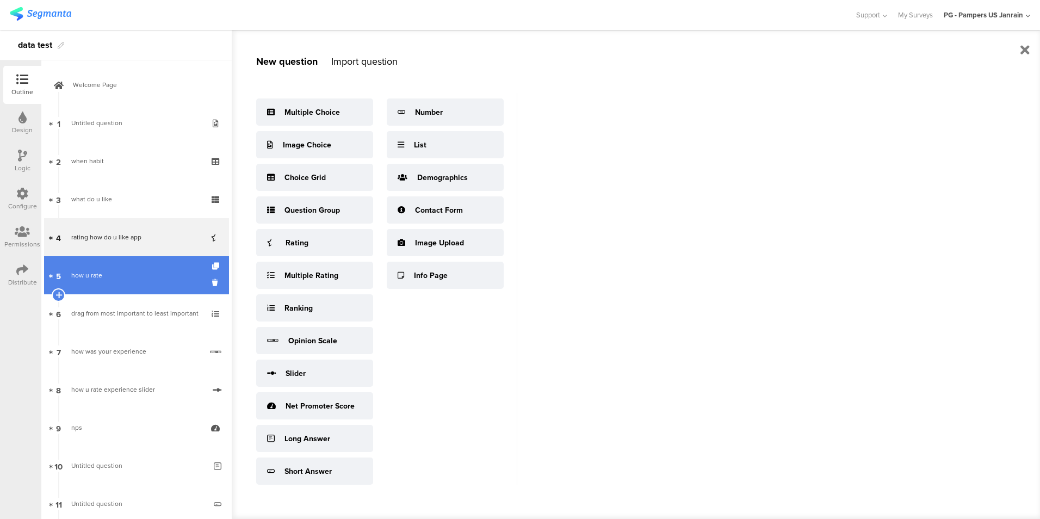
click at [139, 283] on link "5 how u rate" at bounding box center [136, 275] width 185 height 38
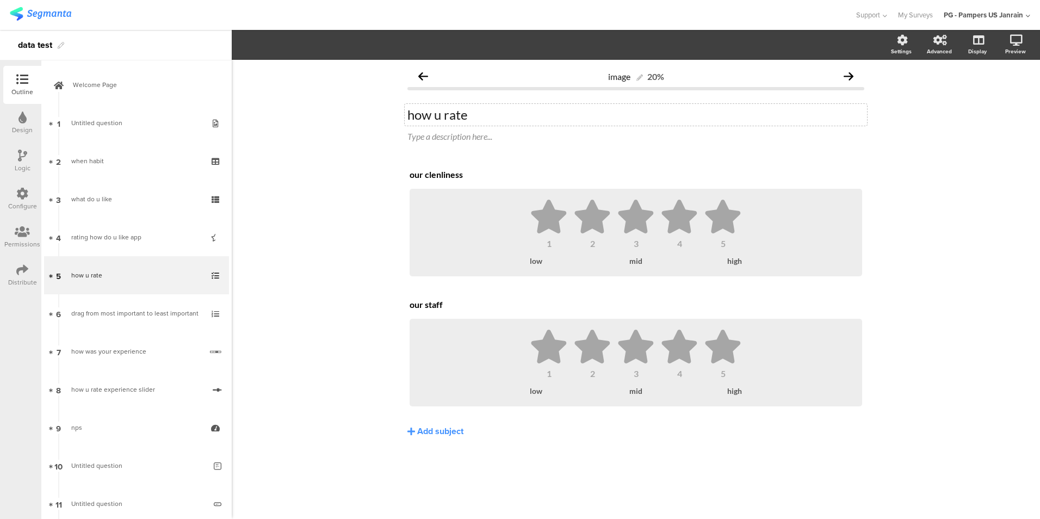
click at [407, 115] on div "how u rate how u rate" at bounding box center [636, 115] width 462 height 22
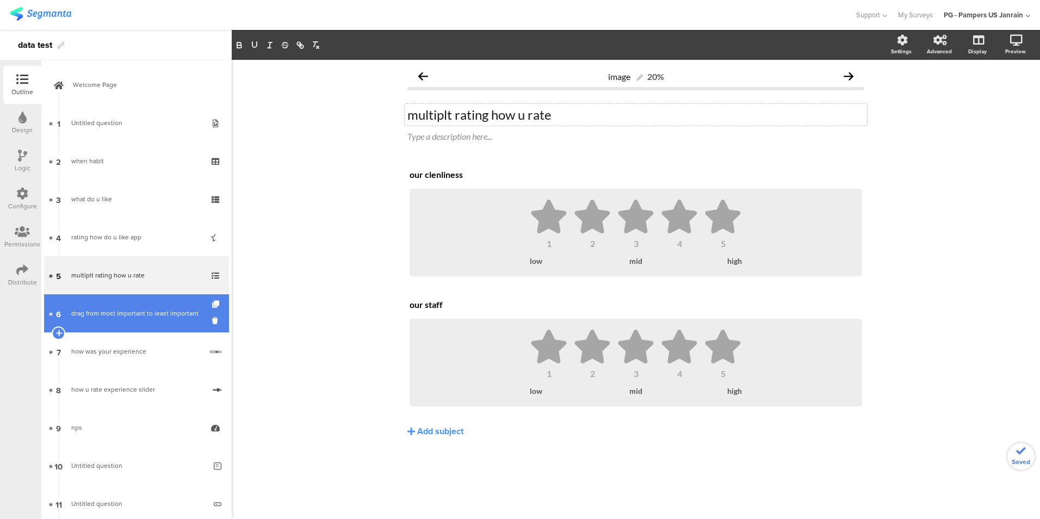
click at [148, 318] on div "drag from most important to least important" at bounding box center [136, 313] width 130 height 11
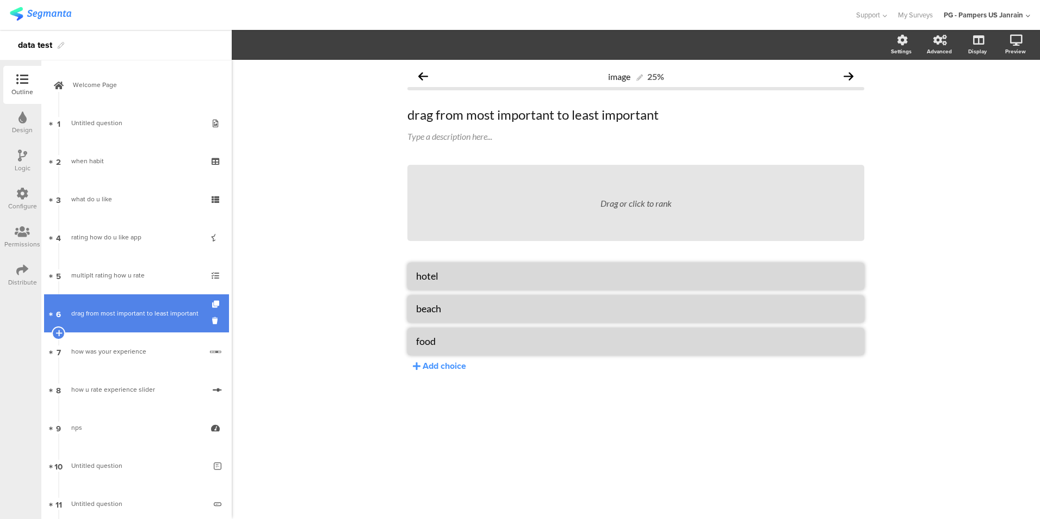
click at [148, 318] on div "drag from most important to least important" at bounding box center [136, 313] width 130 height 11
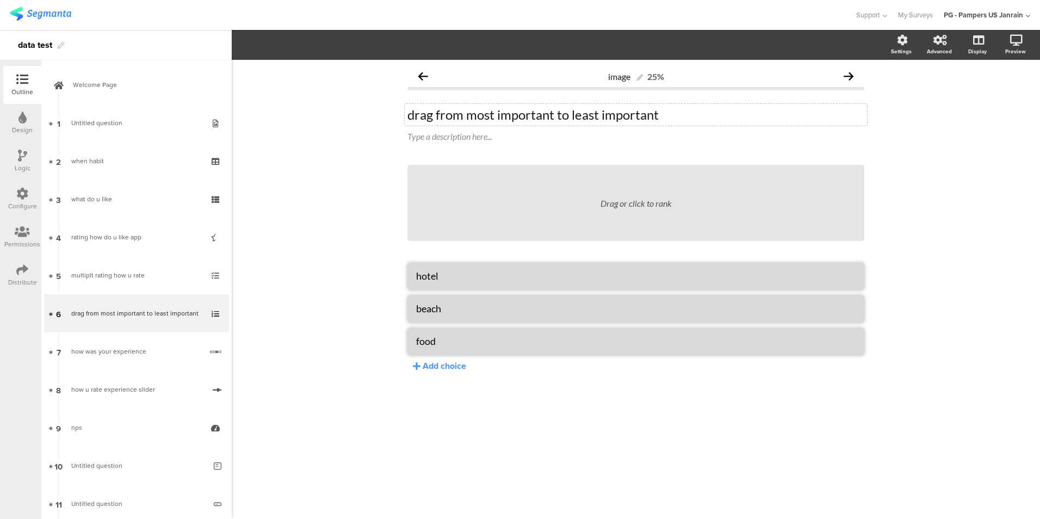
click at [411, 114] on div "drag from most important to least important drag from most important to least i…" at bounding box center [636, 115] width 462 height 22
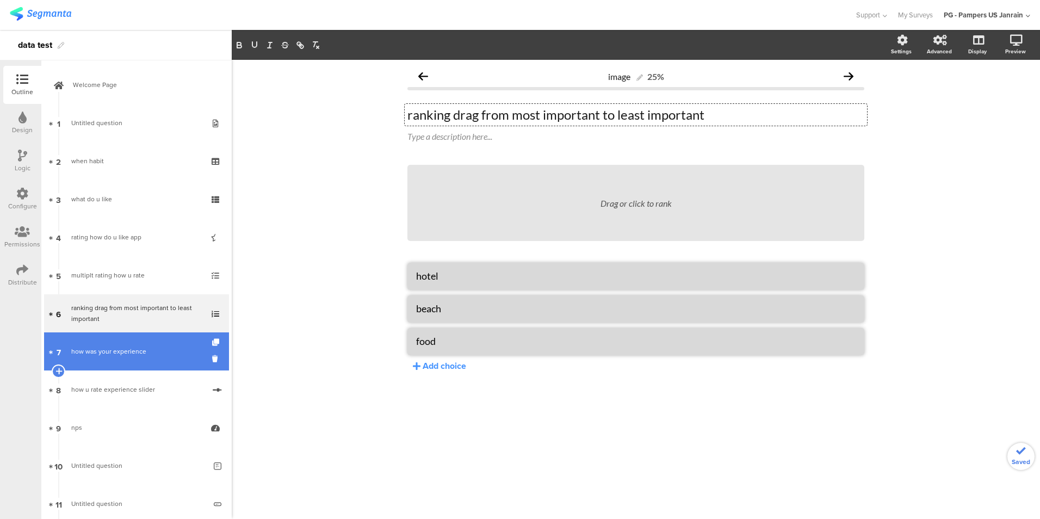
click at [161, 362] on link "7 how was your experience" at bounding box center [136, 351] width 185 height 38
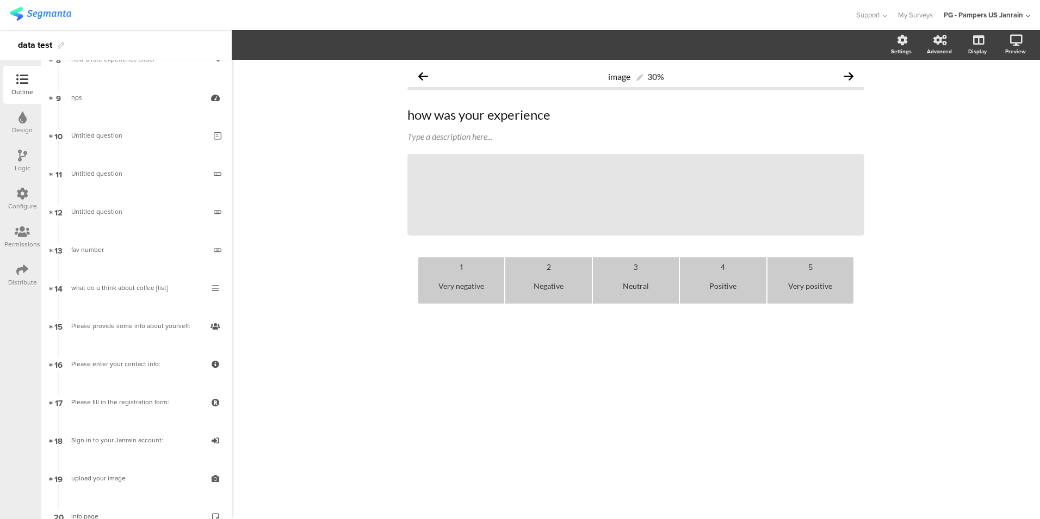
scroll to position [412, 0]
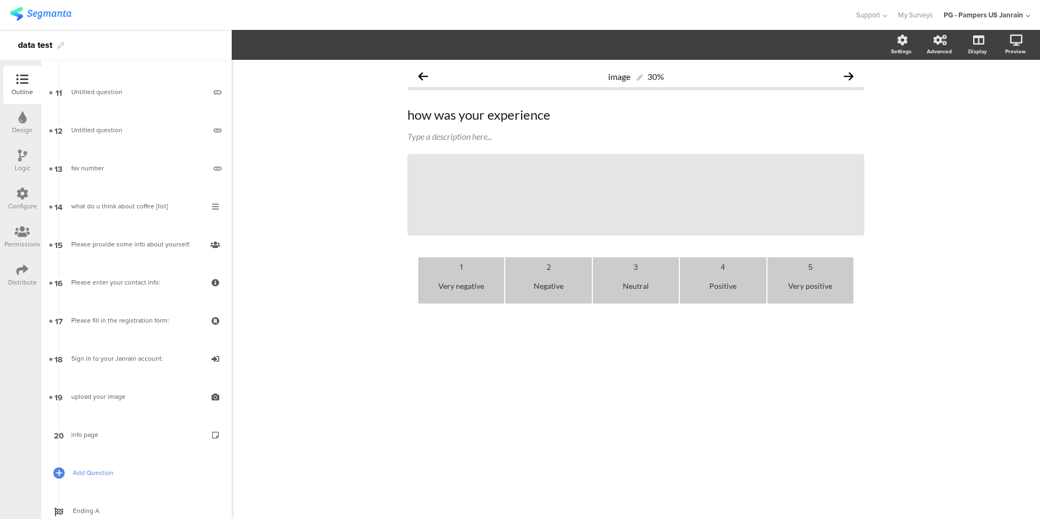
click at [170, 485] on link "Add Question" at bounding box center [136, 473] width 185 height 38
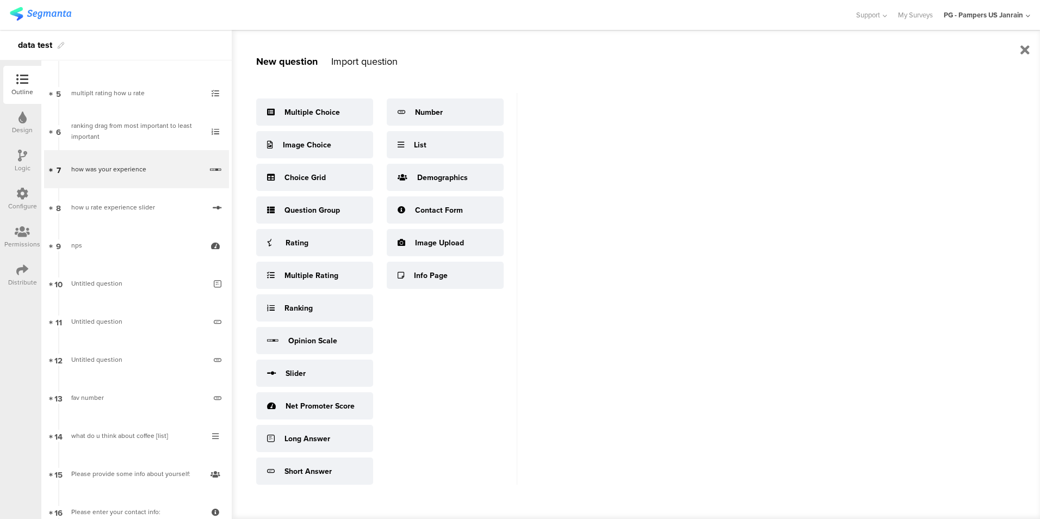
scroll to position [155, 0]
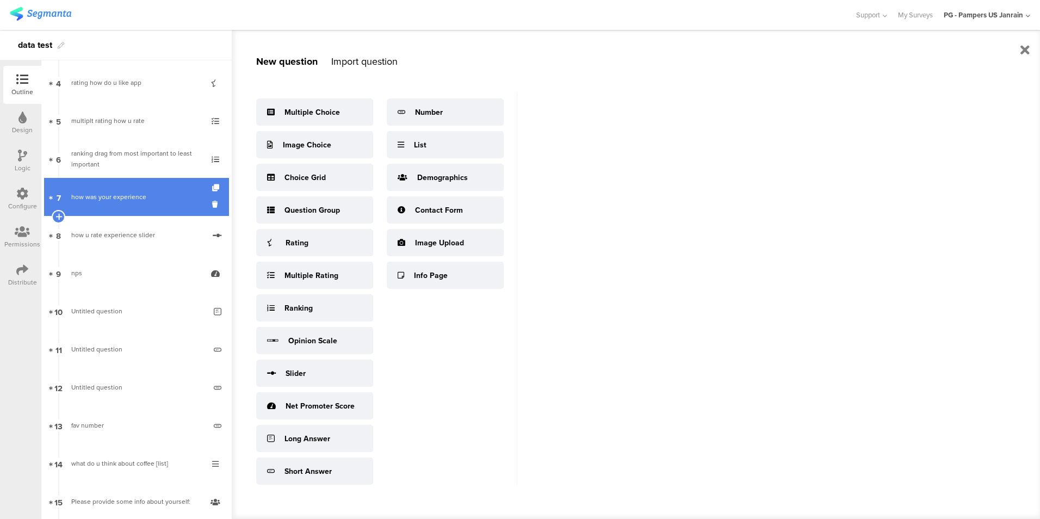
click at [180, 204] on link "7 how was your experience" at bounding box center [136, 197] width 185 height 38
click at [156, 200] on div "how was your experience" at bounding box center [136, 197] width 131 height 11
click at [162, 206] on link "7 how was your experience" at bounding box center [136, 197] width 185 height 38
click at [94, 194] on div "how was your experience" at bounding box center [136, 197] width 131 height 11
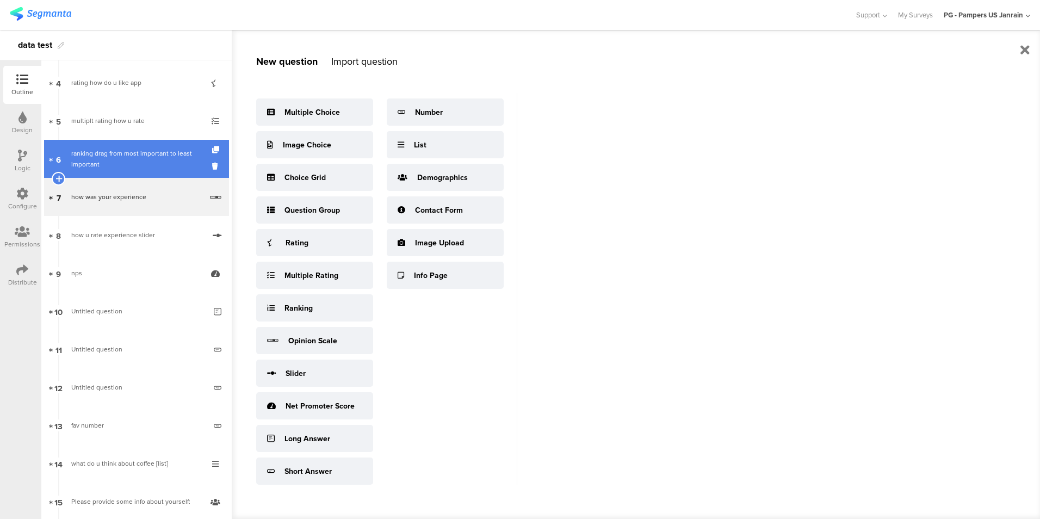
click at [100, 144] on link "6 ranking drag from most important to least important" at bounding box center [136, 159] width 185 height 38
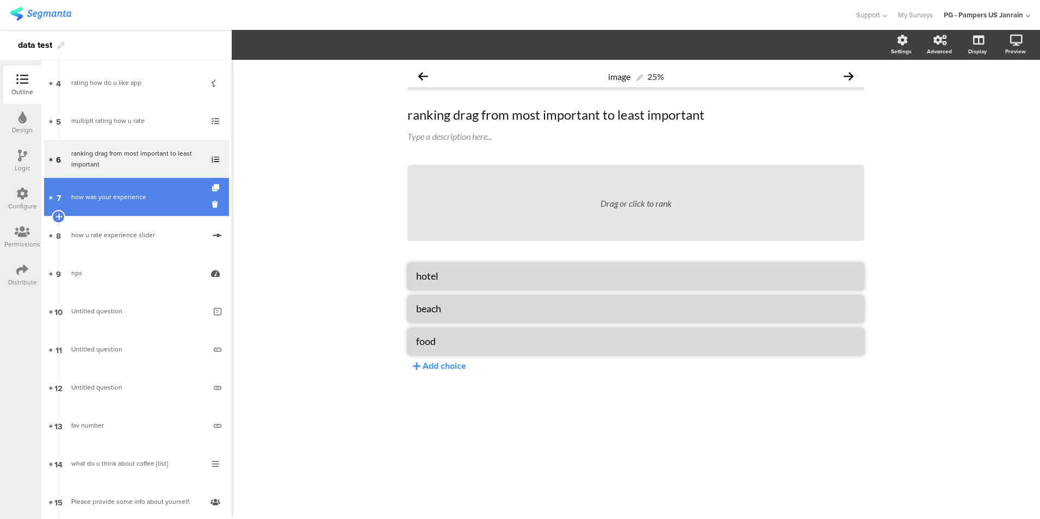
click at [113, 195] on div "how was your experience" at bounding box center [136, 197] width 131 height 11
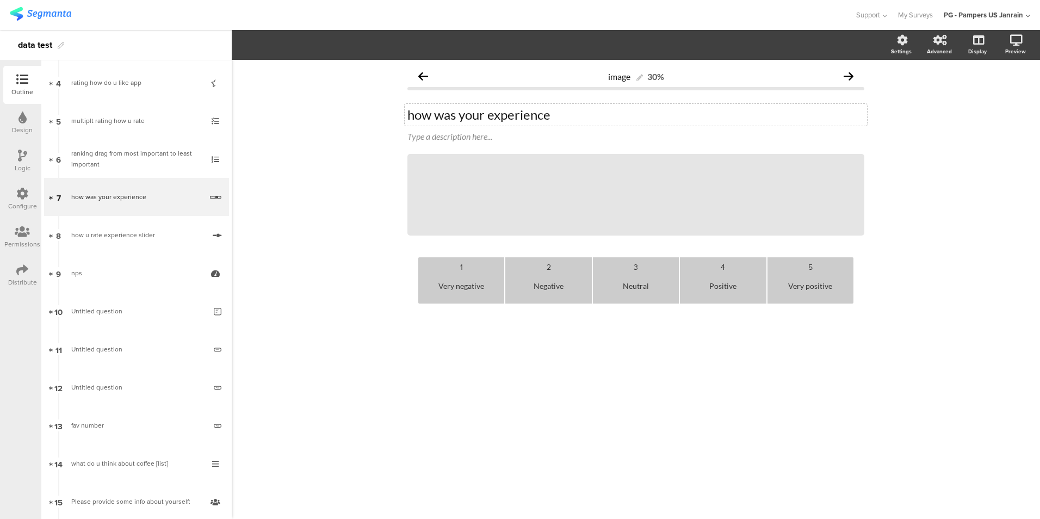
click at [410, 117] on div "how was your experience how was your experience" at bounding box center [636, 115] width 462 height 22
click at [260, 292] on div "image 30% opinion how was your experience opinion how was your experience Type …" at bounding box center [636, 289] width 808 height 459
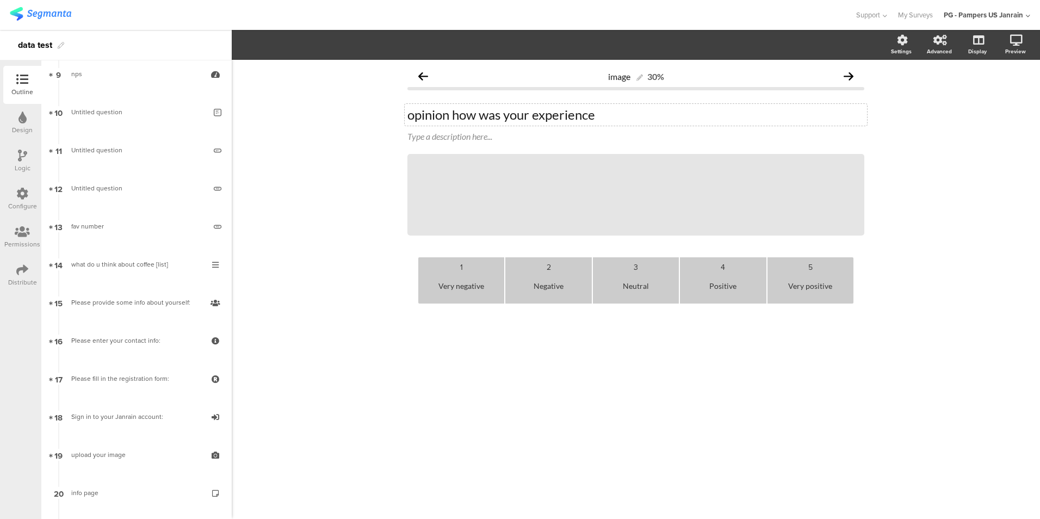
scroll to position [447, 0]
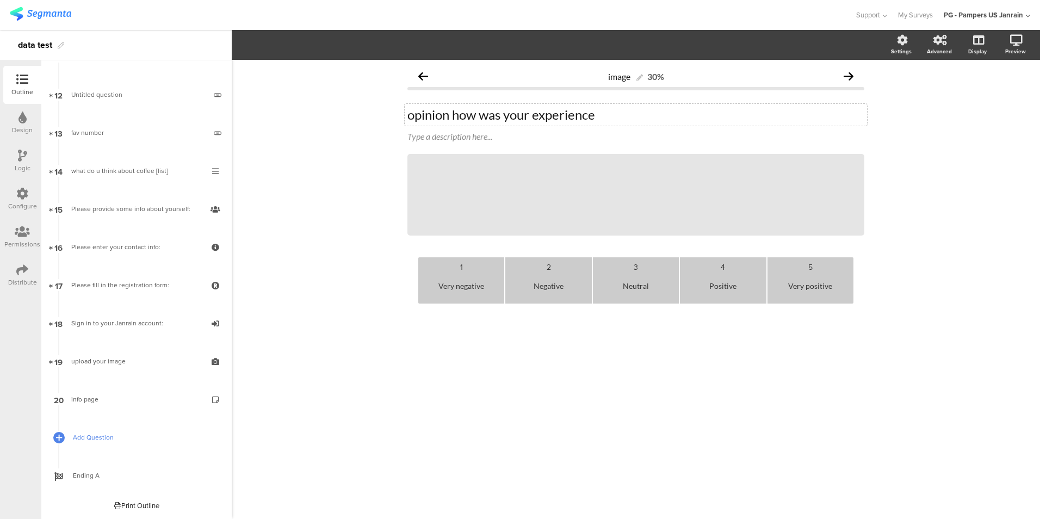
click at [127, 430] on link "Add Question" at bounding box center [136, 437] width 185 height 38
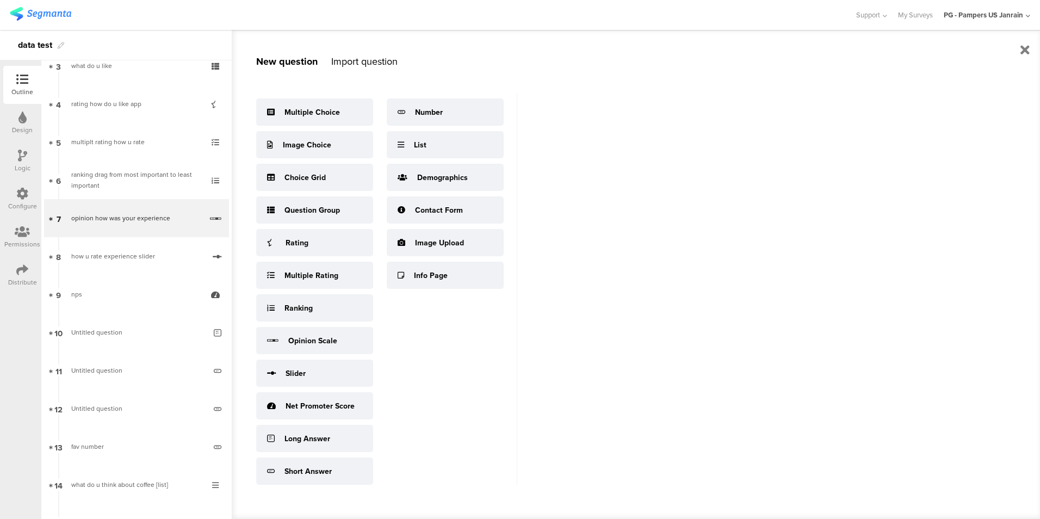
scroll to position [126, 0]
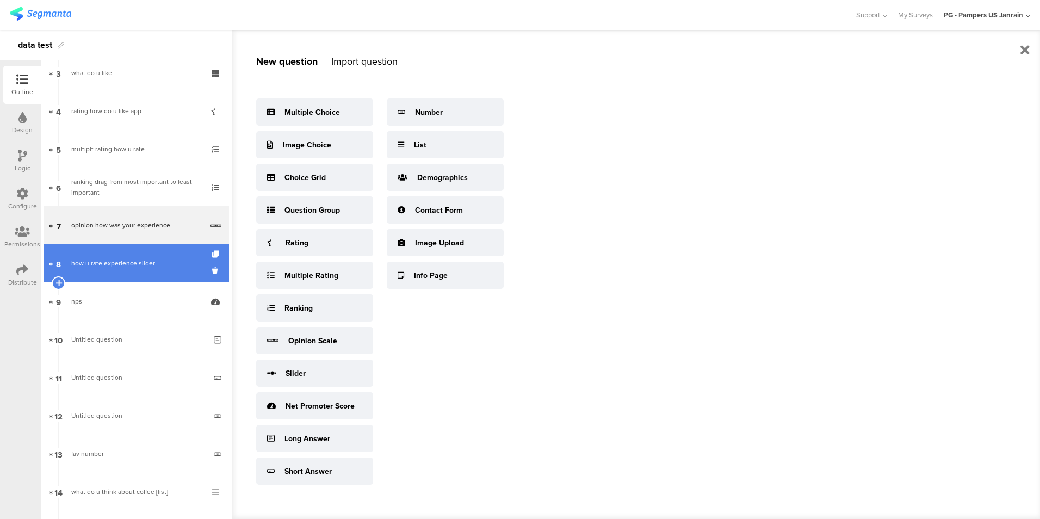
click at [122, 261] on div "how u rate experience slider" at bounding box center [137, 263] width 133 height 11
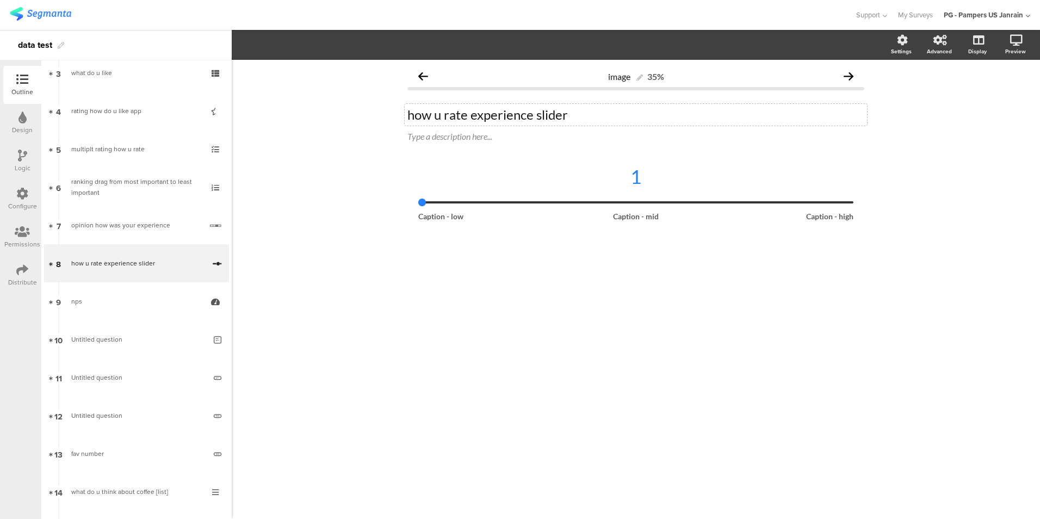
click at [411, 114] on div "how u rate experience slider how u rate experience slider" at bounding box center [636, 115] width 462 height 22
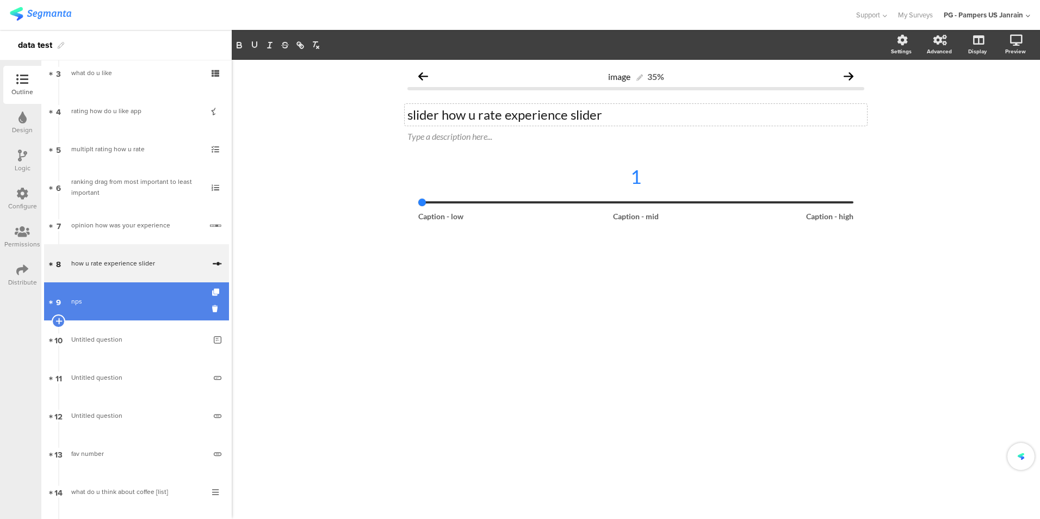
click at [132, 301] on div "nps" at bounding box center [136, 301] width 130 height 11
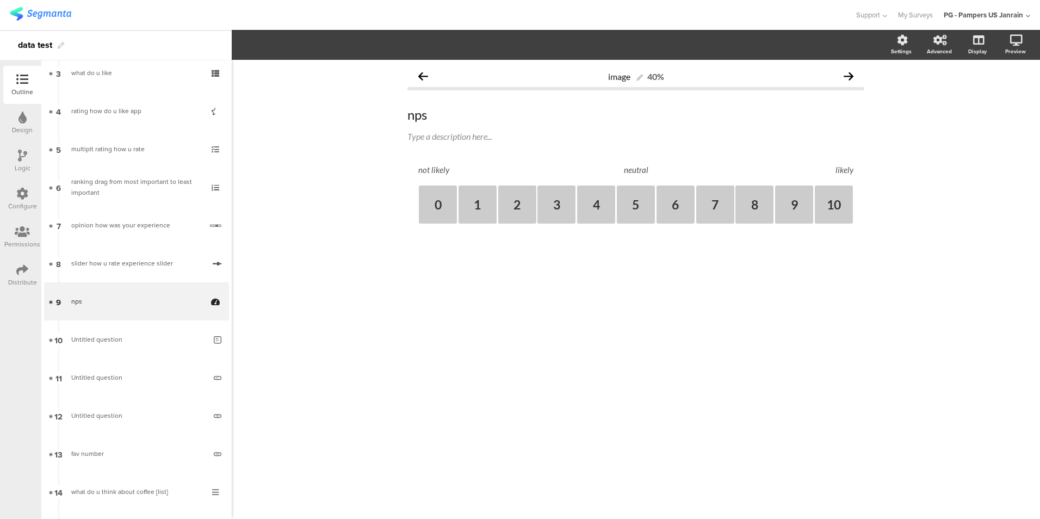
scroll to position [447, 0]
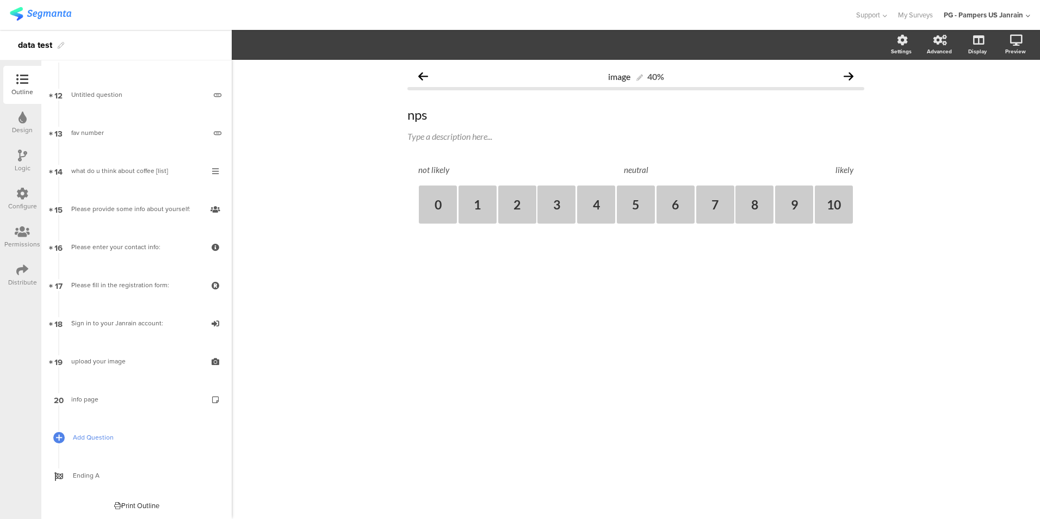
click at [122, 428] on link "Add Question" at bounding box center [136, 437] width 185 height 38
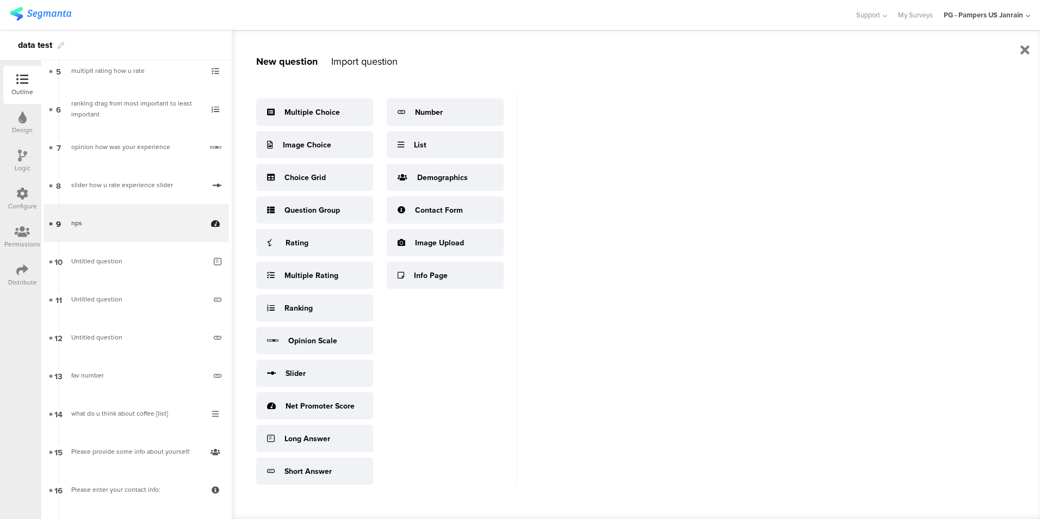
scroll to position [206, 0]
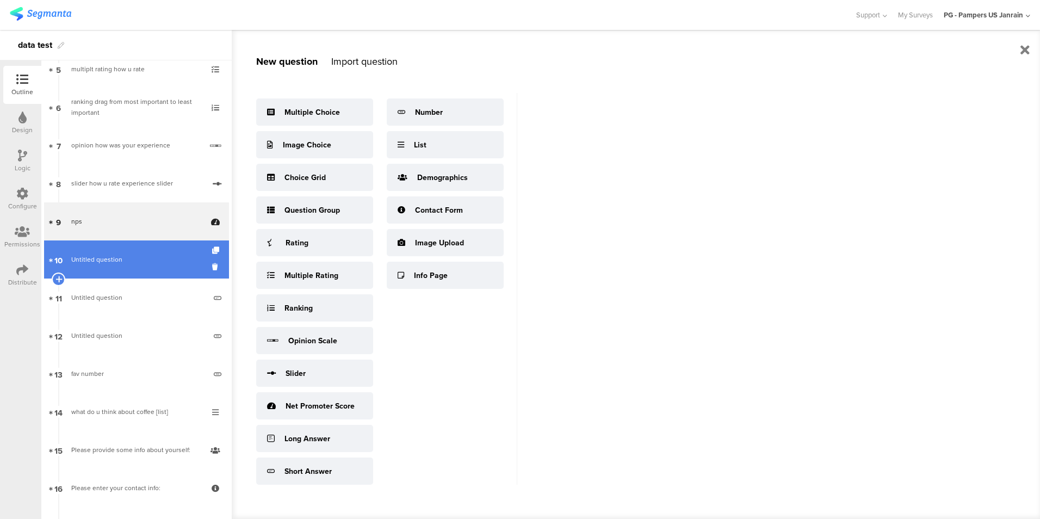
click at [120, 278] on link "10 Untitled question" at bounding box center [136, 259] width 185 height 38
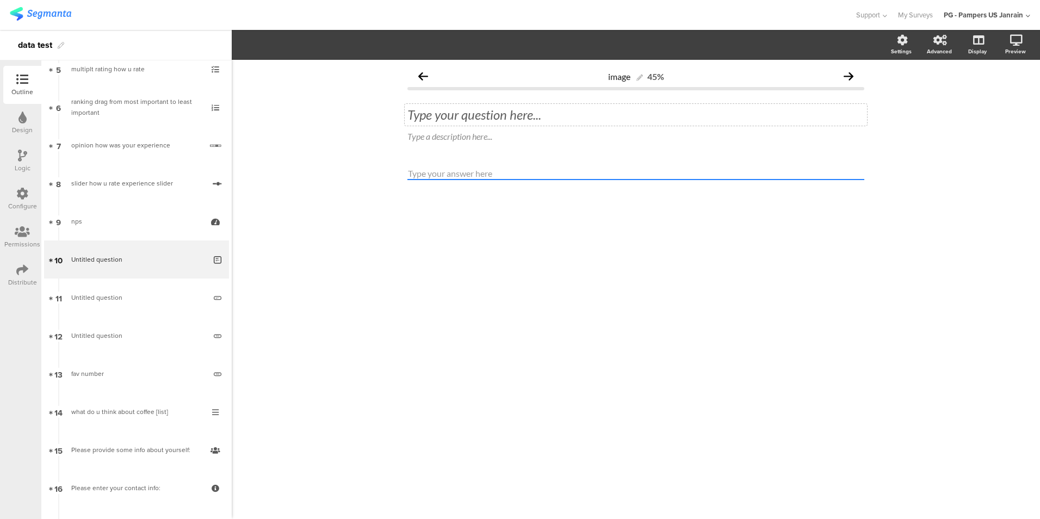
click at [409, 116] on div "Type your question here..." at bounding box center [636, 115] width 462 height 22
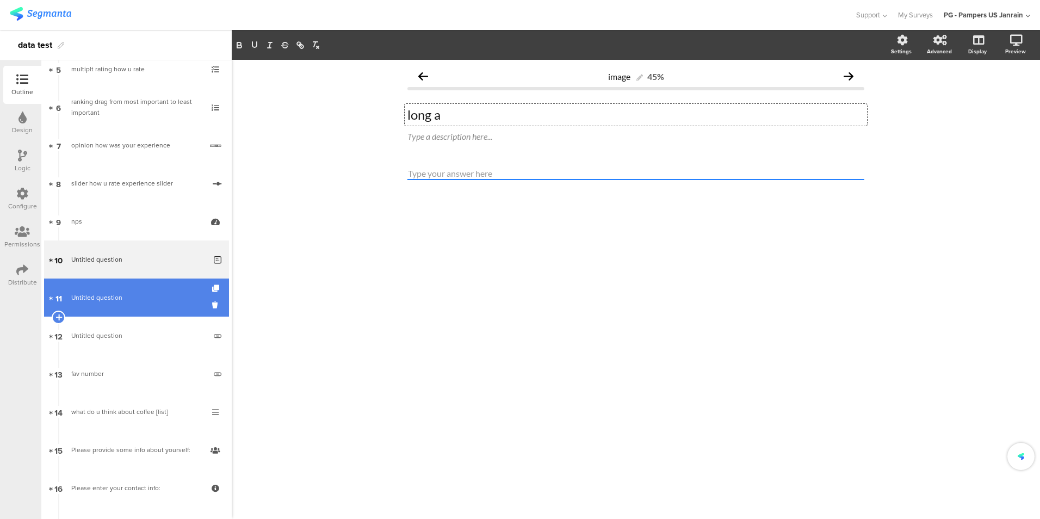
click at [129, 293] on span "Untitled question" at bounding box center [138, 297] width 134 height 11
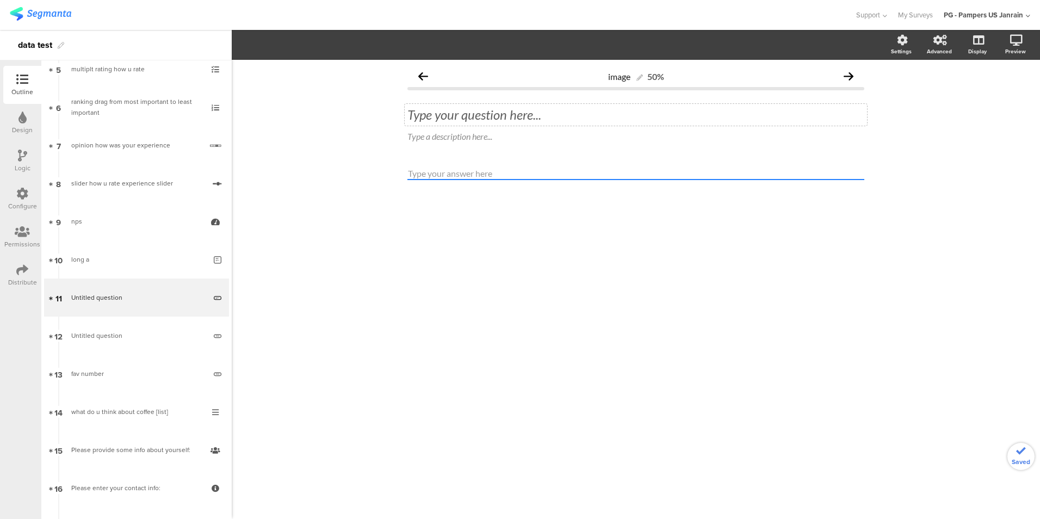
click at [457, 114] on div "Type your question here..." at bounding box center [636, 115] width 462 height 22
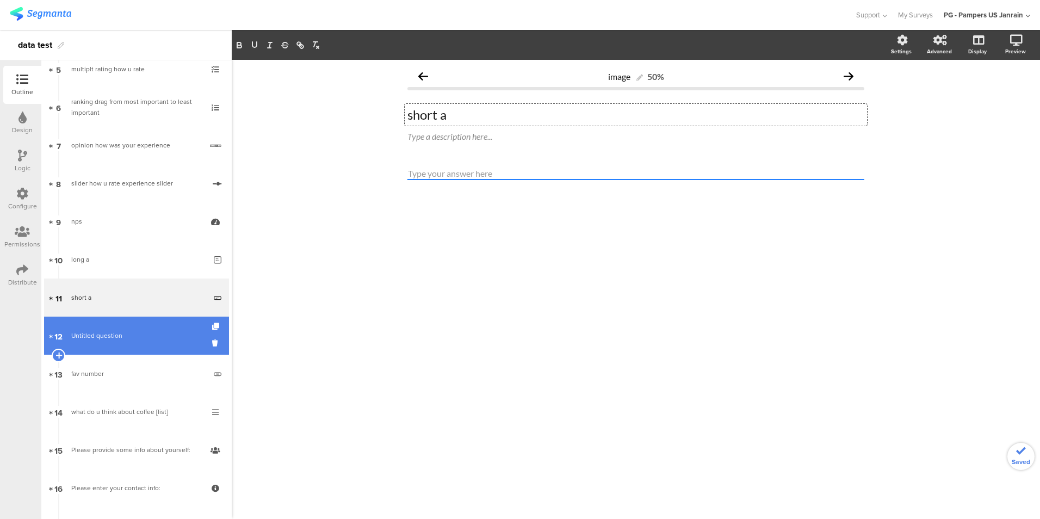
click at [130, 338] on span "Untitled question" at bounding box center [138, 335] width 134 height 11
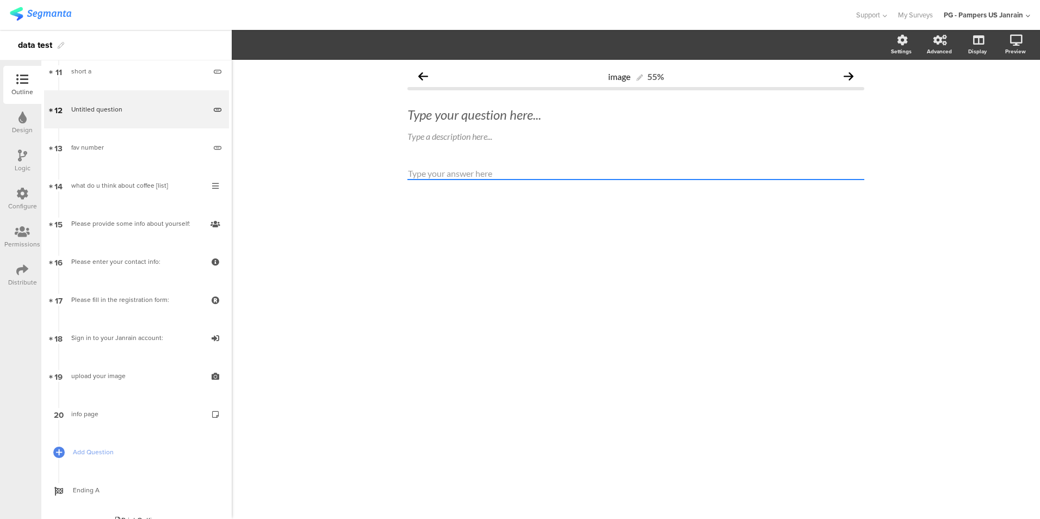
scroll to position [447, 0]
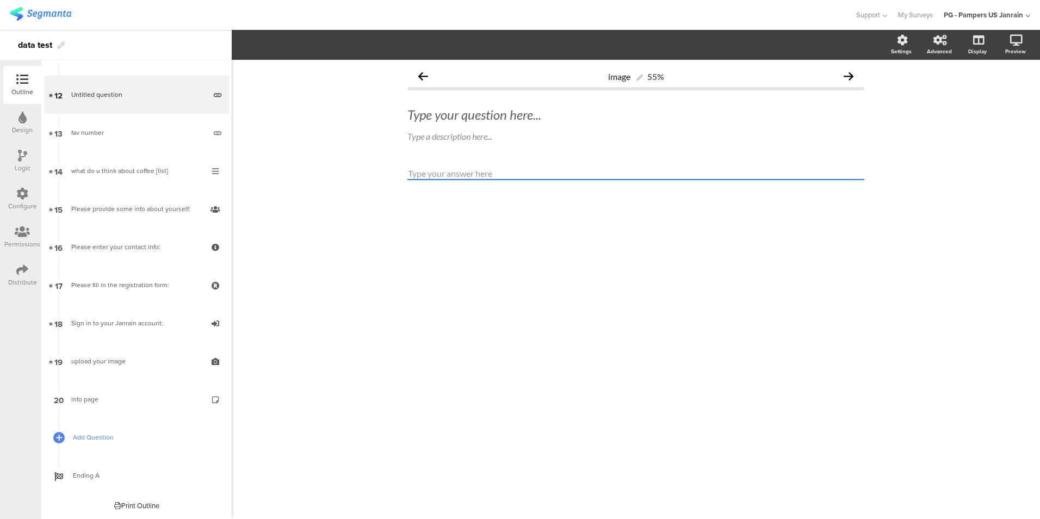
click at [137, 438] on span "Add Question" at bounding box center [142, 437] width 139 height 11
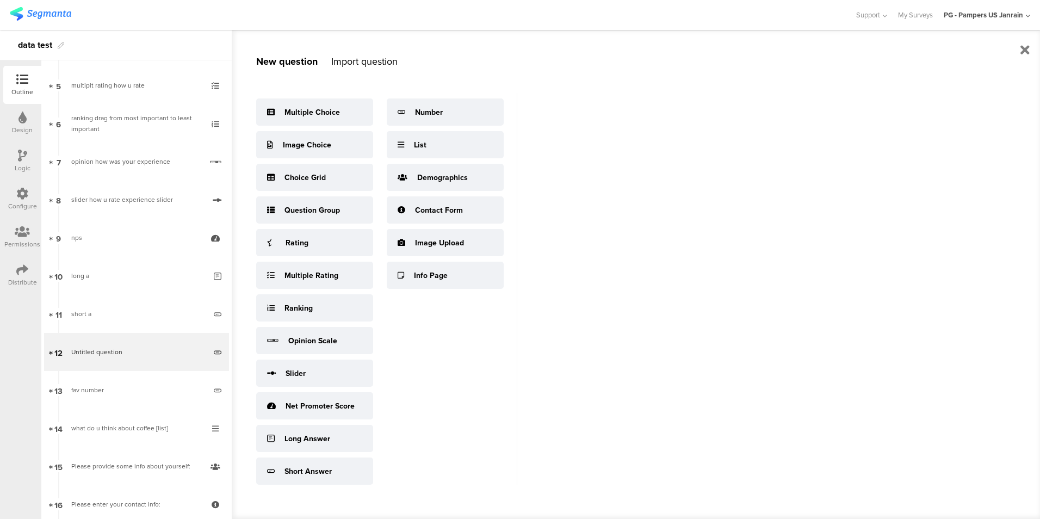
scroll to position [191, 0]
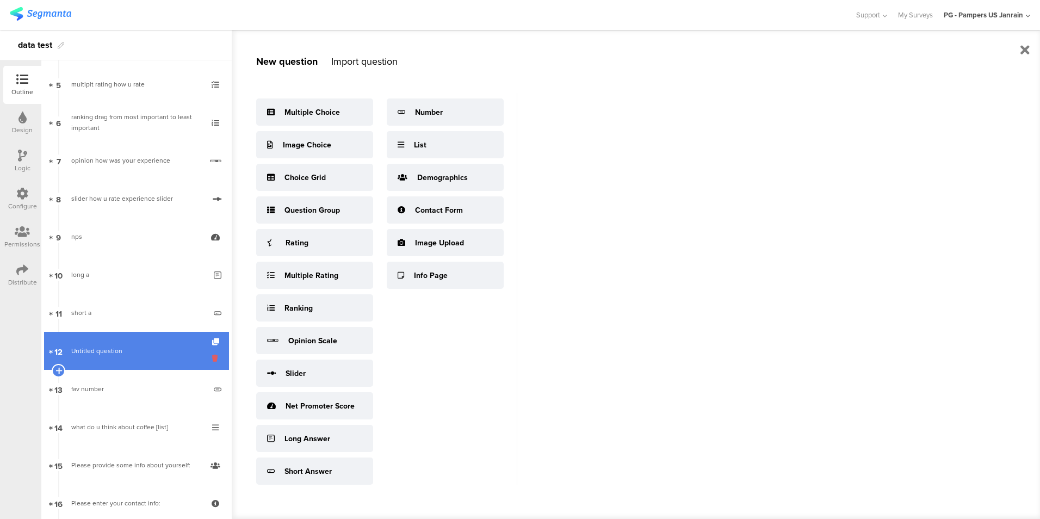
click at [212, 358] on icon at bounding box center [216, 358] width 9 height 10
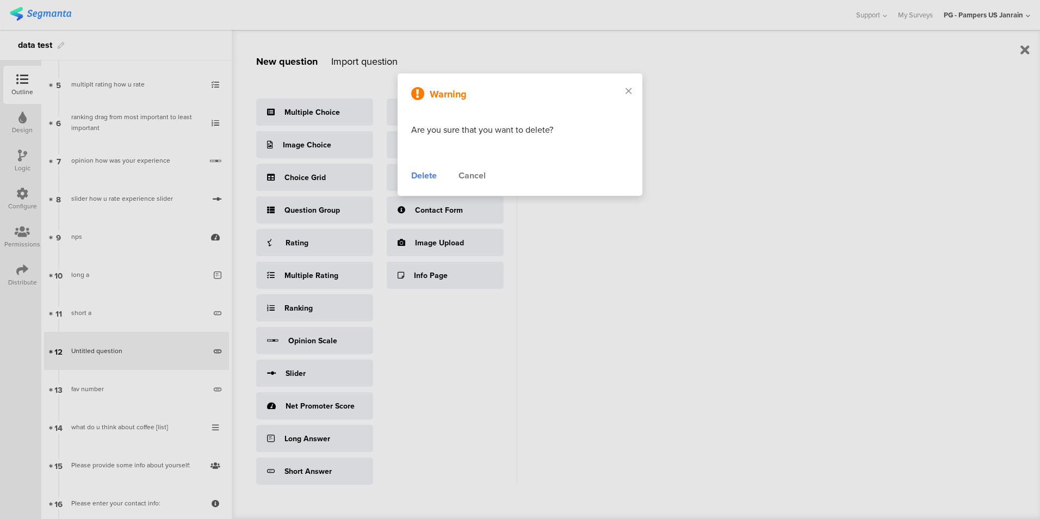
click at [428, 177] on div "Delete" at bounding box center [424, 175] width 26 height 13
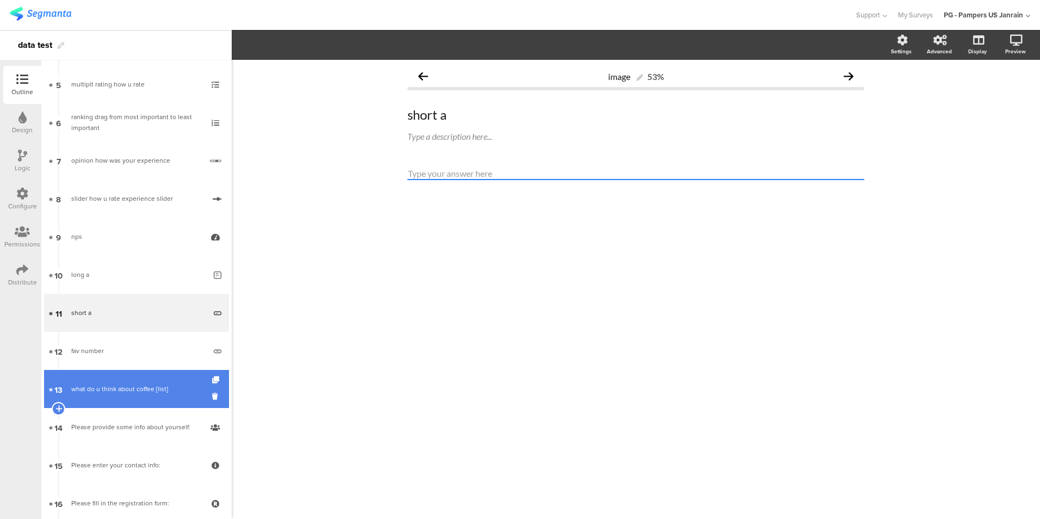
click at [154, 389] on div "what do u think about coffee [list]" at bounding box center [136, 389] width 130 height 11
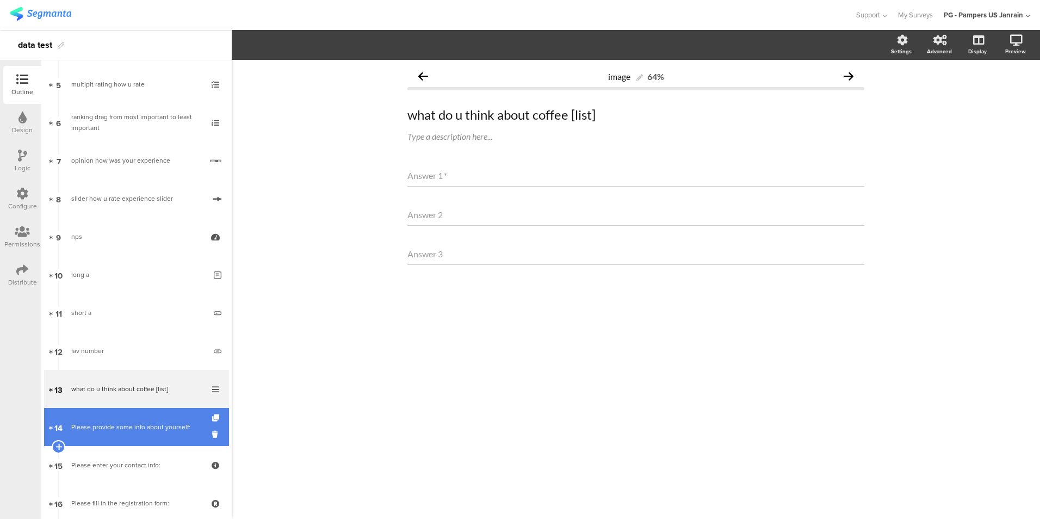
click at [147, 431] on div "Please provide some info about yourself:" at bounding box center [136, 427] width 130 height 11
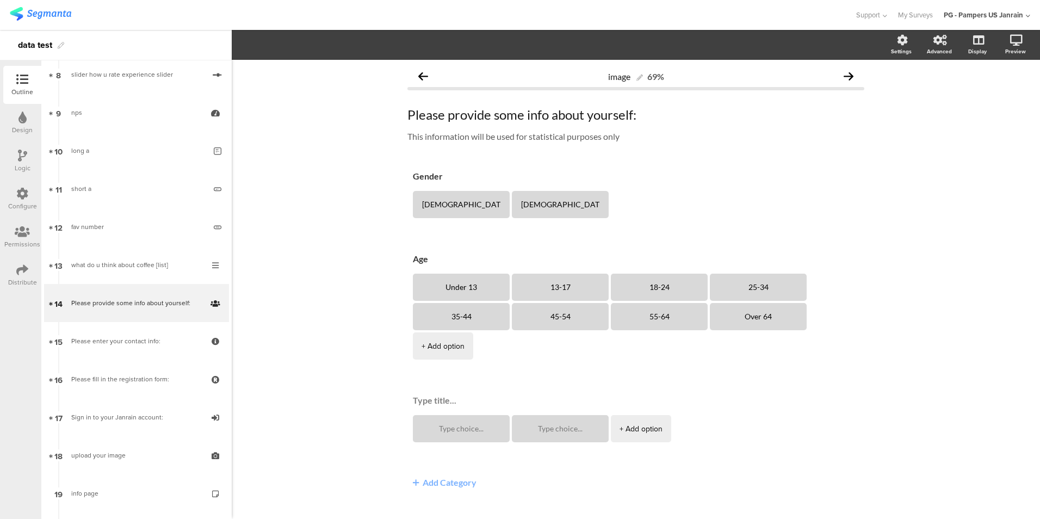
scroll to position [318, 0]
click at [410, 116] on div "Please provide some info about yourself: Please provide some info about yoursel…" at bounding box center [636, 115] width 462 height 22
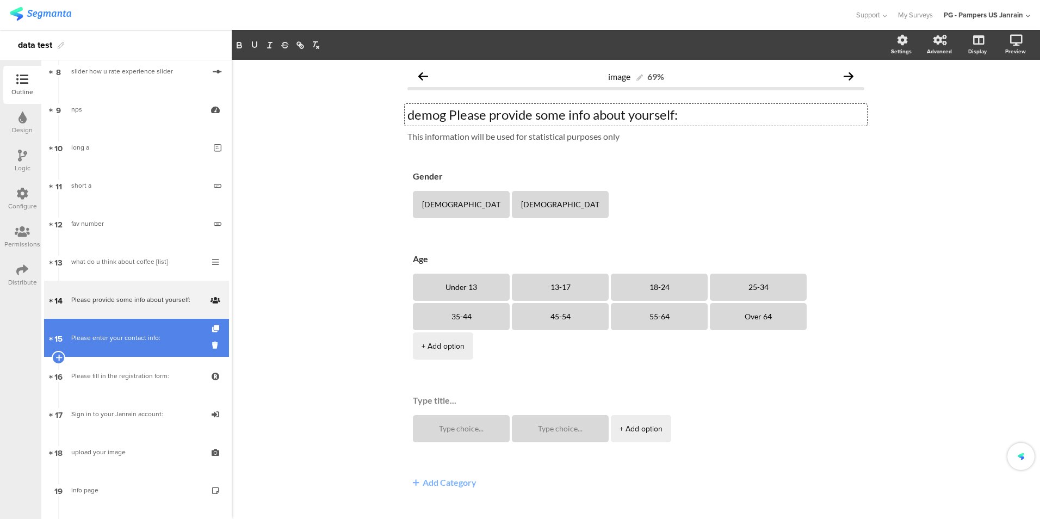
click at [135, 338] on div "Please enter your contact info:" at bounding box center [136, 337] width 130 height 11
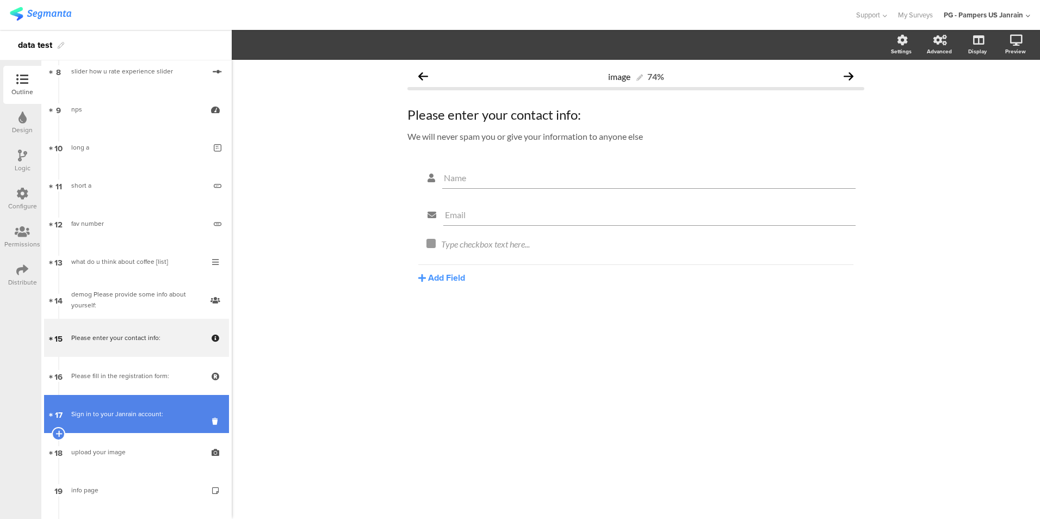
click at [140, 416] on div "Sign in to your Janrain account:" at bounding box center [136, 414] width 130 height 11
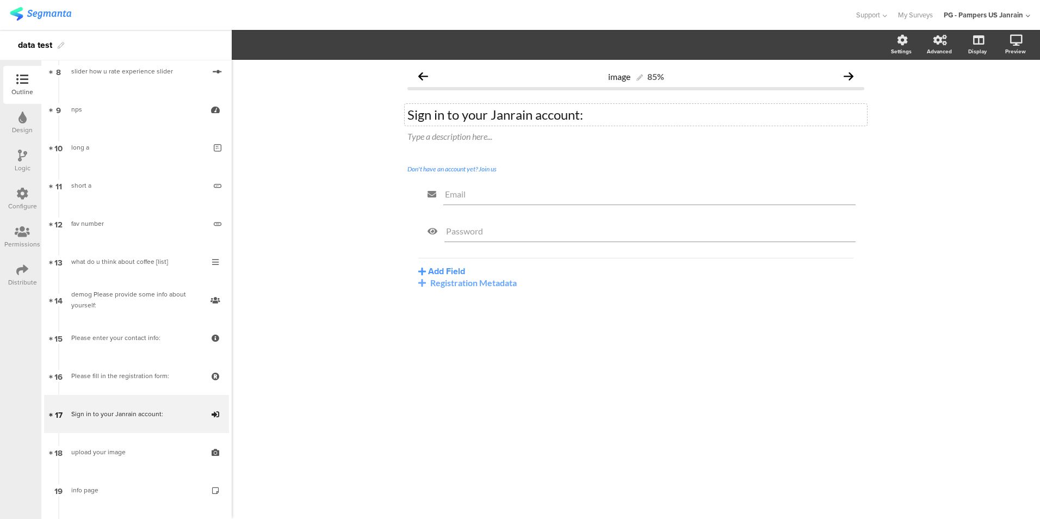
click at [410, 115] on div "Sign in to your Janrain account: Sign in to your Janrain account:" at bounding box center [636, 115] width 462 height 22
click at [14, 197] on div "Configure" at bounding box center [22, 199] width 38 height 38
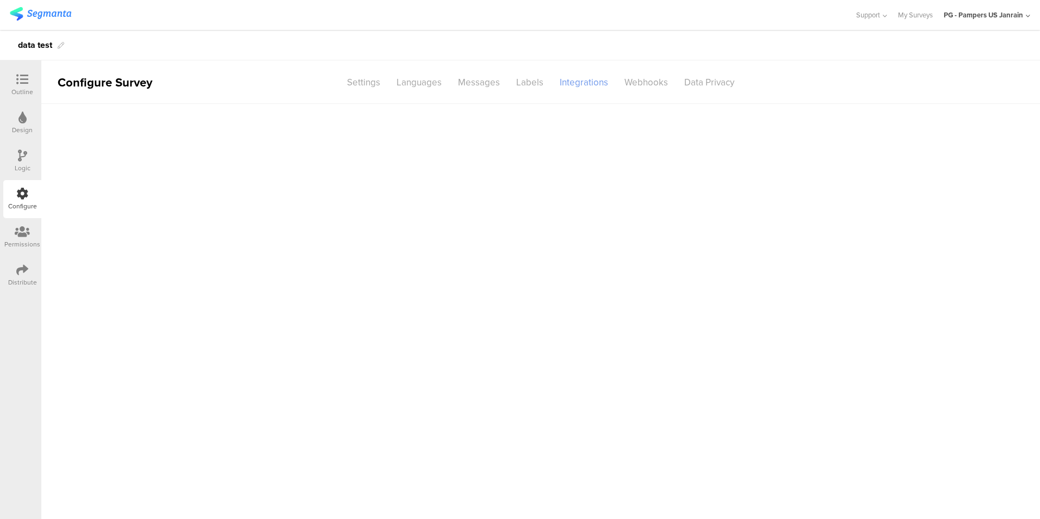
click at [588, 85] on div "Integrations" at bounding box center [584, 82] width 65 height 19
click at [572, 162] on div "Segment icon Created with Sketch. Segment Customer Data | Untitled" at bounding box center [541, 173] width 408 height 27
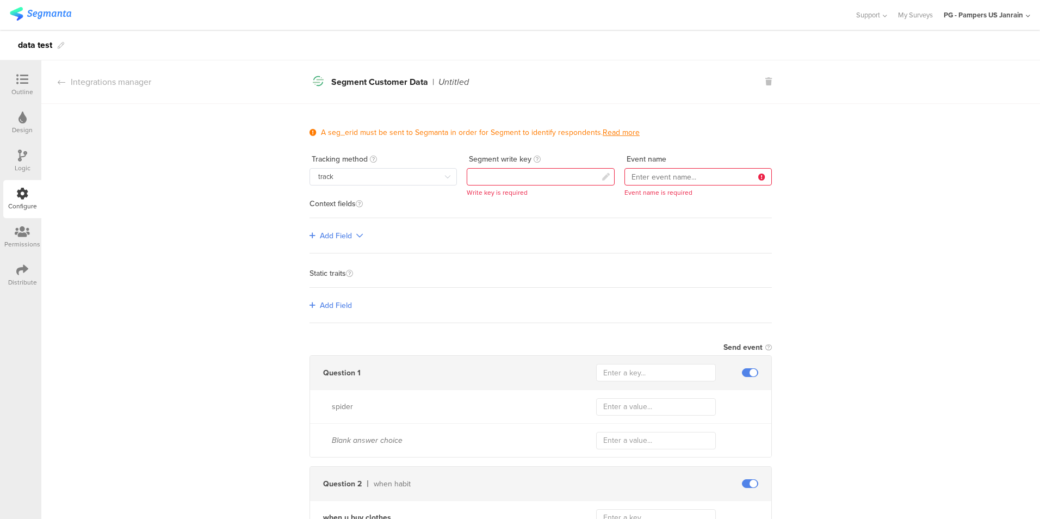
click at [14, 77] on div at bounding box center [22, 80] width 22 height 14
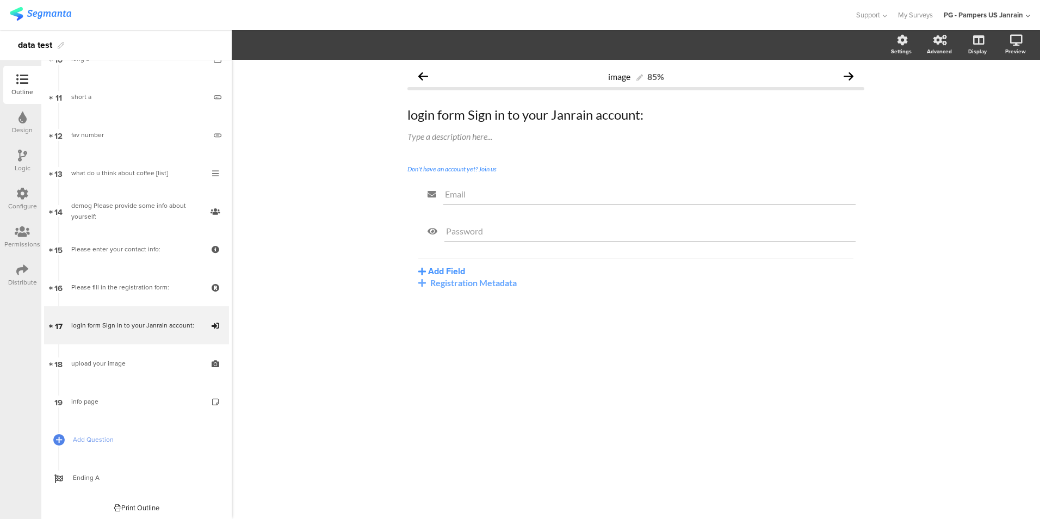
scroll to position [409, 0]
click at [137, 436] on span "Add Question" at bounding box center [142, 437] width 139 height 11
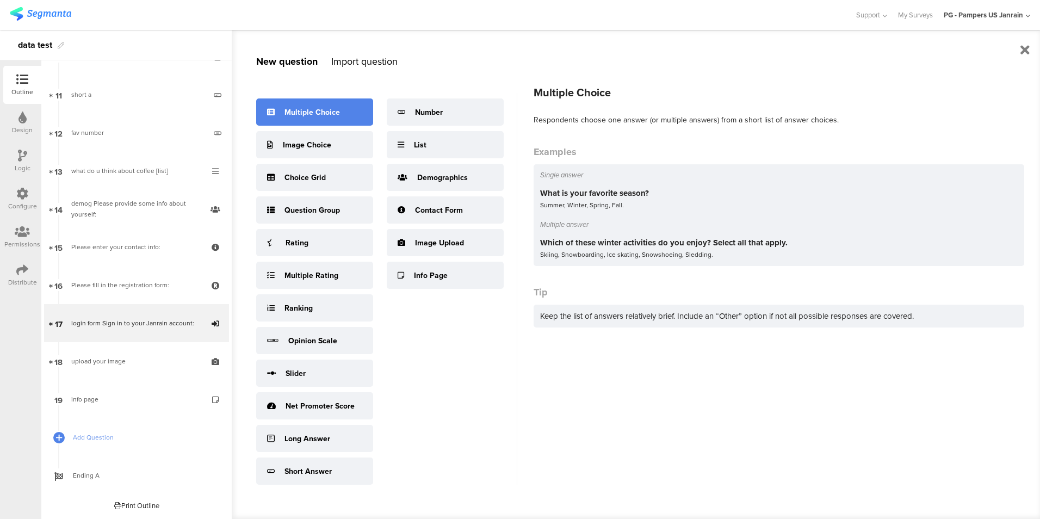
click at [341, 99] on div "Multiple Choice" at bounding box center [314, 111] width 117 height 27
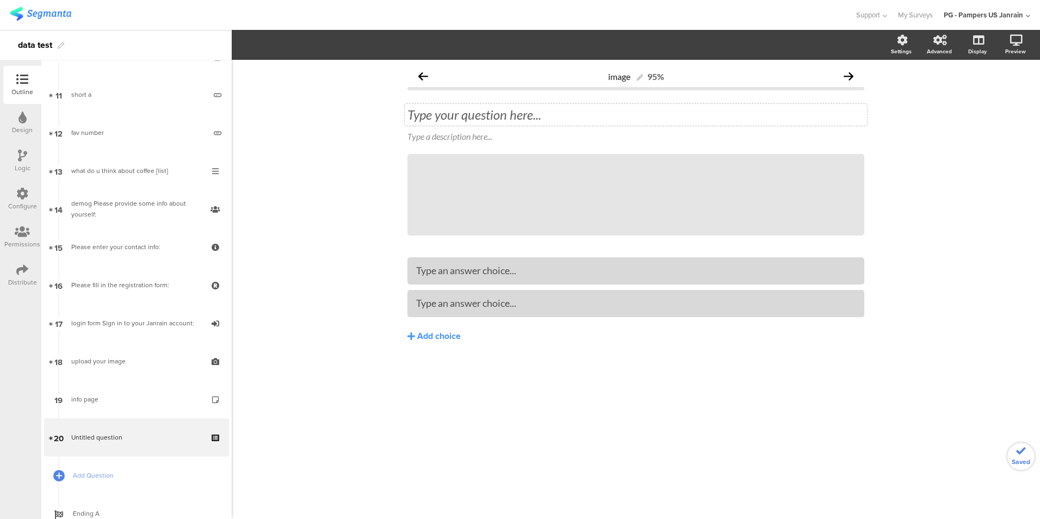
click at [528, 115] on div "Type your question here..." at bounding box center [636, 115] width 462 height 22
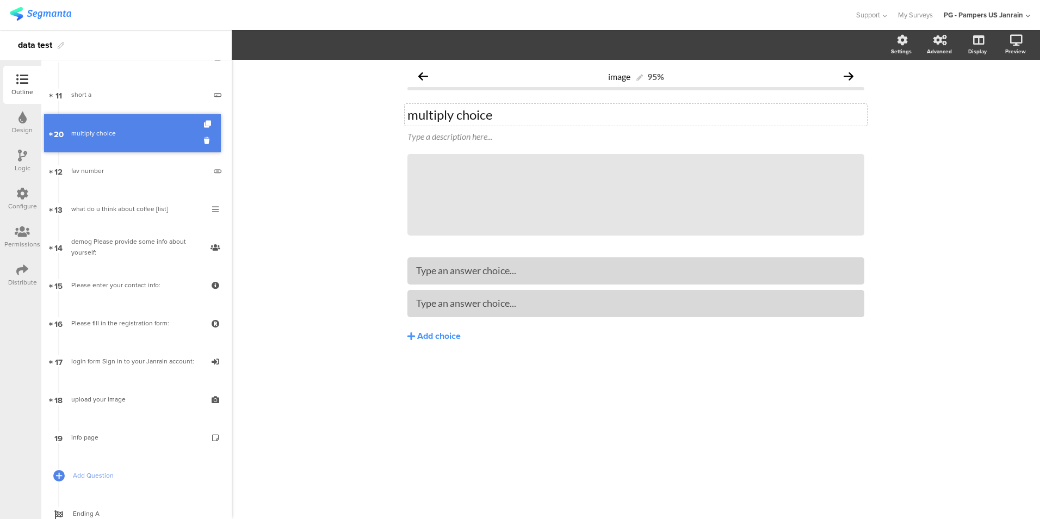
drag, startPoint x: 140, startPoint y: 434, endPoint x: 123, endPoint y: 129, distance: 304.6
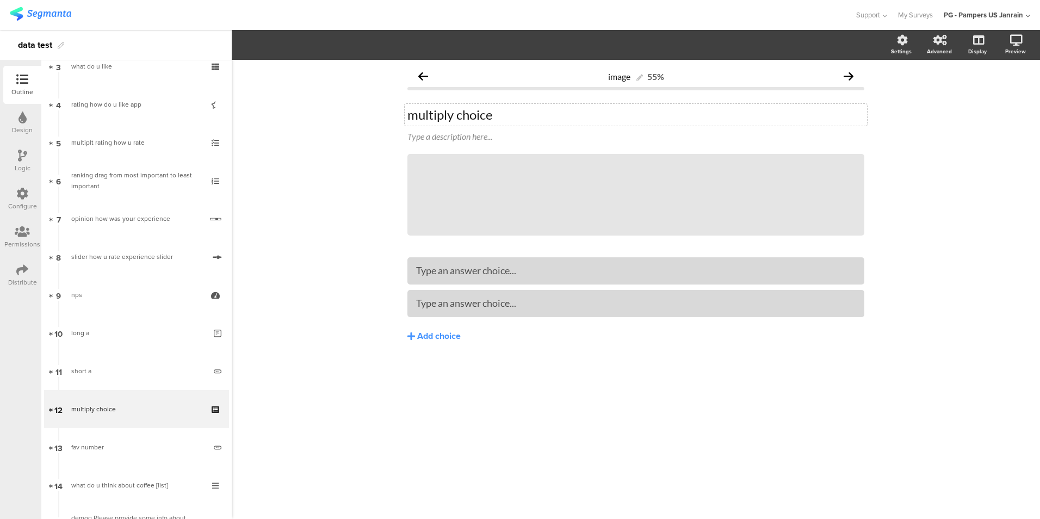
scroll to position [135, 0]
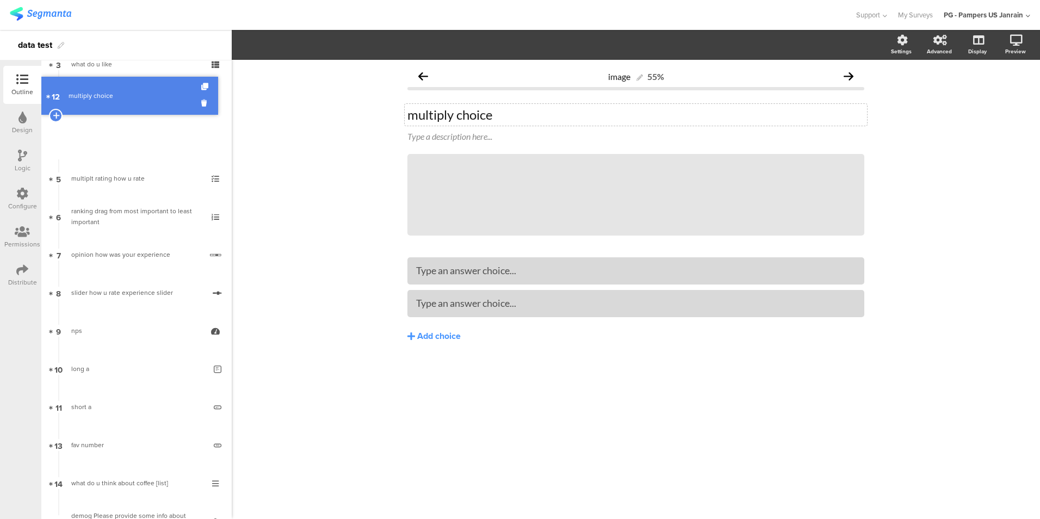
drag, startPoint x: 140, startPoint y: 421, endPoint x: 157, endPoint y: 109, distance: 311.6
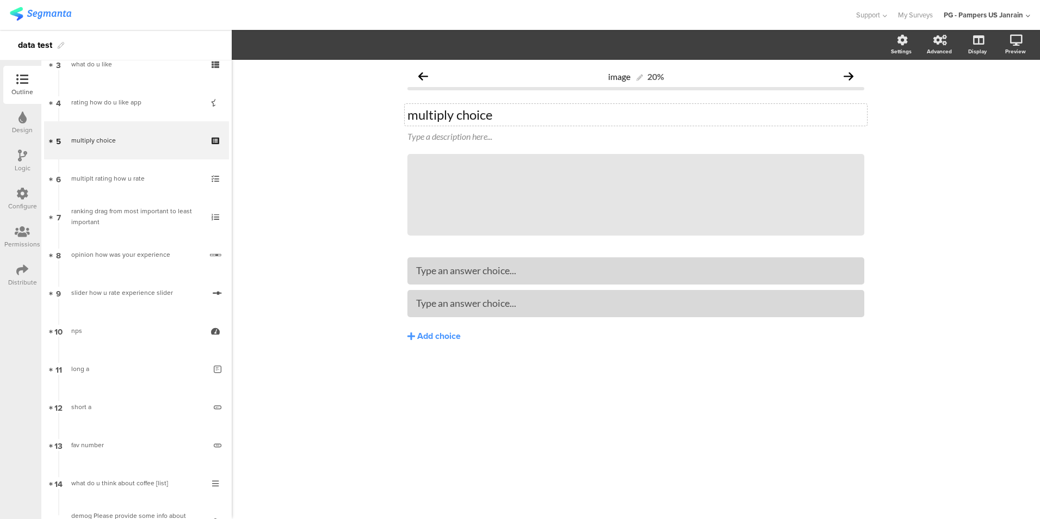
scroll to position [0, 0]
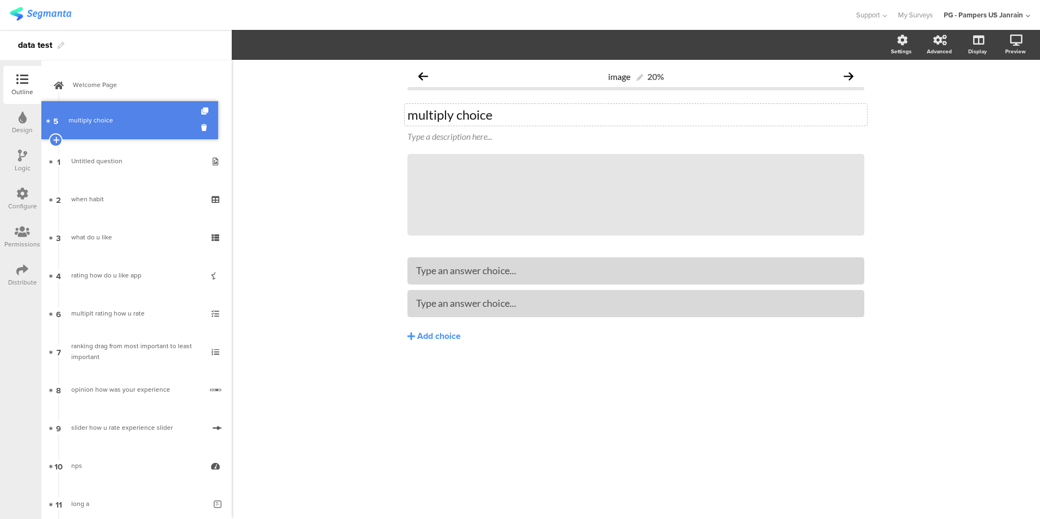
drag, startPoint x: 118, startPoint y: 268, endPoint x: 127, endPoint y: 114, distance: 154.2
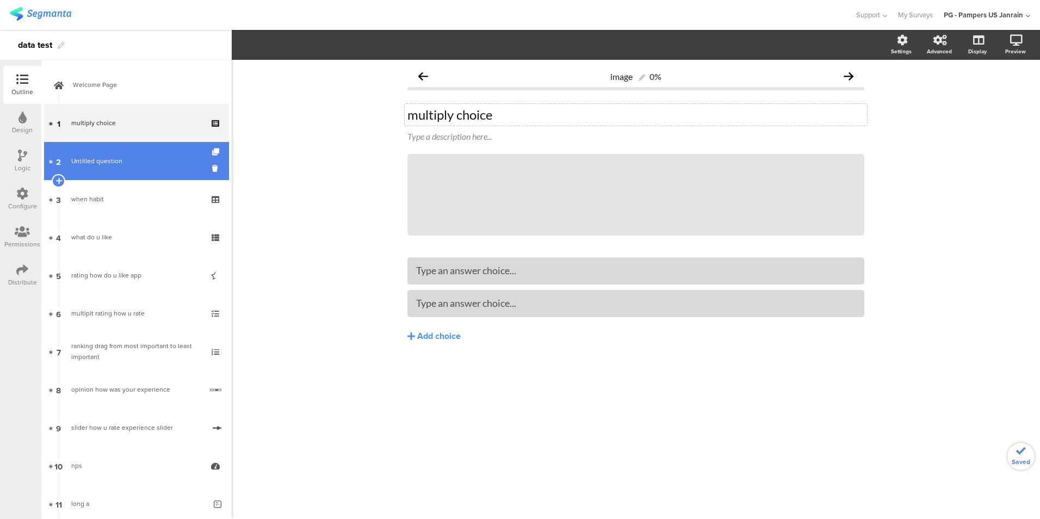
click at [106, 159] on span "Untitled question" at bounding box center [96, 161] width 51 height 10
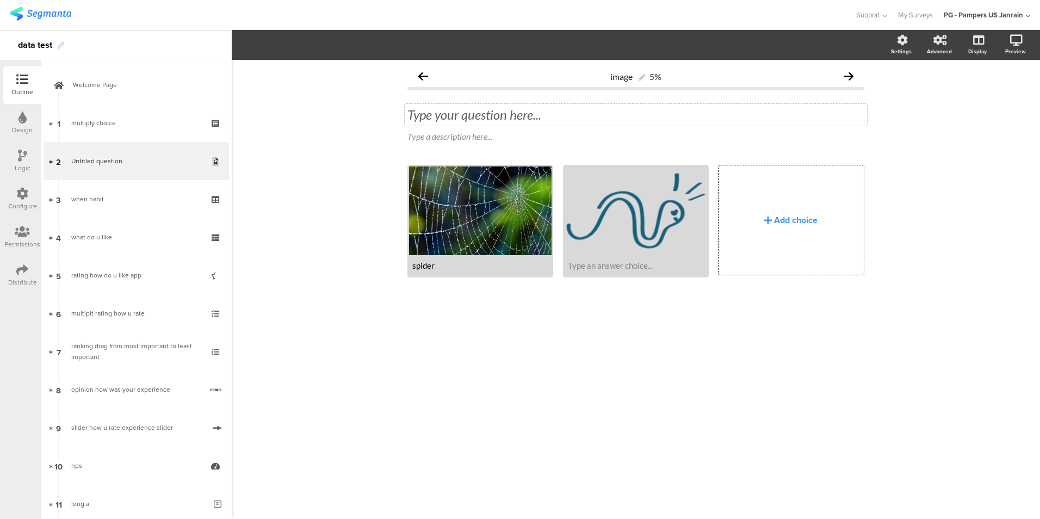
click at [427, 119] on div "Type your question here..." at bounding box center [636, 115] width 462 height 22
click at [35, 193] on div "Configure" at bounding box center [22, 199] width 38 height 38
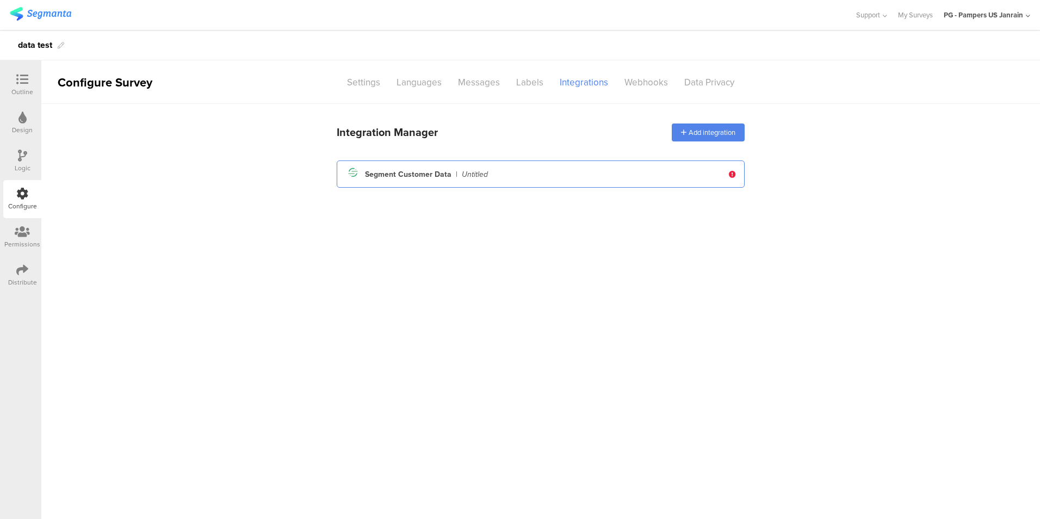
click at [553, 176] on div "Segment icon Created with Sketch. Segment Customer Data | Untitled" at bounding box center [534, 174] width 378 height 18
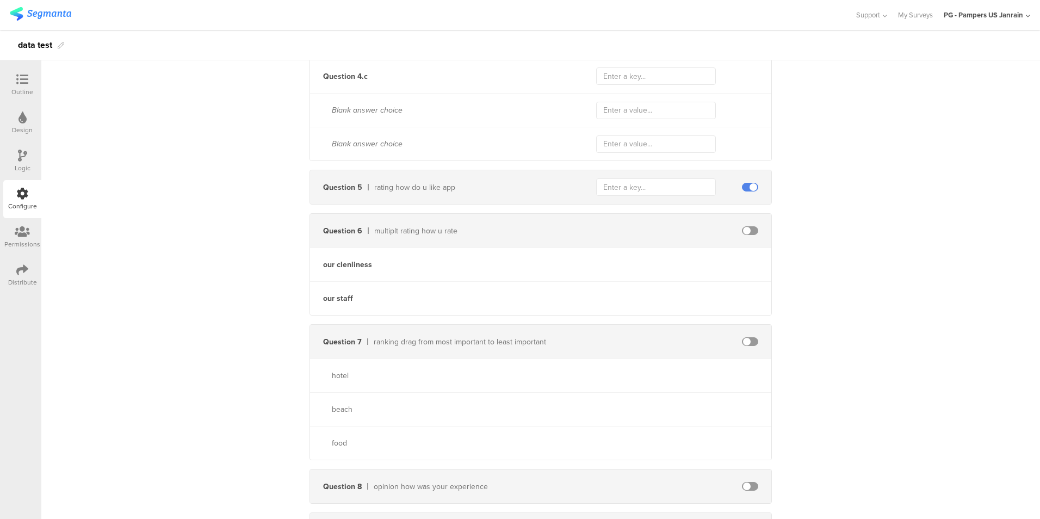
scroll to position [1148, 0]
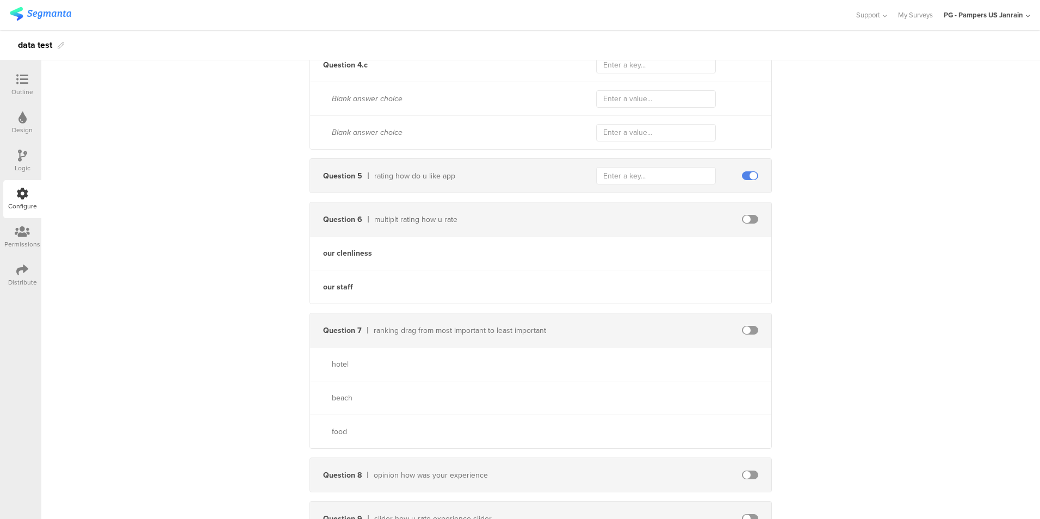
click at [749, 218] on span at bounding box center [750, 219] width 16 height 9
click at [672, 258] on input "text" at bounding box center [656, 253] width 120 height 17
click at [744, 330] on span at bounding box center [750, 330] width 16 height 9
click at [754, 473] on span at bounding box center [750, 475] width 16 height 9
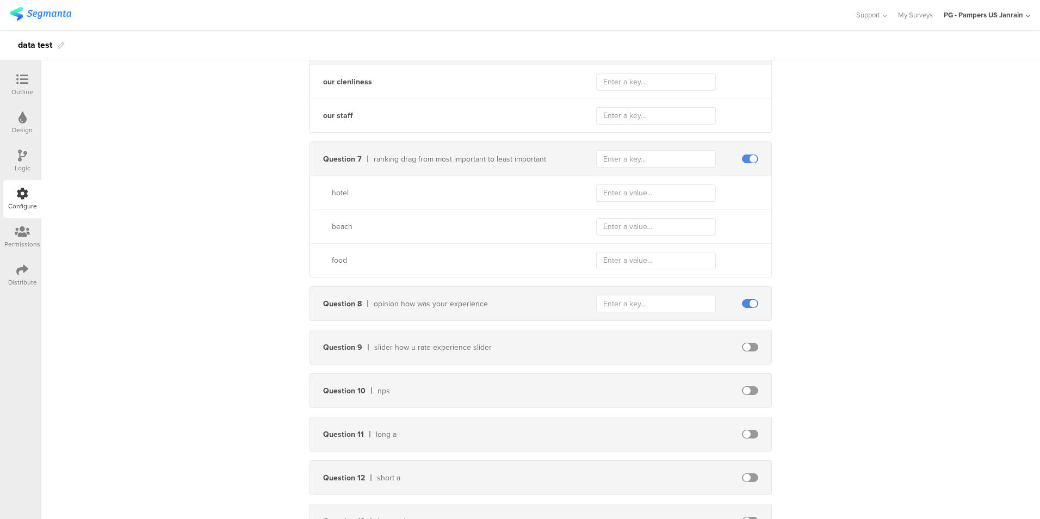
scroll to position [1335, 0]
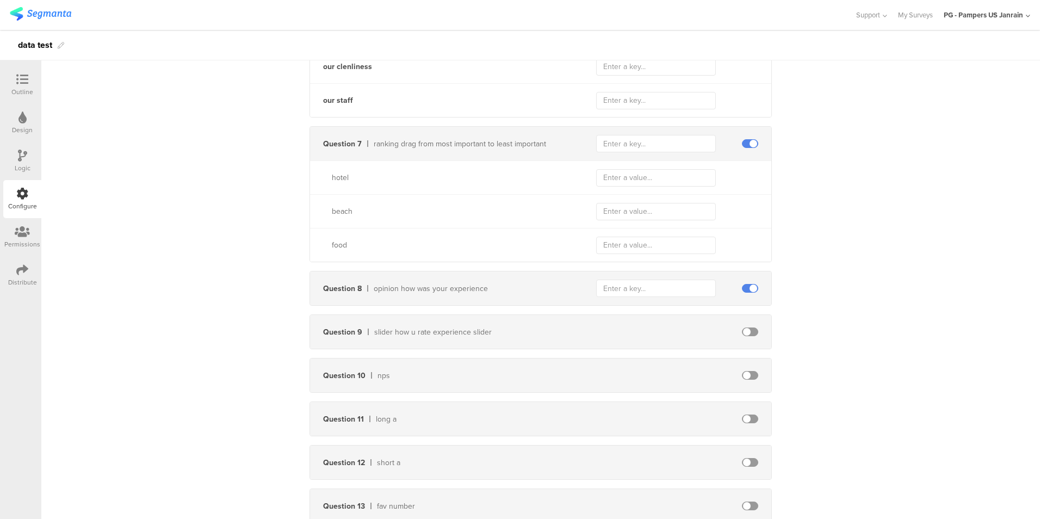
click at [750, 330] on span at bounding box center [750, 332] width 16 height 9
click at [748, 371] on span at bounding box center [750, 375] width 16 height 9
click at [750, 426] on div "Question 11 long a" at bounding box center [540, 419] width 461 height 34
click at [749, 417] on span at bounding box center [750, 419] width 16 height 9
click at [750, 464] on span at bounding box center [750, 462] width 16 height 9
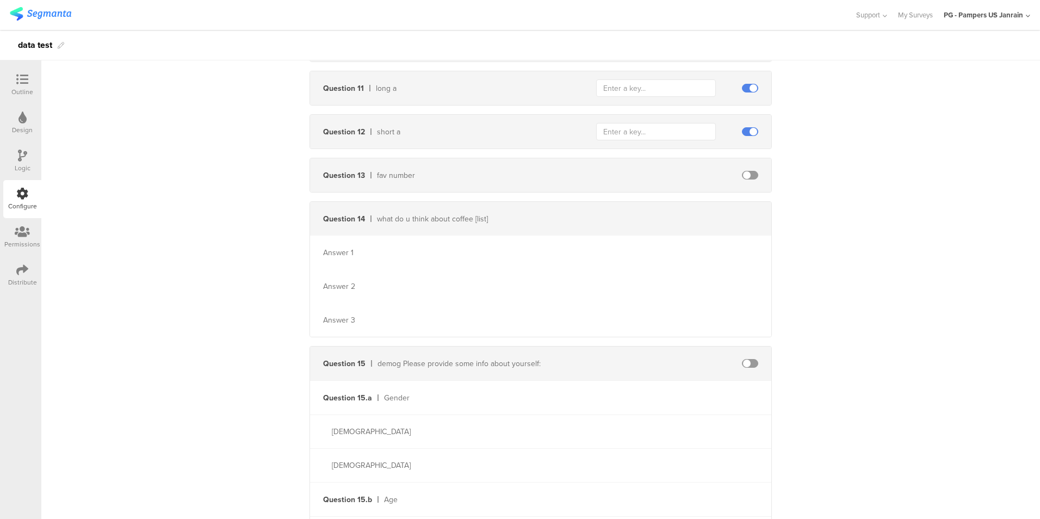
scroll to position [1670, 0]
click at [750, 172] on span at bounding box center [750, 171] width 16 height 9
click at [452, 227] on div "Question 14 what do u think about coffee [list]" at bounding box center [540, 215] width 461 height 34
click at [467, 201] on div "Question 14 what do u think about coffee [list]" at bounding box center [540, 215] width 461 height 34
click at [575, 218] on div "Question 14 what do u think about coffee [list]" at bounding box center [540, 215] width 461 height 34
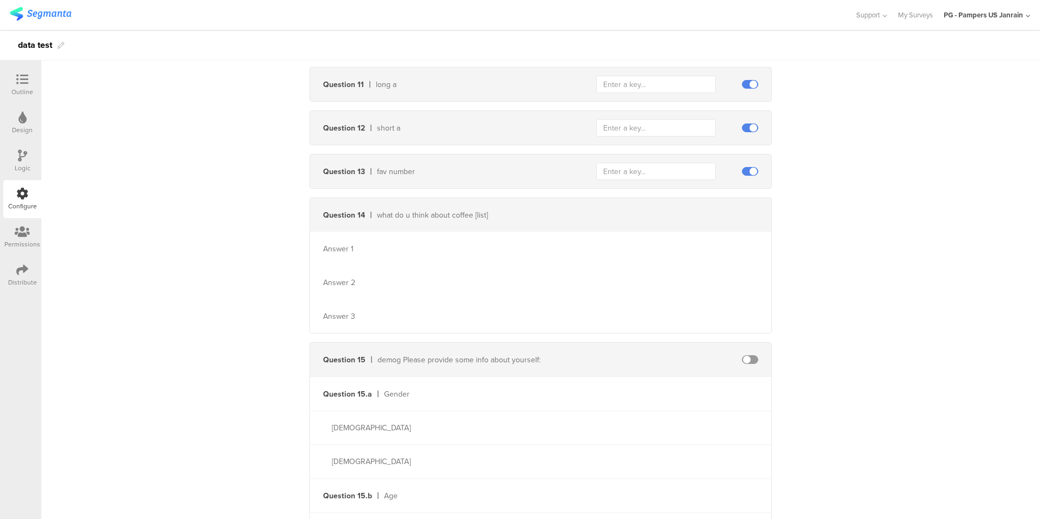
click at [745, 353] on div "Question 15 demog Please provide some info about yourself:" at bounding box center [540, 360] width 461 height 34
click at [748, 354] on div "Question 15 demog Please provide some info about yourself:" at bounding box center [540, 360] width 461 height 34
click at [748, 361] on span at bounding box center [750, 359] width 16 height 9
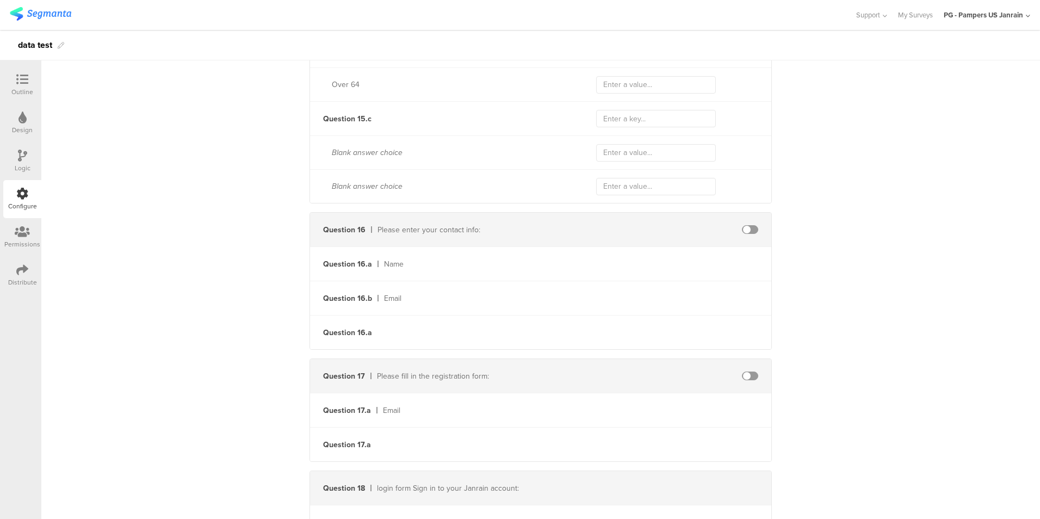
scroll to position [2373, 0]
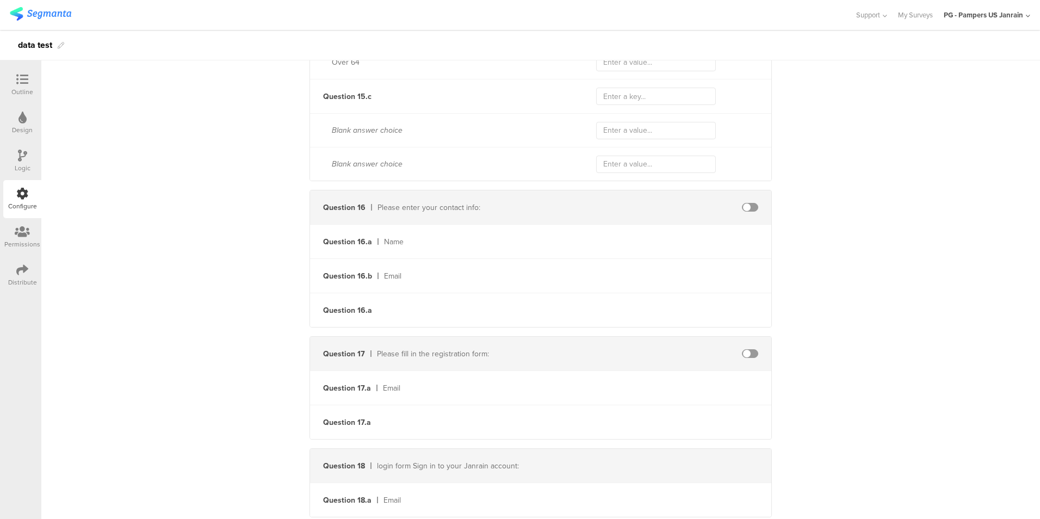
click at [749, 211] on div "Question 16 Please enter your contact info:" at bounding box center [540, 207] width 461 height 34
click at [748, 203] on span at bounding box center [750, 207] width 16 height 9
click at [750, 353] on span at bounding box center [750, 353] width 16 height 9
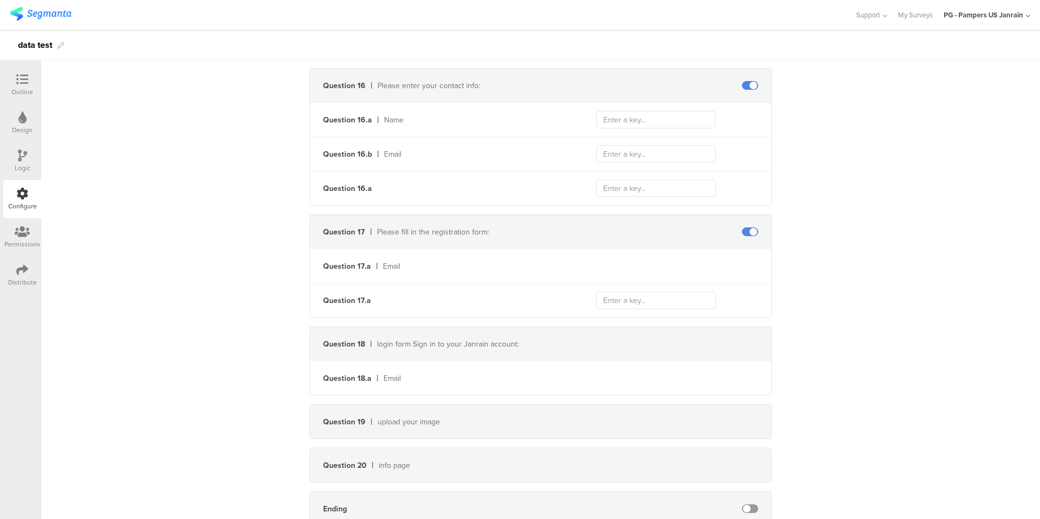
scroll to position [2571, 0]
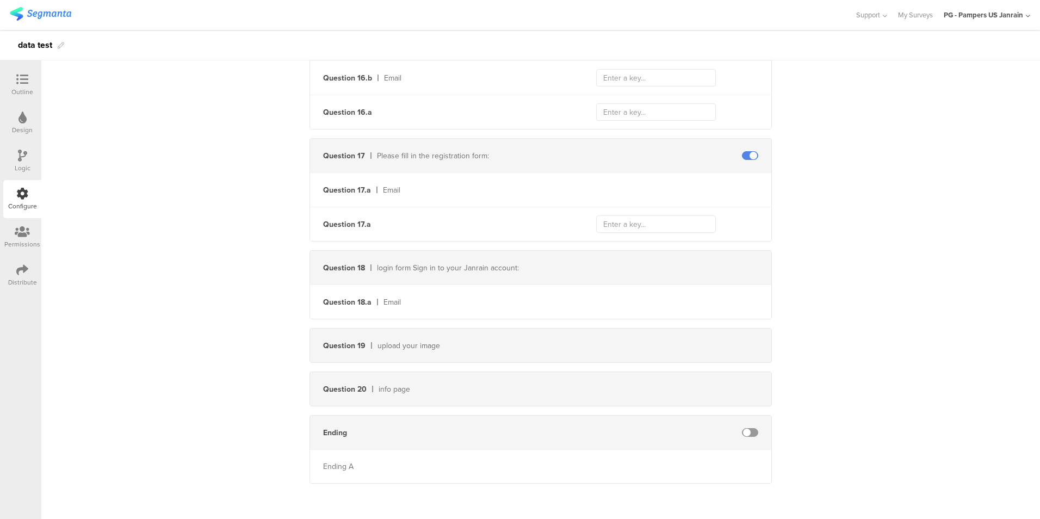
click at [703, 268] on div "Question 18 login form Sign in to your Janrain account:" at bounding box center [540, 268] width 461 height 34
click at [751, 432] on span at bounding box center [750, 432] width 16 height 9
click at [748, 433] on span at bounding box center [750, 432] width 16 height 9
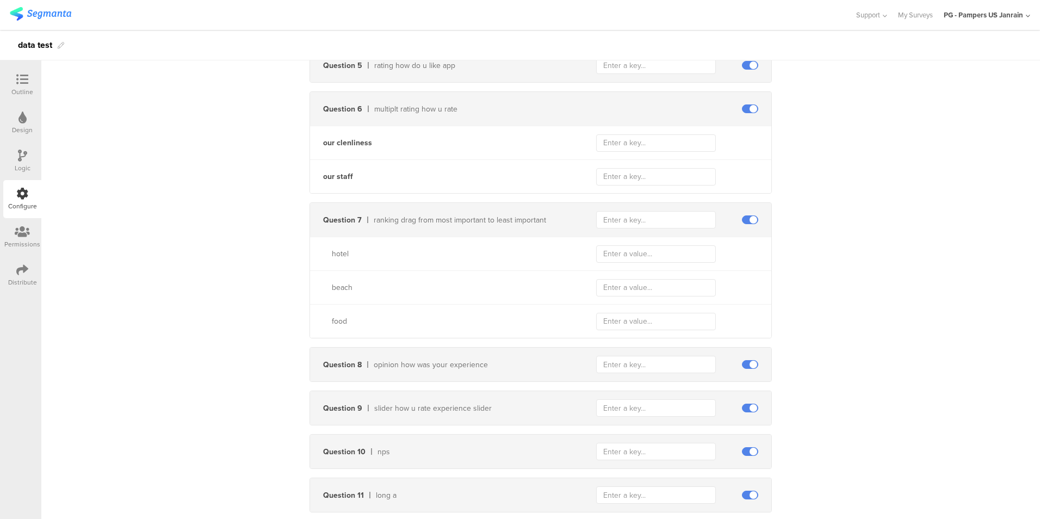
scroll to position [1263, 0]
click at [13, 85] on div at bounding box center [22, 80] width 22 height 14
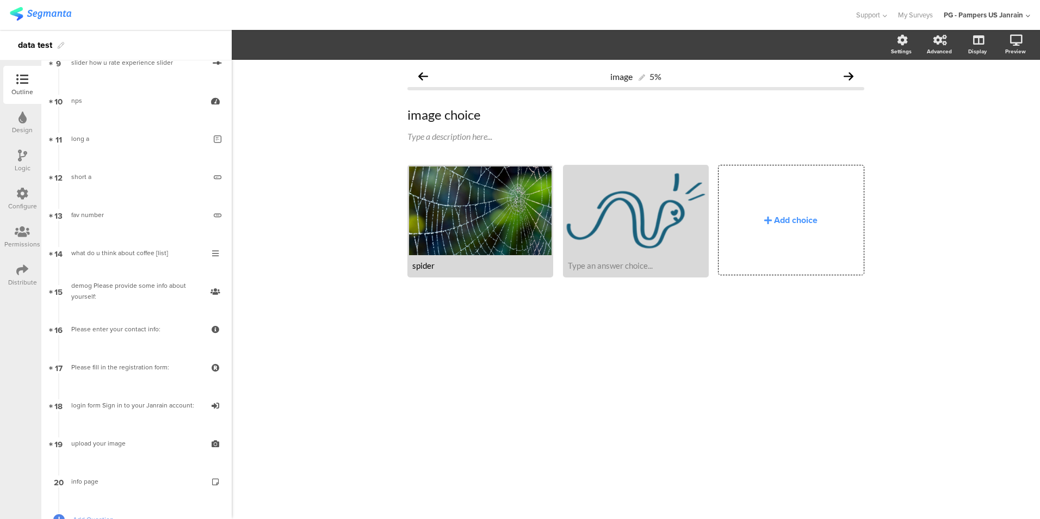
scroll to position [447, 0]
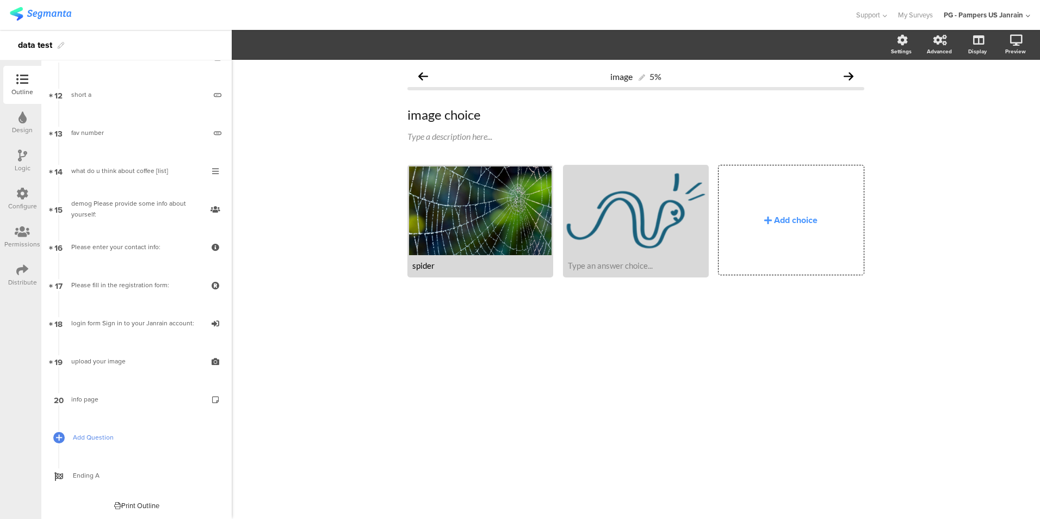
click at [103, 421] on link "Add Question" at bounding box center [136, 437] width 185 height 38
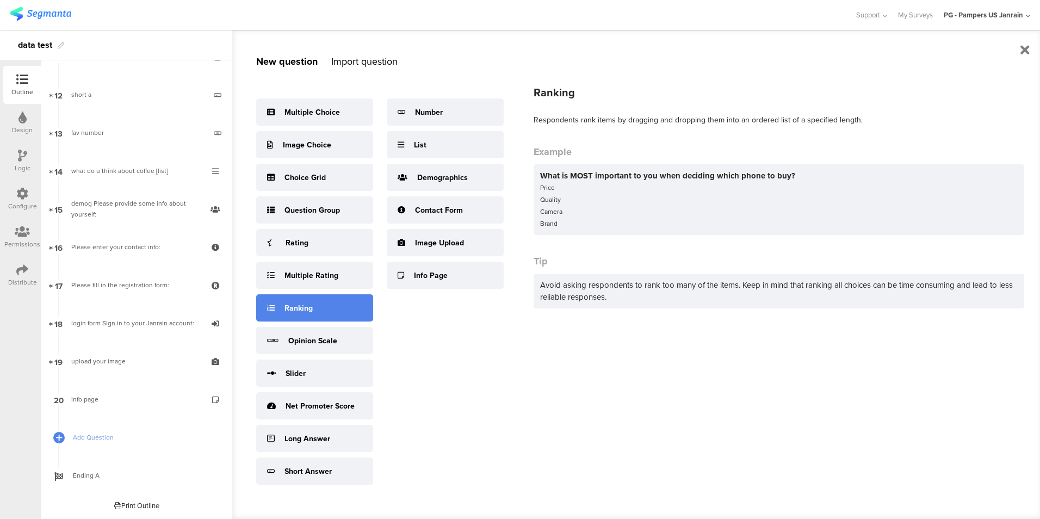
click at [334, 313] on div "Ranking" at bounding box center [314, 307] width 117 height 27
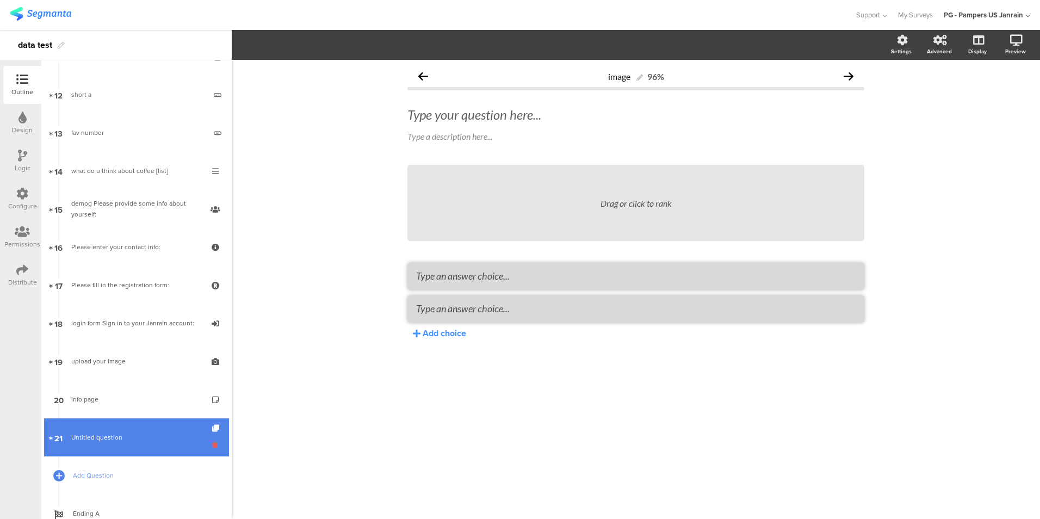
click at [212, 444] on icon at bounding box center [216, 445] width 9 height 10
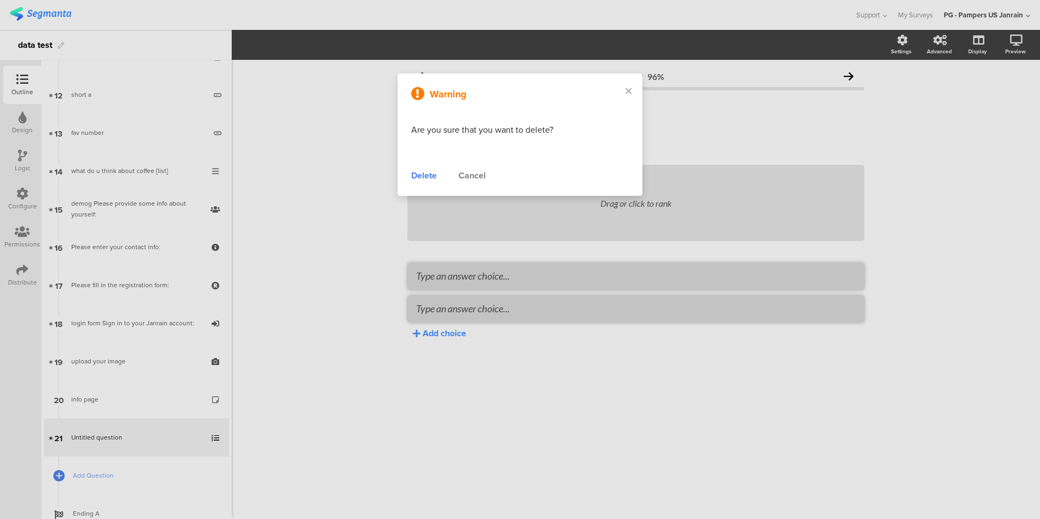
click at [422, 180] on div "Delete" at bounding box center [424, 175] width 26 height 13
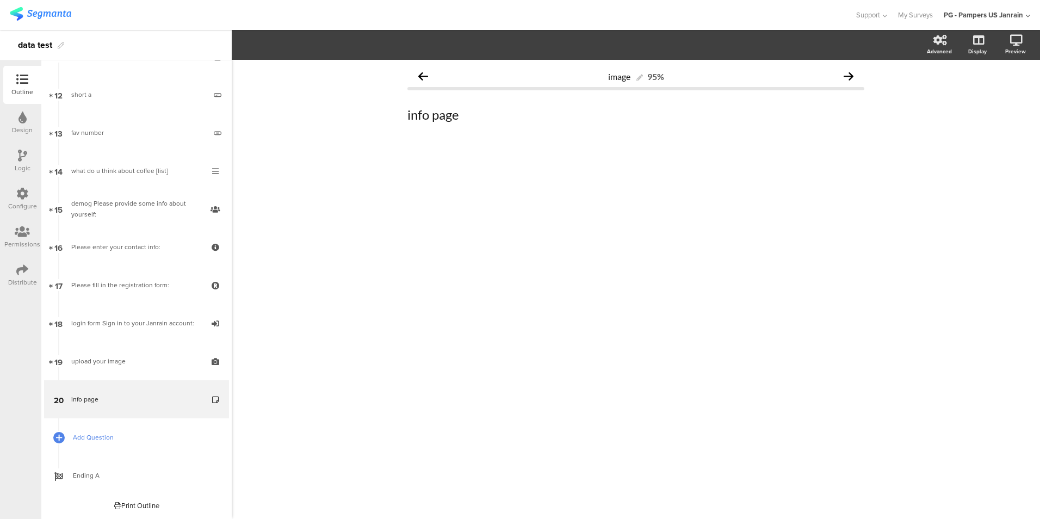
click at [110, 444] on link "Add Question" at bounding box center [136, 437] width 185 height 38
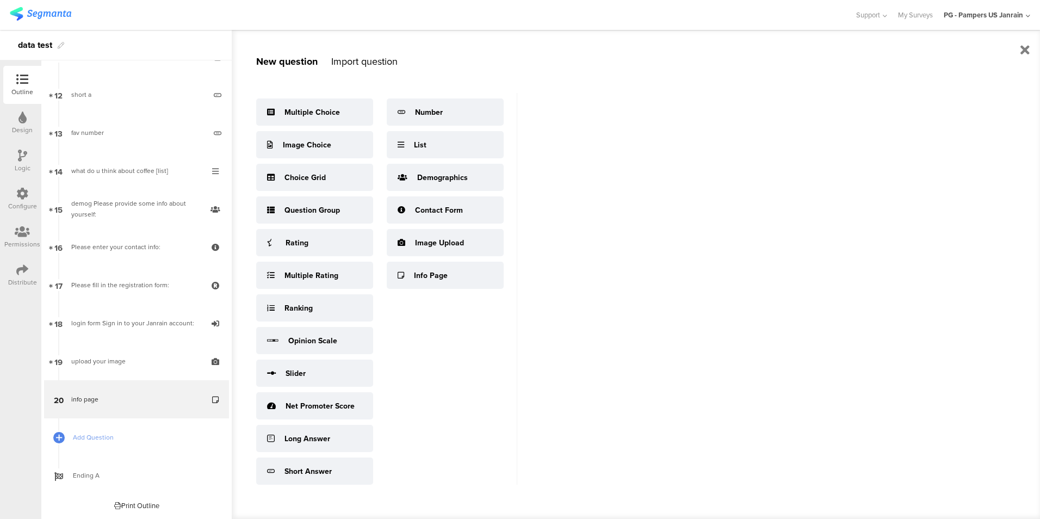
click at [687, 212] on div "New question Import question Multiple Choice Image Choice Choice Grid Question …" at bounding box center [636, 274] width 809 height 489
click at [15, 193] on div "Configure" at bounding box center [22, 199] width 38 height 38
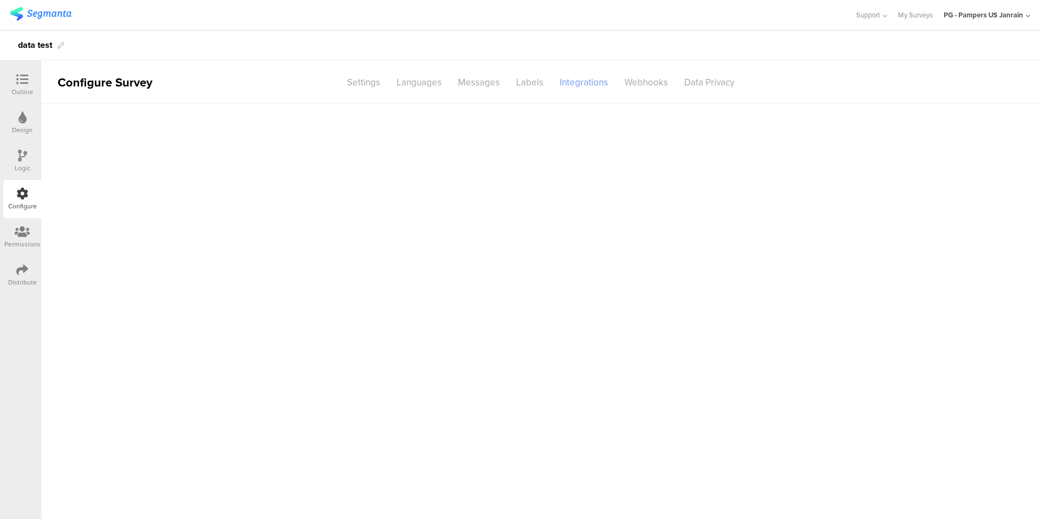
click at [568, 81] on div "Integrations" at bounding box center [584, 82] width 65 height 19
click at [656, 169] on div "Segment icon Created with Sketch. Segment Customer Data | Untitled" at bounding box center [534, 174] width 378 height 18
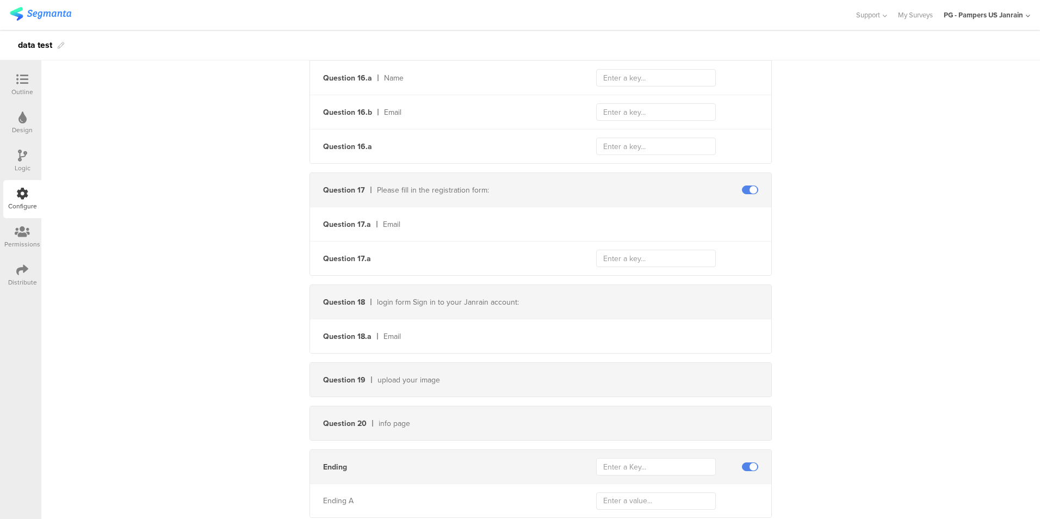
scroll to position [2571, 0]
